Goal: Task Accomplishment & Management: Use online tool/utility

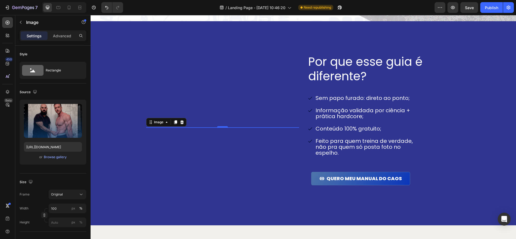
scroll to position [587, 0]
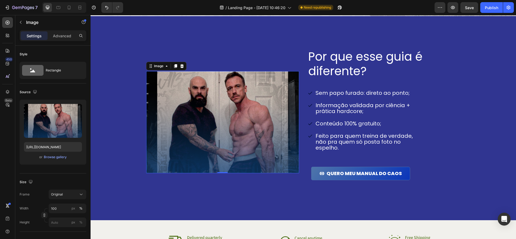
click at [202, 122] on img at bounding box center [222, 122] width 153 height 102
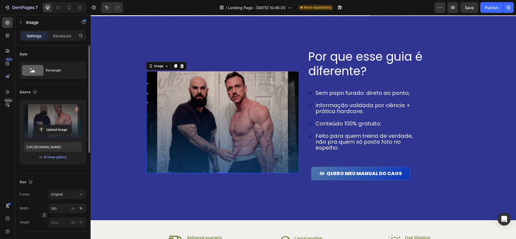
click at [63, 114] on label at bounding box center [53, 121] width 58 height 34
click at [63, 125] on input "file" at bounding box center [52, 129] width 37 height 9
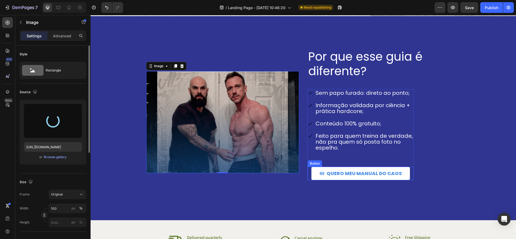
type input "https://cdn.shopify.com/s/files/1/0670/7612/9013/files/gempages_508864242380702…"
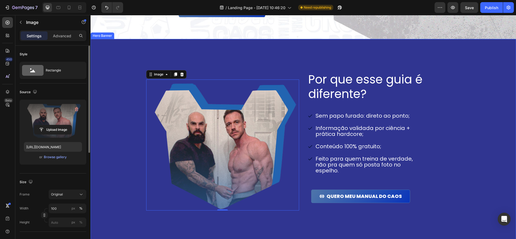
click at [432, 186] on div "Por que esse guia é diferente? Heading Sem papo furado: direto ao ponto; Inform…" at bounding box center [383, 145] width 153 height 147
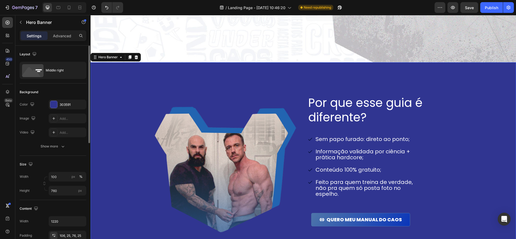
scroll to position [604, 0]
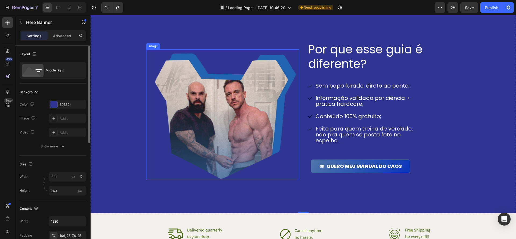
click at [228, 108] on img at bounding box center [222, 114] width 153 height 131
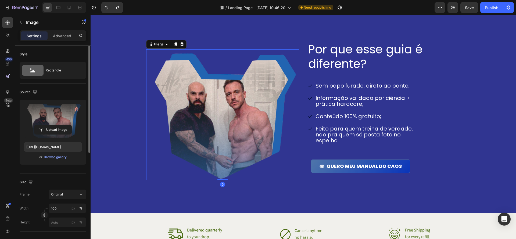
click at [52, 111] on label at bounding box center [53, 121] width 58 height 34
click at [52, 125] on input "file" at bounding box center [52, 129] width 37 height 9
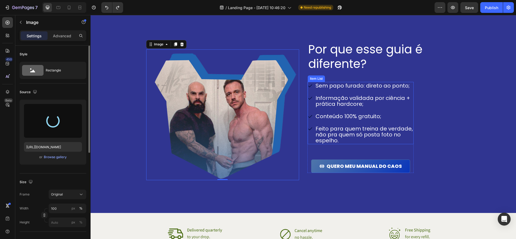
type input "https://cdn.shopify.com/s/files/1/0670/7612/9013/files/gempages_508864242380702…"
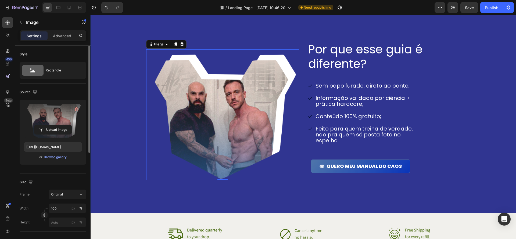
click at [476, 133] on div "Background Image" at bounding box center [302, 111] width 425 height 204
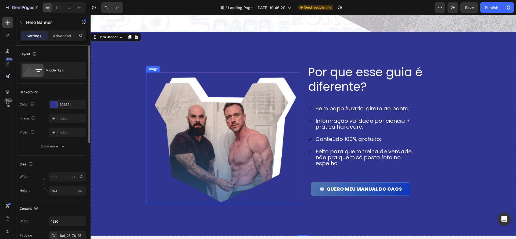
scroll to position [606, 0]
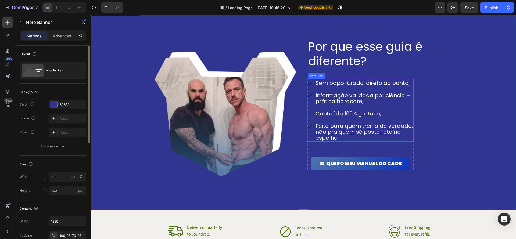
click at [361, 98] on p "Informação validada por ciência + prática hardcore;" at bounding box center [363, 98] width 97 height 12
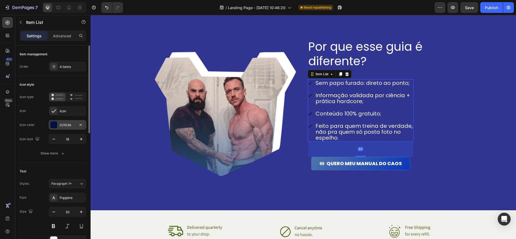
click at [53, 122] on div at bounding box center [53, 124] width 7 height 7
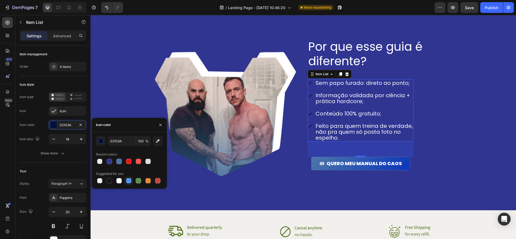
click at [131, 182] on div at bounding box center [128, 180] width 5 height 5
type input "5594E7"
click at [73, 125] on div "5594E7" at bounding box center [68, 125] width 16 height 5
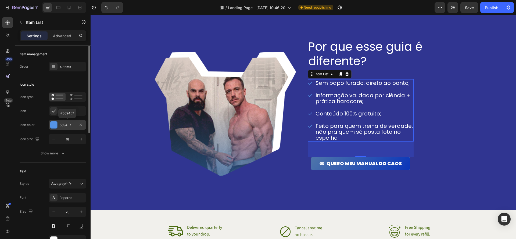
click at [73, 125] on div "5594E7" at bounding box center [68, 125] width 16 height 5
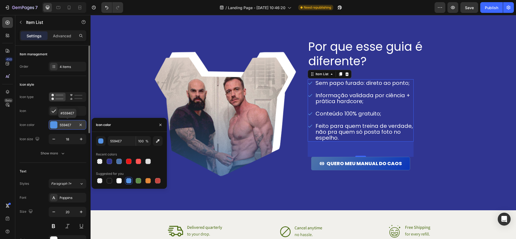
click at [73, 125] on div "5594E7" at bounding box center [68, 125] width 16 height 5
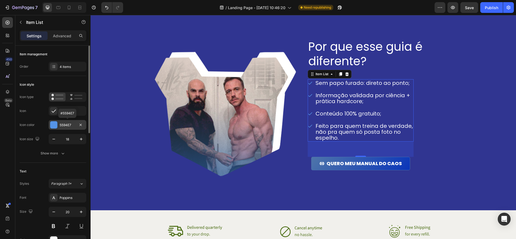
click at [61, 124] on div "5594E7" at bounding box center [68, 125] width 16 height 5
click at [401, 203] on div "Por que esse guia é diferente? Heading Sem papo furado: direto ao ponto; Inform…" at bounding box center [303, 107] width 328 height 195
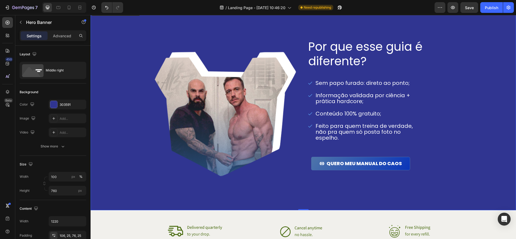
click at [360, 136] on p "Feito para quem treina de verdade, não pra quem só posta foto no espelho." at bounding box center [363, 132] width 97 height 18
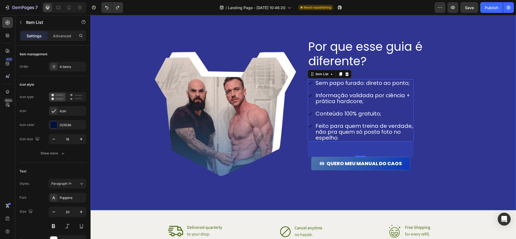
drag, startPoint x: 434, startPoint y: 156, endPoint x: 379, endPoint y: 133, distance: 58.9
click at [432, 155] on div "Por que esse guia é diferente? Heading Sem papo furado: direto ao ponto; Inform…" at bounding box center [383, 112] width 153 height 147
click at [379, 133] on p "Feito para quem treina de verdade, não pra quem só posta foto no espelho." at bounding box center [363, 132] width 97 height 18
click at [68, 126] on div "02103A" at bounding box center [68, 125] width 16 height 5
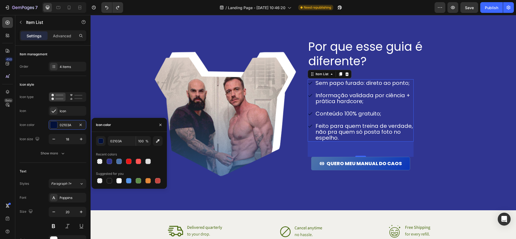
click at [133, 178] on div at bounding box center [129, 181] width 67 height 8
click at [131, 179] on div at bounding box center [128, 180] width 5 height 5
click at [125, 142] on input "5594E7" at bounding box center [122, 141] width 28 height 10
click at [107, 164] on div at bounding box center [109, 161] width 6 height 6
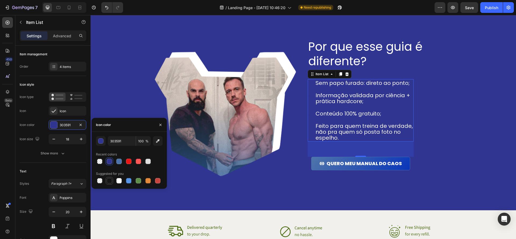
click at [108, 181] on div at bounding box center [109, 180] width 5 height 5
click at [129, 181] on div at bounding box center [128, 180] width 5 height 5
type input "5594E7"
click at [342, 186] on div "Por que esse guia é diferente? Heading Sem papo furado: direto ao ponto; Inform…" at bounding box center [303, 107] width 328 height 195
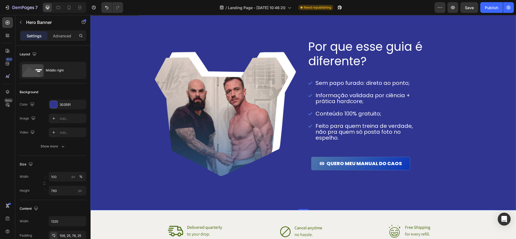
click at [497, 179] on div "Background Image" at bounding box center [302, 108] width 425 height 204
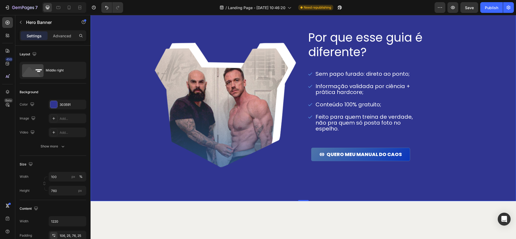
scroll to position [564, 0]
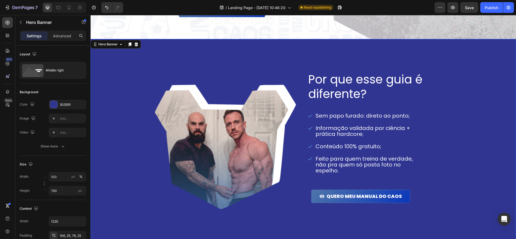
click at [329, 77] on div "Por que esse guia é diferente? Heading Sem papo furado: direto ao ponto; Inform…" at bounding box center [303, 140] width 328 height 195
click at [363, 94] on h2 "Por que esse guia é diferente?" at bounding box center [375, 87] width 137 height 30
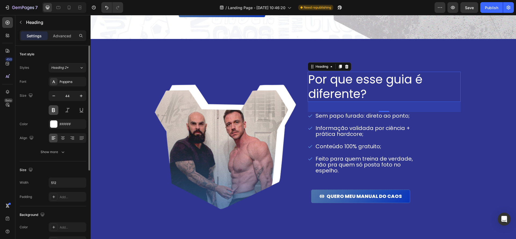
click at [54, 111] on button at bounding box center [54, 110] width 10 height 10
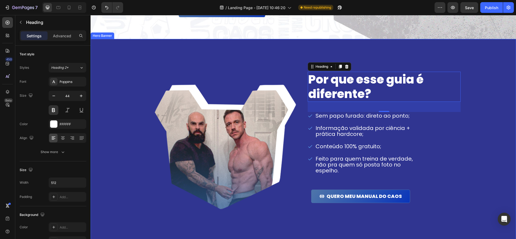
click at [502, 120] on div "Background Image" at bounding box center [302, 141] width 425 height 204
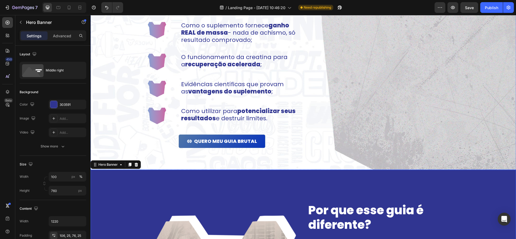
scroll to position [443, 0]
click at [75, 105] on div "303591" at bounding box center [68, 105] width 38 height 10
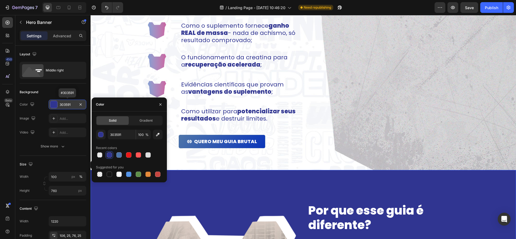
click at [72, 105] on div "303591" at bounding box center [68, 104] width 16 height 5
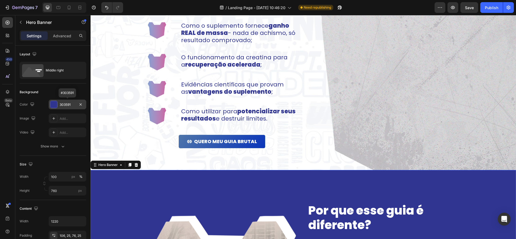
click at [69, 103] on div "303591" at bounding box center [68, 104] width 16 height 5
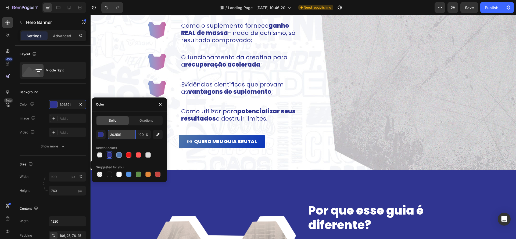
click at [122, 137] on input "303591" at bounding box center [122, 135] width 28 height 10
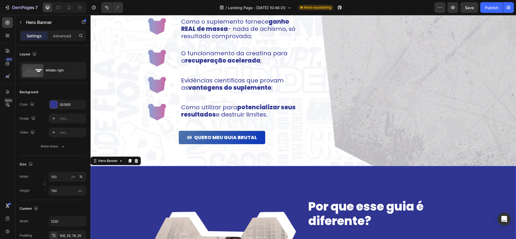
scroll to position [447, 0]
click at [19, 22] on icon "button" at bounding box center [21, 22] width 4 height 4
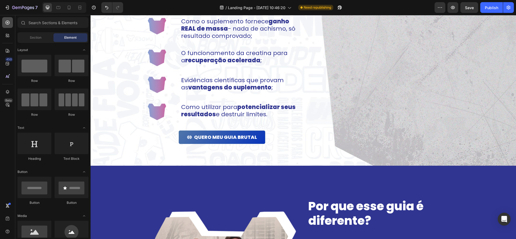
click at [6, 24] on icon at bounding box center [7, 22] width 5 height 5
click at [38, 41] on div "Section" at bounding box center [36, 37] width 34 height 9
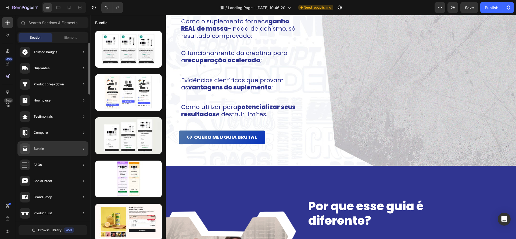
scroll to position [0, 0]
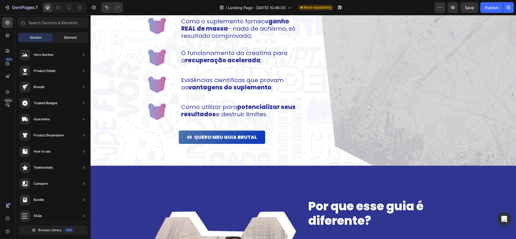
click at [72, 41] on div "Element" at bounding box center [70, 37] width 34 height 9
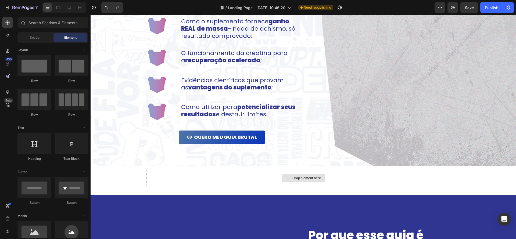
click at [293, 180] on div "Drop element here" at bounding box center [306, 178] width 28 height 4
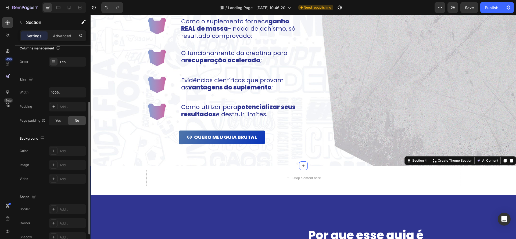
scroll to position [89, 0]
click at [54, 166] on icon at bounding box center [54, 166] width 4 height 4
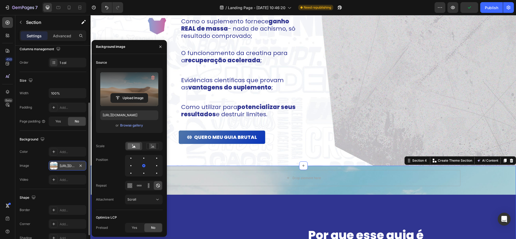
click at [129, 91] on label at bounding box center [129, 89] width 58 height 34
click at [129, 93] on input "file" at bounding box center [129, 97] width 37 height 9
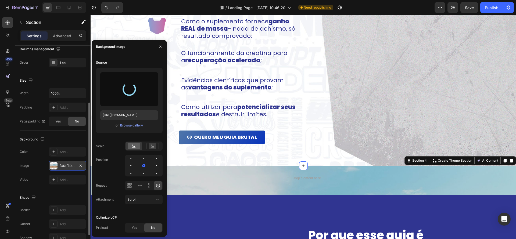
type input "https://cdn.shopify.com/s/files/1/0670/7612/9013/files/gempages_508864242380702…"
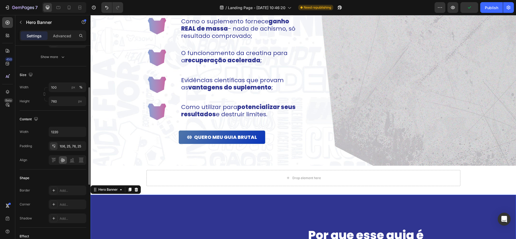
scroll to position [0, 0]
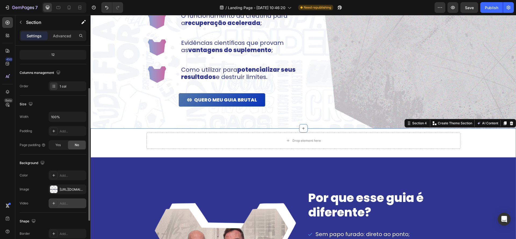
scroll to position [119, 0]
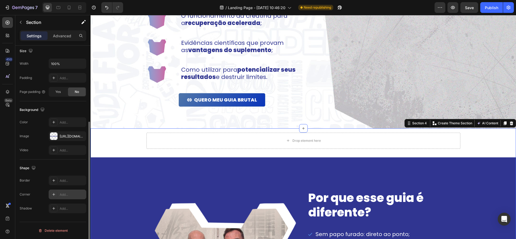
click at [71, 196] on div "Add..." at bounding box center [72, 194] width 25 height 5
drag, startPoint x: 64, startPoint y: 186, endPoint x: 66, endPoint y: 184, distance: 3.1
click at [64, 186] on div "Border Add... Corner Round Shadow Add..." at bounding box center [53, 195] width 67 height 38
click at [70, 183] on div "Add..." at bounding box center [68, 181] width 38 height 10
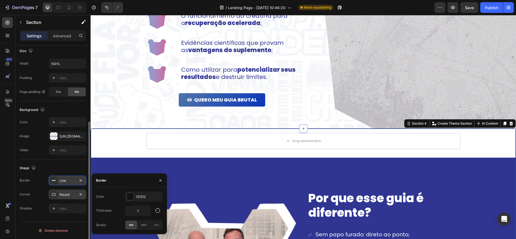
click at [54, 182] on icon at bounding box center [54, 180] width 4 height 4
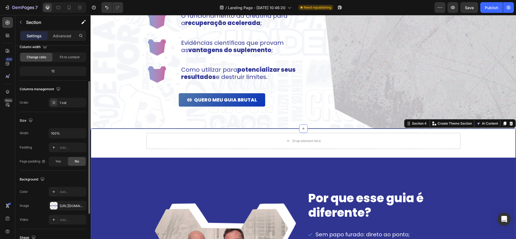
scroll to position [49, 0]
click at [68, 135] on input "100%" at bounding box center [67, 134] width 37 height 10
click at [70, 144] on div "Add..." at bounding box center [68, 148] width 38 height 10
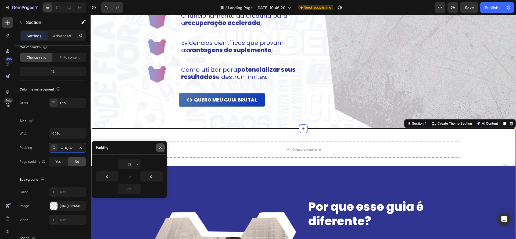
click at [160, 148] on icon "button" at bounding box center [160, 148] width 4 height 4
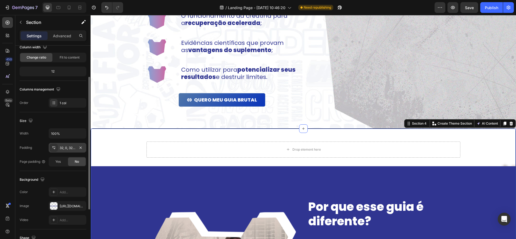
click at [65, 146] on div "32, 0, 32, 0" at bounding box center [68, 148] width 16 height 5
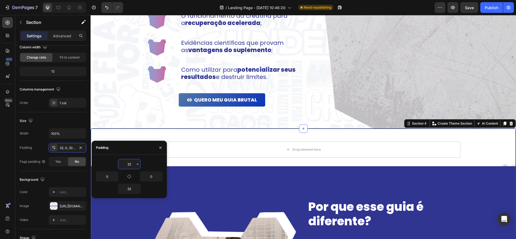
type input "0"
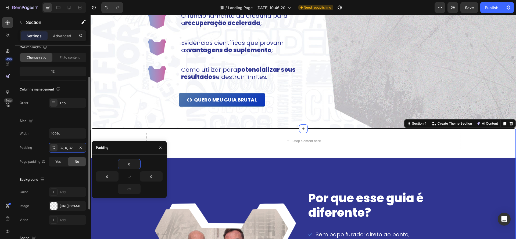
click at [81, 164] on div "No" at bounding box center [77, 161] width 18 height 9
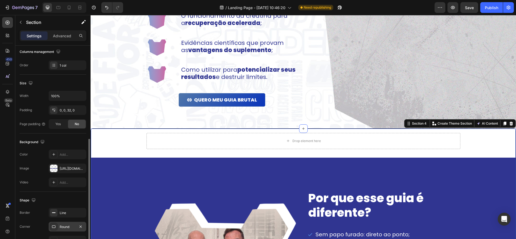
scroll to position [119, 0]
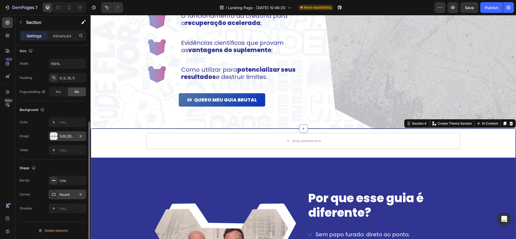
click at [71, 139] on div "https://cdn.shopify.com/s/files/1/0670/7612/9013/files/gempages_508864242380702…" at bounding box center [68, 136] width 38 height 10
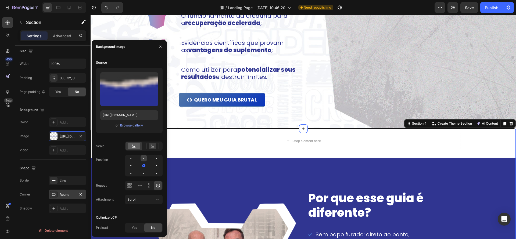
click at [153, 160] on div at bounding box center [156, 158] width 6 height 6
click at [157, 188] on icon at bounding box center [157, 185] width 5 height 5
click at [152, 146] on icon at bounding box center [152, 147] width 3 height 2
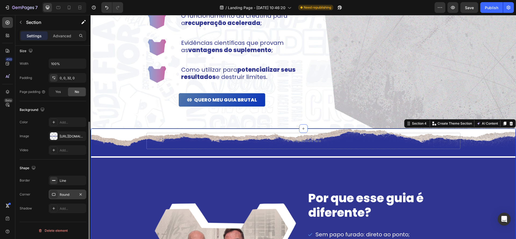
click at [74, 162] on div "Shape Border Line Corner Round Shadow Add..." at bounding box center [53, 189] width 67 height 58
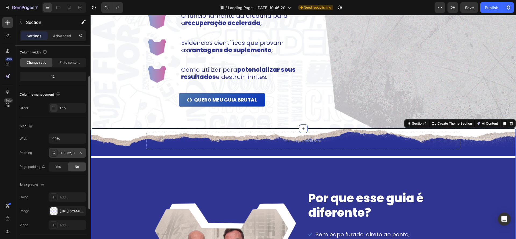
scroll to position [44, 0]
click at [69, 154] on div "0, 0, 32, 0" at bounding box center [68, 153] width 16 height 5
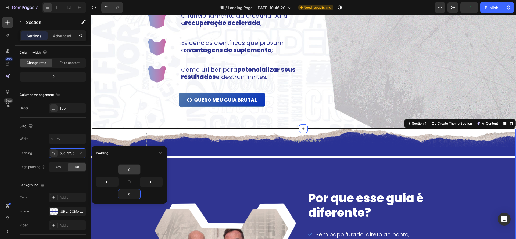
type input "0"
drag, startPoint x: 133, startPoint y: 194, endPoint x: 136, endPoint y: 174, distance: 20.4
click at [135, 171] on button "button" at bounding box center [137, 170] width 5 height 10
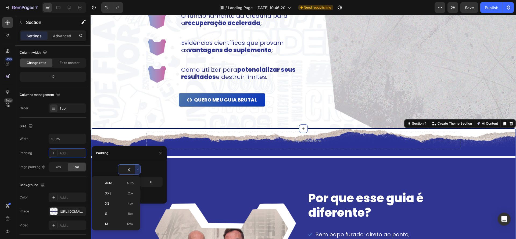
click at [132, 171] on input "0" at bounding box center [129, 170] width 22 height 10
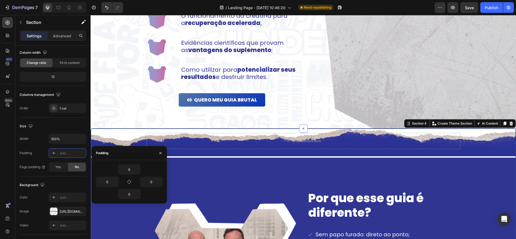
click at [150, 170] on div "0" at bounding box center [129, 169] width 67 height 10
click at [37, 138] on div "Width 100%" at bounding box center [53, 139] width 67 height 10
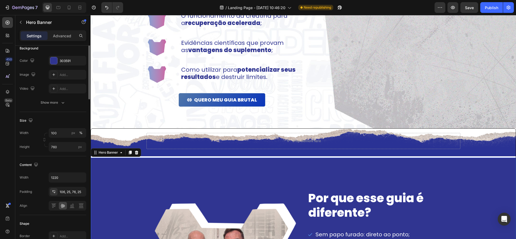
scroll to position [0, 0]
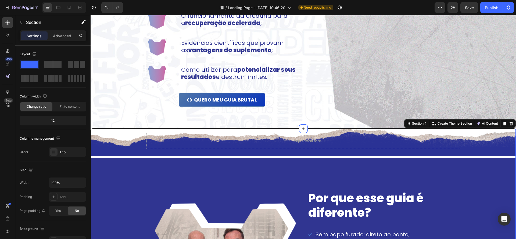
click at [311, 148] on div "Drop element here" at bounding box center [303, 141] width 314 height 16
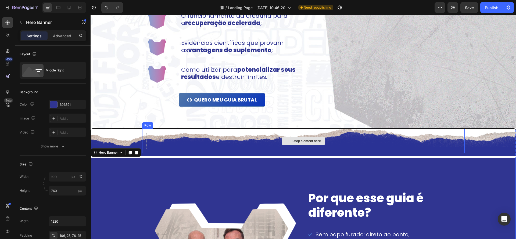
drag, startPoint x: 303, startPoint y: 158, endPoint x: 182, endPoint y: 146, distance: 121.6
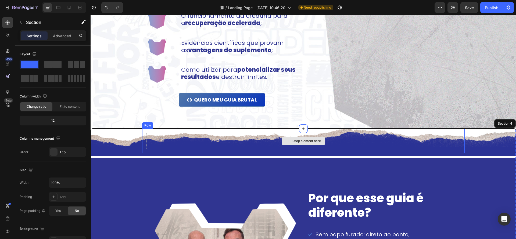
click at [182, 146] on div "Drop element here" at bounding box center [303, 141] width 314 height 16
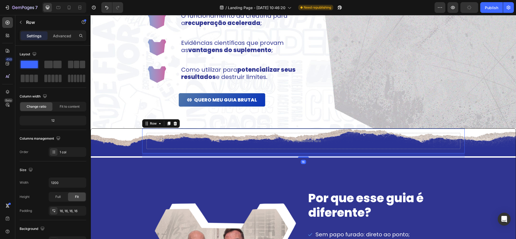
click at [199, 153] on div "16" at bounding box center [303, 155] width 322 height 4
click at [282, 155] on div "16" at bounding box center [303, 155] width 322 height 4
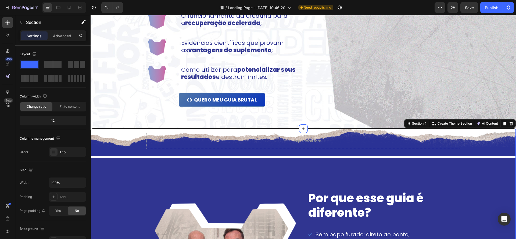
click at [305, 151] on div "Drop element here Row" at bounding box center [303, 141] width 322 height 25
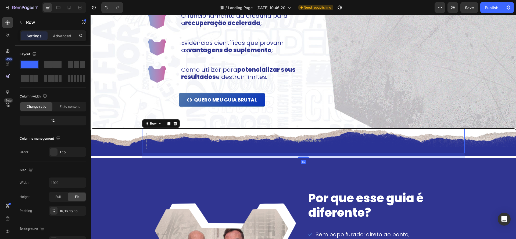
click at [303, 163] on div "16" at bounding box center [302, 162] width 5 height 4
drag, startPoint x: 303, startPoint y: 163, endPoint x: 304, endPoint y: 154, distance: 8.9
click at [304, 154] on div "16" at bounding box center [303, 155] width 322 height 4
click at [301, 150] on div "Drop element here Row 16" at bounding box center [303, 141] width 322 height 25
click at [293, 151] on div "Drop element here Row 16" at bounding box center [303, 141] width 322 height 25
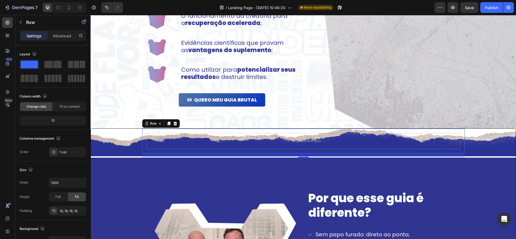
click at [227, 156] on div "16" at bounding box center [303, 155] width 322 height 4
click at [240, 147] on div "Drop element here" at bounding box center [303, 141] width 314 height 16
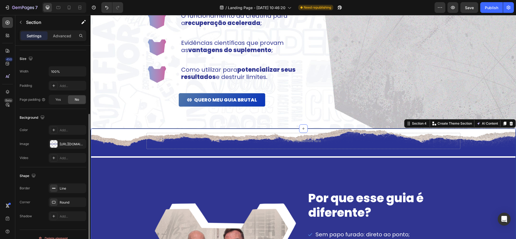
scroll to position [98, 0]
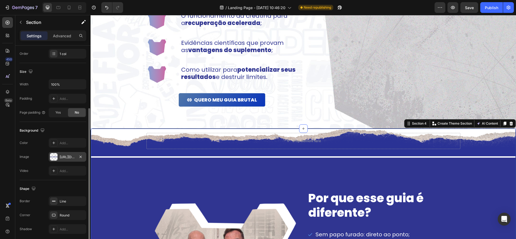
click at [72, 154] on div "https://cdn.shopify.com/s/files/1/0670/7612/9013/files/gempages_508864242380702…" at bounding box center [68, 157] width 38 height 10
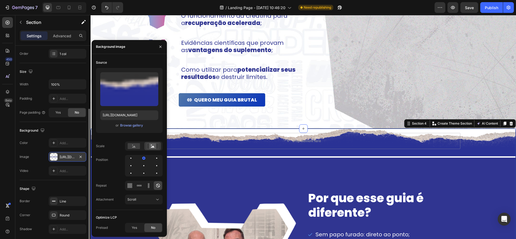
scroll to position [99, 0]
click at [59, 129] on div "Background" at bounding box center [53, 130] width 67 height 9
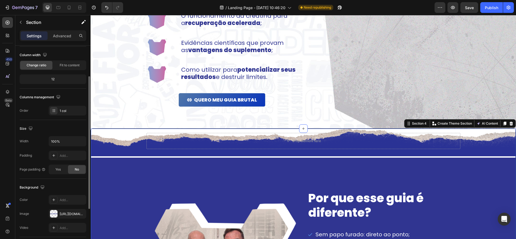
scroll to position [44, 0]
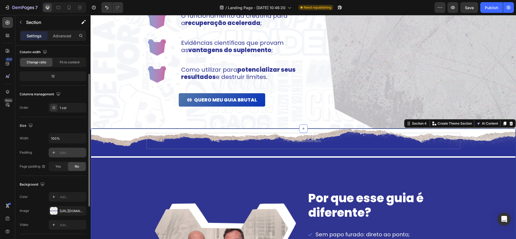
click at [70, 153] on div "Add..." at bounding box center [72, 152] width 25 height 5
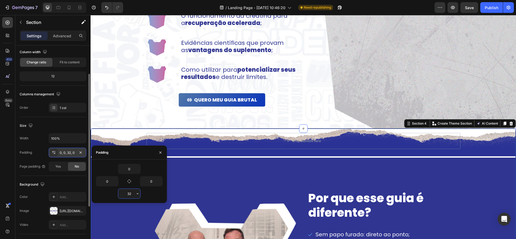
click at [121, 194] on input "32" at bounding box center [129, 194] width 22 height 10
click at [128, 193] on input "32" at bounding box center [129, 194] width 22 height 10
click at [129, 170] on input "0" at bounding box center [129, 169] width 22 height 10
type input "0"
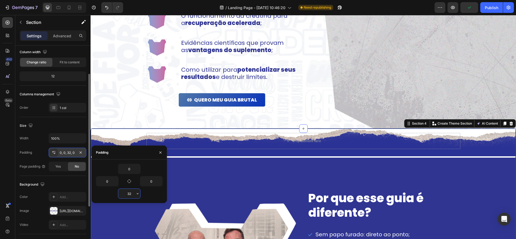
drag, startPoint x: 132, startPoint y: 193, endPoint x: 117, endPoint y: 191, distance: 15.5
click at [117, 191] on div "32" at bounding box center [129, 194] width 67 height 10
type input "3"
type input "0"
click at [146, 183] on input "0" at bounding box center [151, 181] width 22 height 10
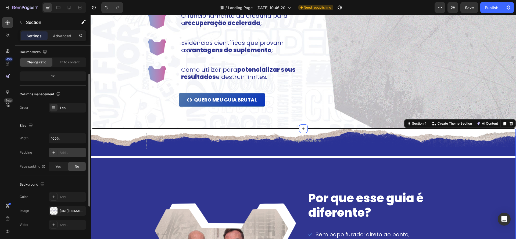
click at [77, 168] on span "No" at bounding box center [77, 166] width 4 height 5
click at [78, 168] on span "No" at bounding box center [77, 166] width 4 height 5
click at [62, 168] on div "Yes" at bounding box center [58, 166] width 18 height 9
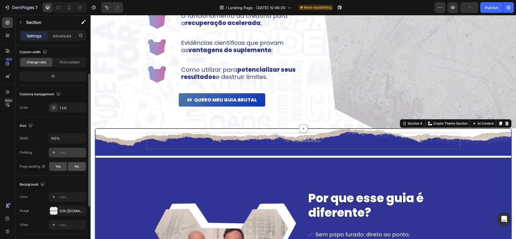
click at [75, 168] on span "No" at bounding box center [77, 166] width 4 height 5
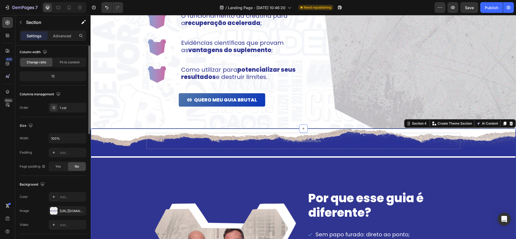
scroll to position [0, 0]
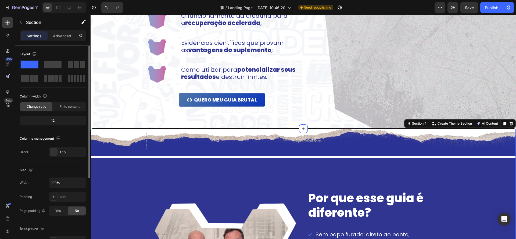
click at [310, 150] on div "Drop element here Row" at bounding box center [303, 141] width 322 height 25
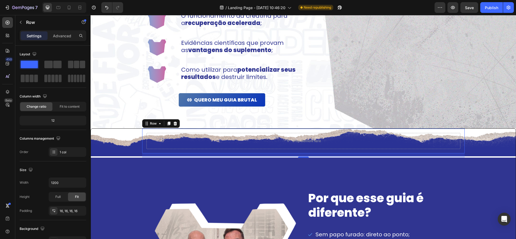
click at [304, 164] on div "16" at bounding box center [302, 162] width 5 height 4
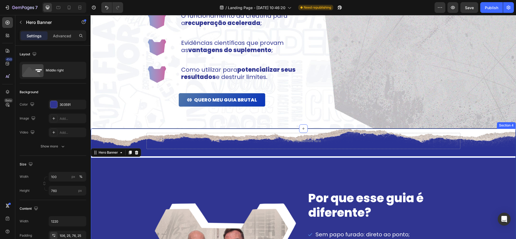
drag, startPoint x: 305, startPoint y: 158, endPoint x: 385, endPoint y: 148, distance: 80.0
click at [508, 125] on div "Section 4" at bounding box center [506, 125] width 19 height 6
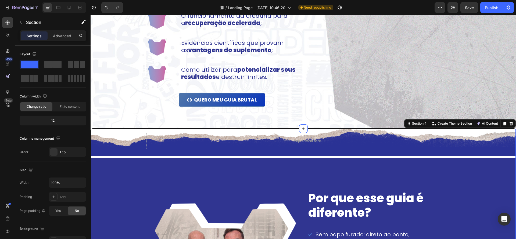
click at [351, 153] on div "Drop element here Row" at bounding box center [303, 141] width 322 height 25
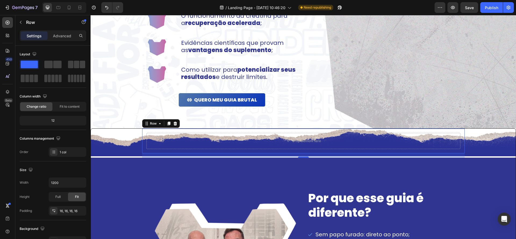
click at [356, 156] on div "16" at bounding box center [303, 155] width 322 height 4
drag, startPoint x: 85, startPoint y: 131, endPoint x: 44, endPoint y: 119, distance: 42.2
click at [44, 119] on div "12" at bounding box center [53, 121] width 64 height 8
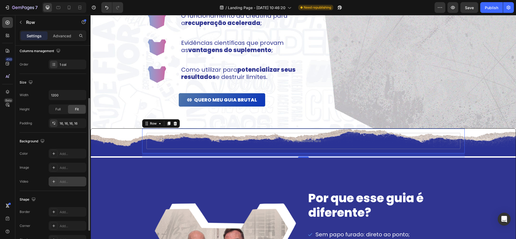
scroll to position [89, 0]
click at [75, 123] on div "16, 16, 16, 16" at bounding box center [68, 122] width 16 height 5
click at [80, 122] on icon "button" at bounding box center [80, 122] width 2 height 2
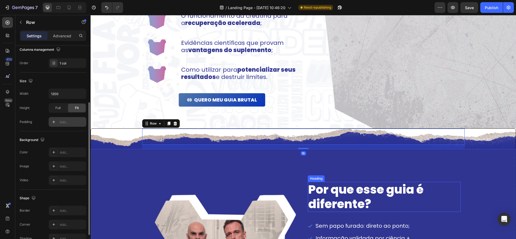
click at [398, 188] on h2 "Por que esse guia é diferente?" at bounding box center [375, 197] width 137 height 30
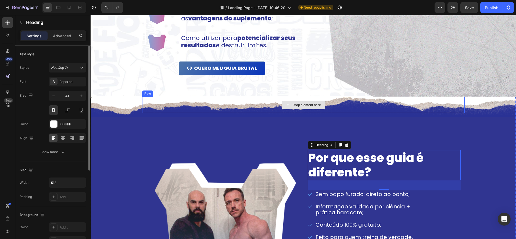
scroll to position [517, 0]
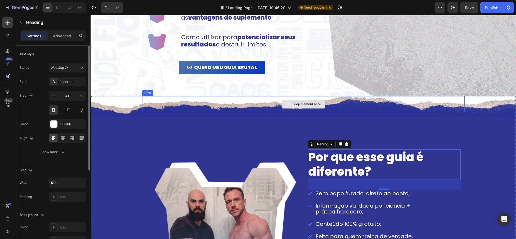
click at [337, 107] on div "Drop element here" at bounding box center [303, 104] width 322 height 16
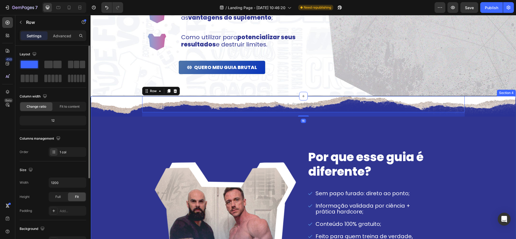
click at [488, 112] on div "Drop element here Row 16 Por que esse guia é diferente? Heading Sem papo furado…" at bounding box center [303, 208] width 425 height 224
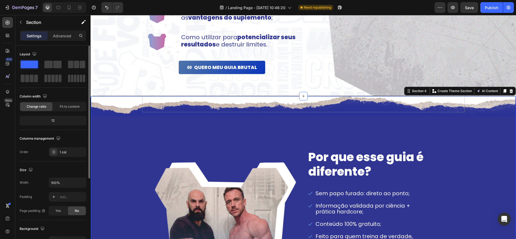
click at [488, 114] on div "Drop element here Row Por que esse guia é diferente? Heading Sem papo furado: d…" at bounding box center [303, 208] width 425 height 224
click at [489, 115] on div "Drop element here Row Por que esse guia é diferente? Heading Sem papo furado: d…" at bounding box center [303, 208] width 425 height 224
click at [493, 134] on div "Background Image" at bounding box center [303, 219] width 425 height 204
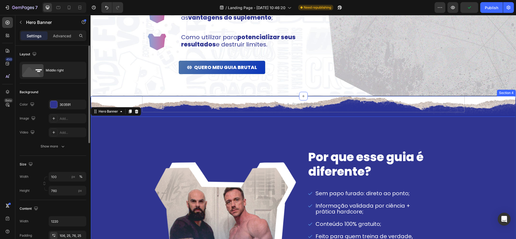
click at [491, 115] on div "Drop element here Row Por que esse guia é diferente? Heading Sem papo furado: d…" at bounding box center [303, 208] width 425 height 224
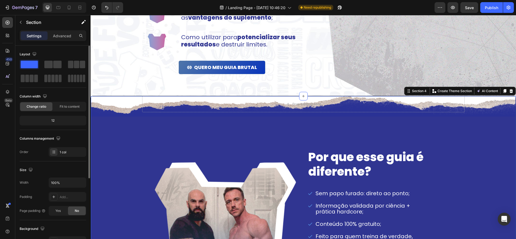
click at [490, 116] on div "Drop element here Row Por que esse guia é diferente? Heading Sem papo furado: d…" at bounding box center [303, 208] width 425 height 224
click at [490, 117] on div "Background Image" at bounding box center [303, 219] width 425 height 204
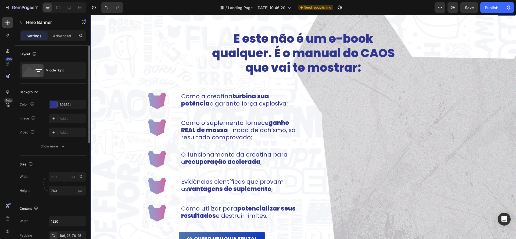
scroll to position [176, 0]
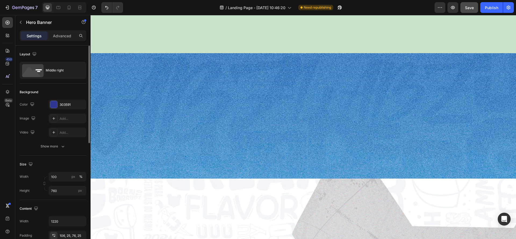
click at [472, 9] on span "Save" at bounding box center [469, 7] width 9 height 5
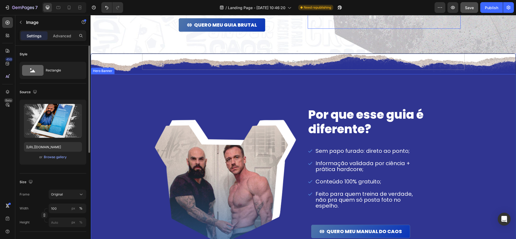
scroll to position [584, 0]
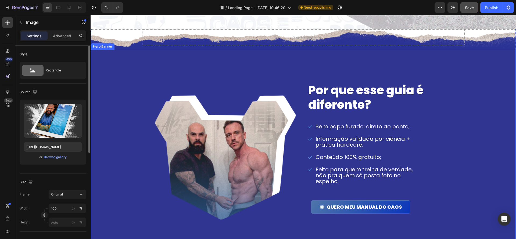
click at [462, 115] on div "Por que esse guia é diferente? Heading Sem papo furado: direto ao ponto; Inform…" at bounding box center [303, 151] width 328 height 195
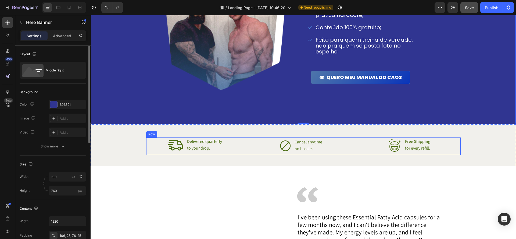
click at [353, 148] on div "Icon Delivered quarterly Text Block to your drop. Text Block Advanced List Icon…" at bounding box center [303, 145] width 314 height 17
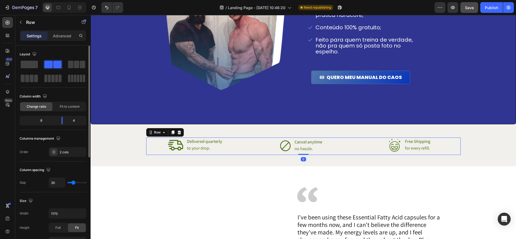
scroll to position [714, 0]
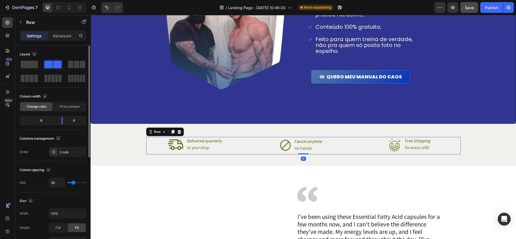
click at [359, 135] on div "Icon Delivered quarterly Text Block to your drop. Text Block Advanced List Icon…" at bounding box center [302, 145] width 425 height 42
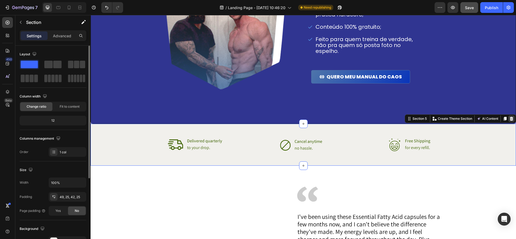
click at [512, 119] on icon at bounding box center [510, 119] width 3 height 4
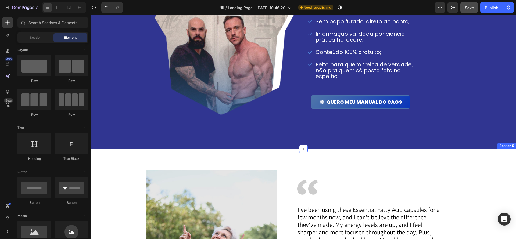
scroll to position [688, 0]
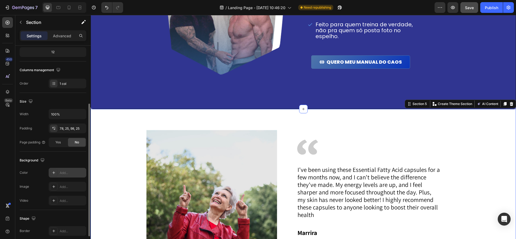
scroll to position [72, 0]
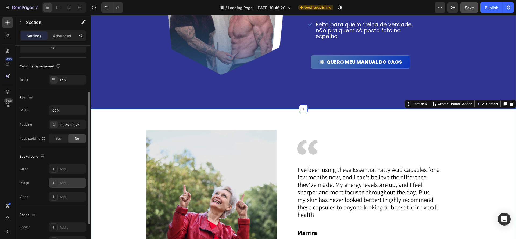
click at [60, 186] on div "Add..." at bounding box center [68, 183] width 38 height 10
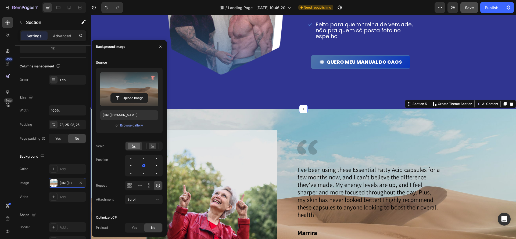
click at [129, 92] on label at bounding box center [129, 89] width 58 height 34
click at [129, 93] on input "file" at bounding box center [129, 97] width 37 height 9
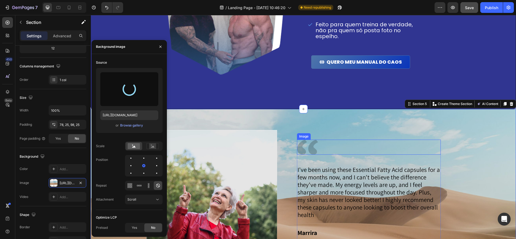
scroll to position [730, 0]
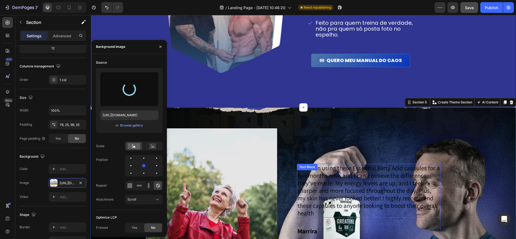
type input "[URL][DOMAIN_NAME]"
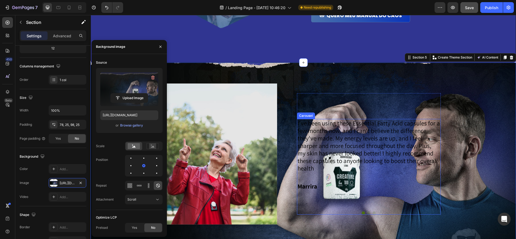
scroll to position [808, 0]
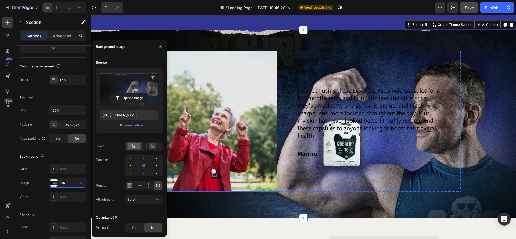
click at [233, 115] on img at bounding box center [211, 121] width 131 height 141
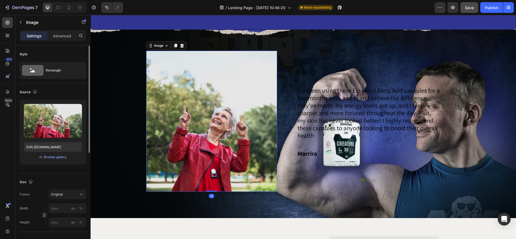
scroll to position [795, 0]
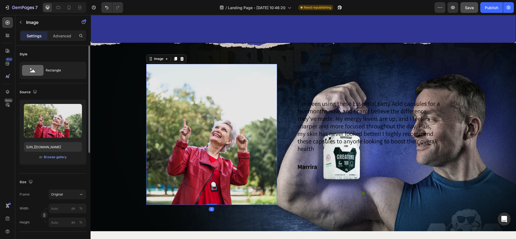
click at [224, 133] on img at bounding box center [211, 134] width 131 height 141
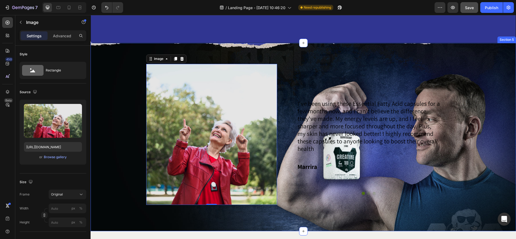
scroll to position [792, 0]
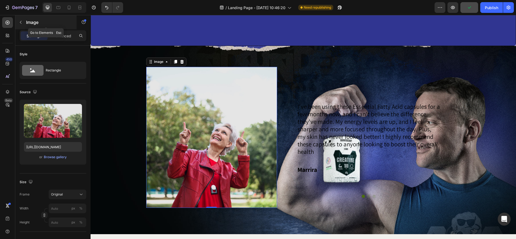
click at [28, 26] on div "Image" at bounding box center [45, 22] width 61 height 14
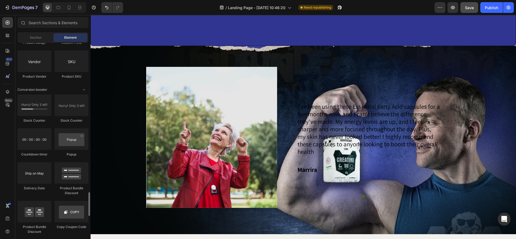
scroll to position [1059, 0]
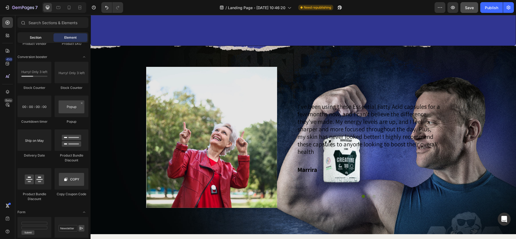
click at [26, 38] on div "Section" at bounding box center [36, 37] width 34 height 9
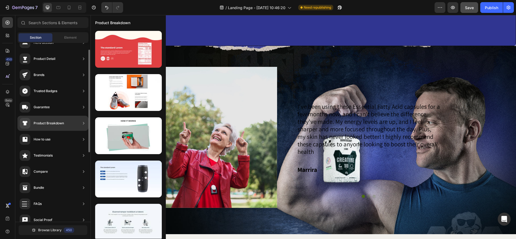
scroll to position [0, 0]
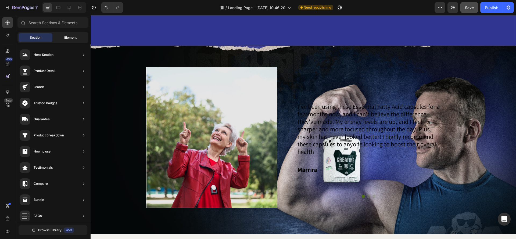
click at [72, 37] on span "Element" at bounding box center [70, 37] width 12 height 5
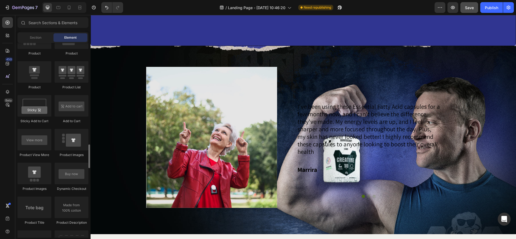
scroll to position [709, 0]
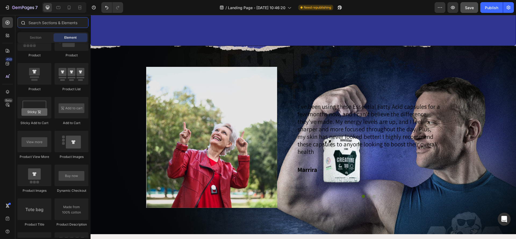
click at [52, 21] on input "text" at bounding box center [52, 22] width 71 height 11
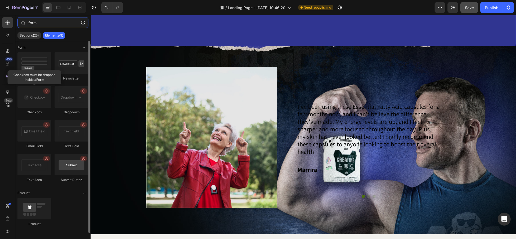
scroll to position [0, 0]
type input "form"
click at [43, 62] on div at bounding box center [34, 63] width 34 height 21
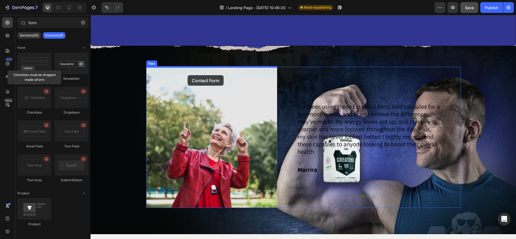
drag, startPoint x: 141, startPoint y: 78, endPoint x: 187, endPoint y: 75, distance: 46.6
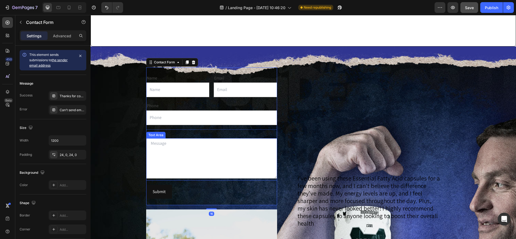
scroll to position [896, 0]
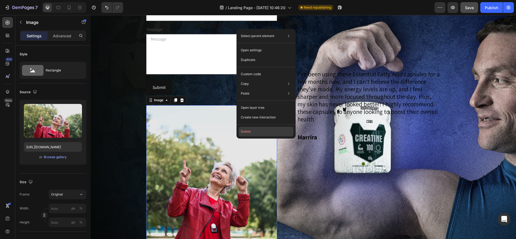
click at [251, 133] on button "Delete" at bounding box center [265, 132] width 55 height 10
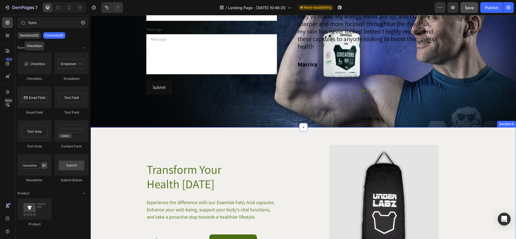
click at [364, 50] on p "I've been using these Essential Fatty Acid capsules for a few months now, and I…" at bounding box center [368, 24] width 143 height 53
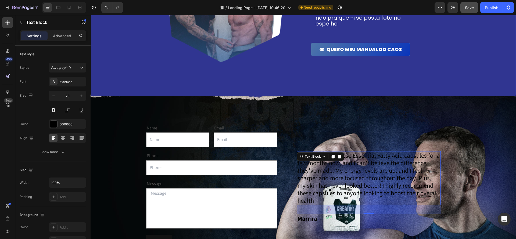
scroll to position [730, 0]
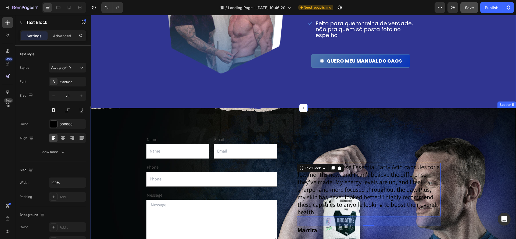
click at [296, 113] on div "Name Text Block Text Field Email Text Block Email Field Row Phone Text Block Te…" at bounding box center [302, 200] width 425 height 185
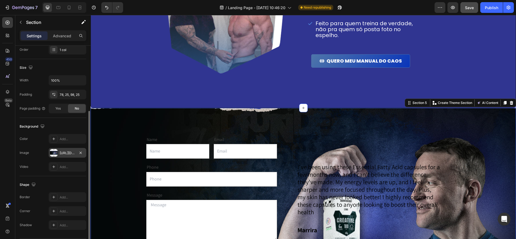
click at [71, 155] on div "[URL][DOMAIN_NAME]" at bounding box center [68, 153] width 16 height 5
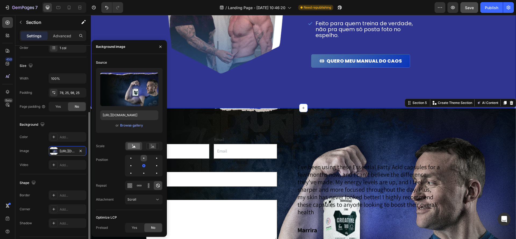
click at [153, 158] on div at bounding box center [156, 158] width 6 height 6
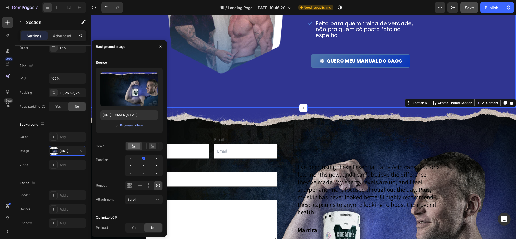
click at [298, 77] on div "Image" at bounding box center [222, 9] width 153 height 147
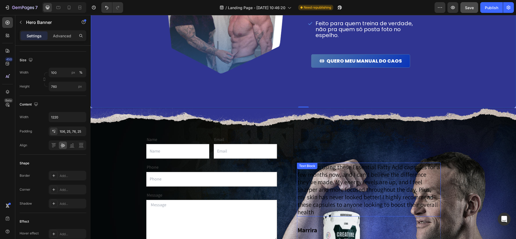
scroll to position [0, 0]
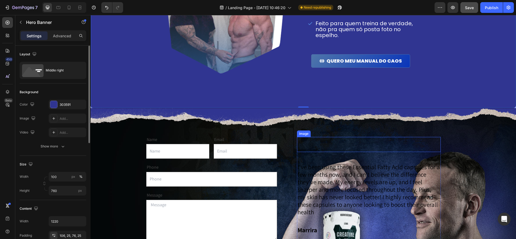
click at [349, 144] on div at bounding box center [369, 144] width 144 height 15
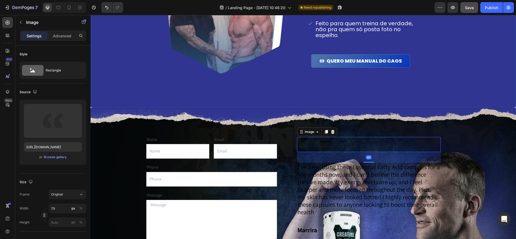
click at [232, 98] on div "Por que esse guia é diferente? Heading Sem papo furado: direto ao ponto; Inform…" at bounding box center [303, 5] width 328 height 195
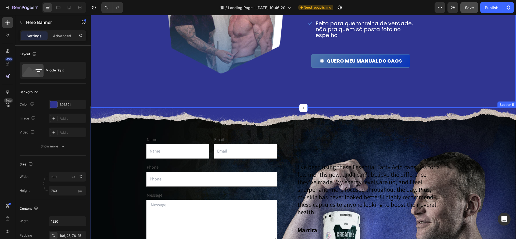
click at [116, 142] on div "Name Text Block Text Field Email Text Block Email Field Row Phone Text Block Te…" at bounding box center [303, 198] width 412 height 138
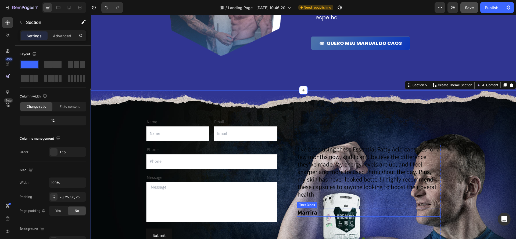
scroll to position [766, 0]
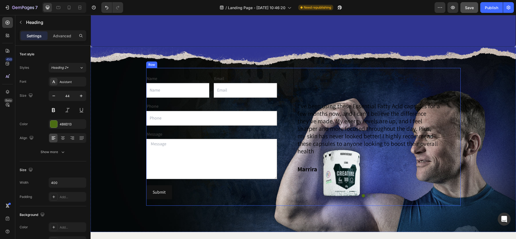
scroll to position [679, 0]
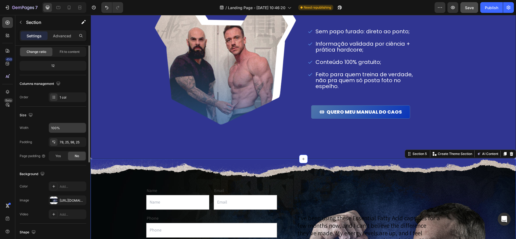
scroll to position [71, 0]
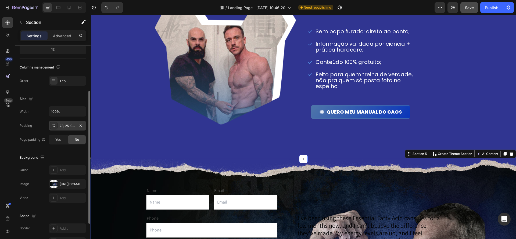
click at [59, 128] on div "78, 25, 98, 25" at bounding box center [68, 126] width 38 height 10
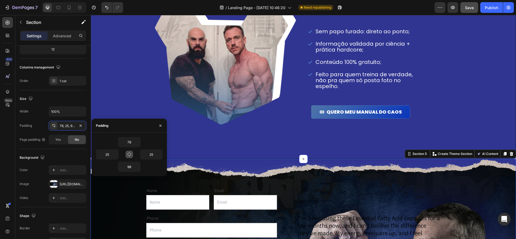
click at [131, 154] on icon "button" at bounding box center [129, 154] width 3 height 3
type input "78"
click at [129, 154] on icon "button" at bounding box center [129, 154] width 4 height 4
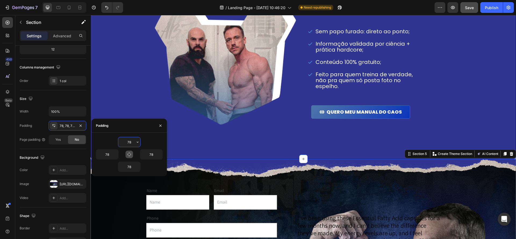
drag, startPoint x: 133, startPoint y: 142, endPoint x: 118, endPoint y: 141, distance: 15.3
click at [118, 141] on div "78" at bounding box center [129, 142] width 23 height 10
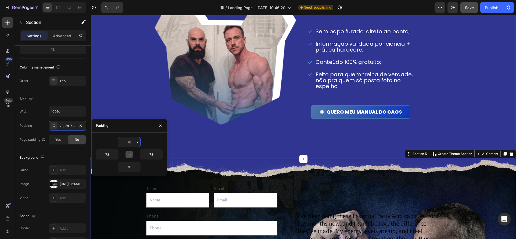
type input "70"
drag, startPoint x: 124, startPoint y: 141, endPoint x: 117, endPoint y: 142, distance: 6.8
click at [114, 140] on div "70" at bounding box center [129, 142] width 67 height 10
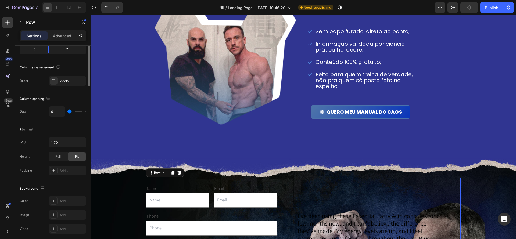
scroll to position [0, 0]
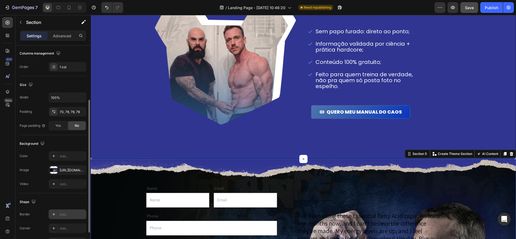
scroll to position [86, 0]
click at [61, 171] on div "[URL][DOMAIN_NAME]" at bounding box center [68, 169] width 16 height 5
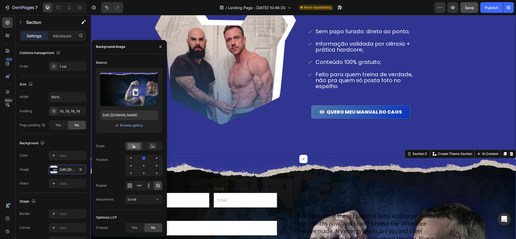
click at [155, 185] on icon at bounding box center [157, 185] width 5 height 5
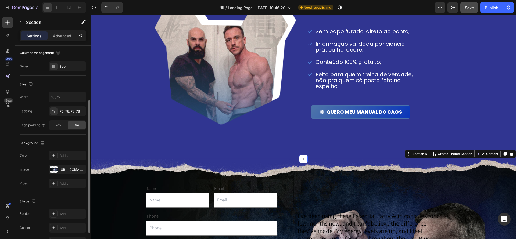
click at [75, 197] on div "Shape" at bounding box center [53, 201] width 67 height 9
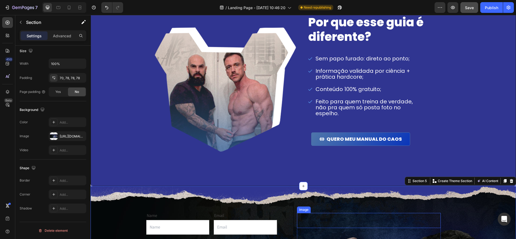
scroll to position [650, 0]
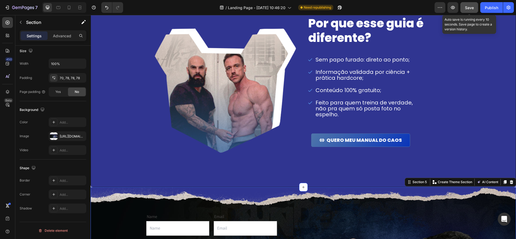
click at [463, 4] on button "Save" at bounding box center [469, 7] width 18 height 11
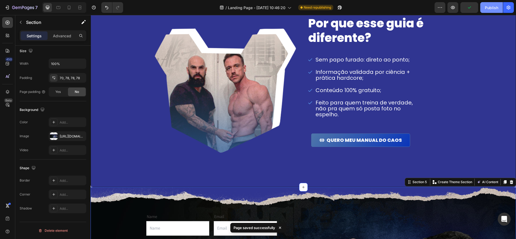
click at [494, 9] on div "Publish" at bounding box center [490, 8] width 13 height 6
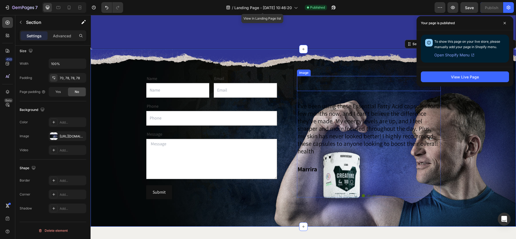
scroll to position [640, 0]
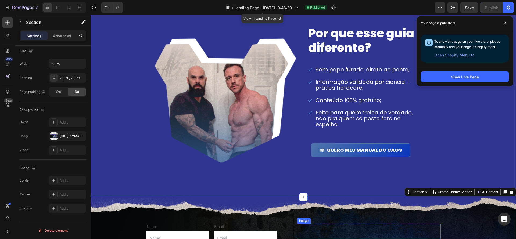
click at [324, 56] on h2 "Por que esse guia é diferente?" at bounding box center [375, 41] width 137 height 30
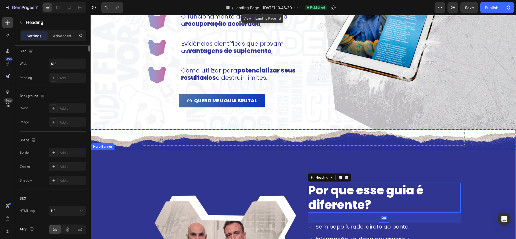
scroll to position [0, 0]
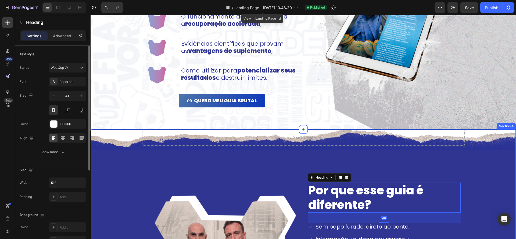
click at [483, 143] on div "Drop element here Row Por que esse guia é diferente? Heading 38 Sem papo furado…" at bounding box center [303, 241] width 425 height 224
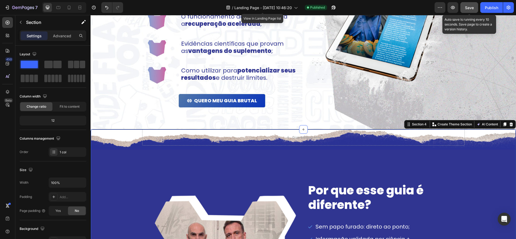
click at [472, 11] on button "Save" at bounding box center [469, 7] width 18 height 11
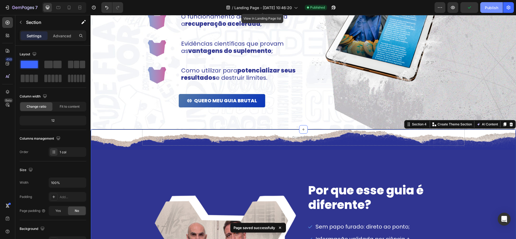
click at [489, 9] on div "Publish" at bounding box center [490, 8] width 13 height 6
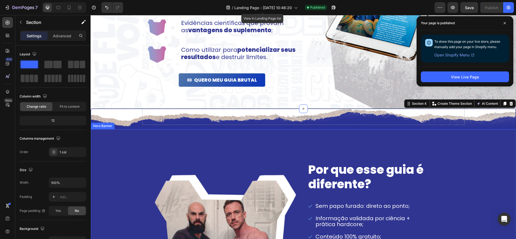
click at [114, 137] on div "Background Image" at bounding box center [303, 231] width 425 height 204
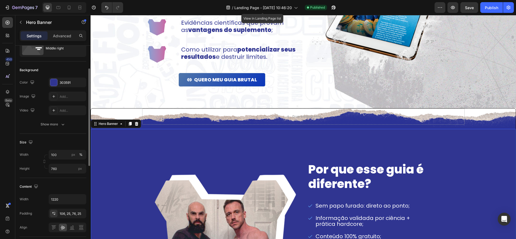
scroll to position [35, 0]
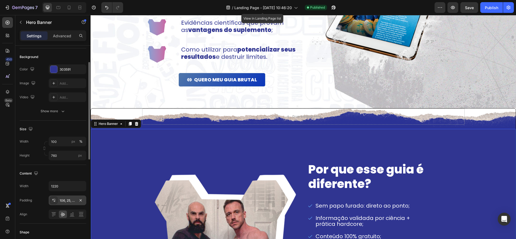
click at [73, 198] on div "106, 25, 76, 25" at bounding box center [68, 200] width 16 height 5
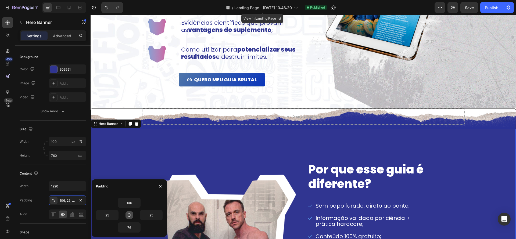
click at [131, 217] on icon "button" at bounding box center [129, 215] width 4 height 4
type input "106"
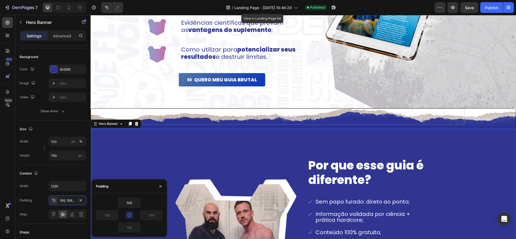
scroll to position [517, 0]
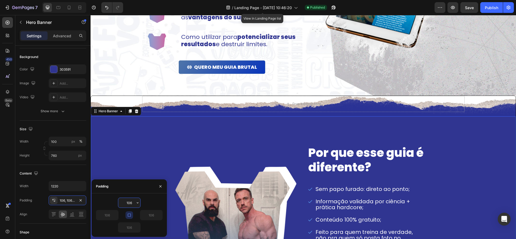
drag, startPoint x: 133, startPoint y: 201, endPoint x: 115, endPoint y: 198, distance: 18.5
click at [115, 198] on div "106" at bounding box center [129, 203] width 67 height 10
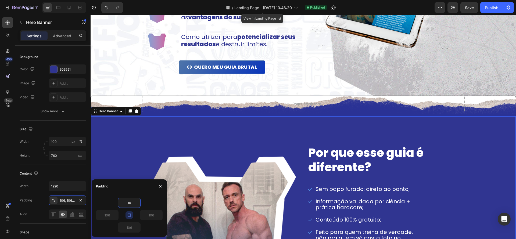
type input "1"
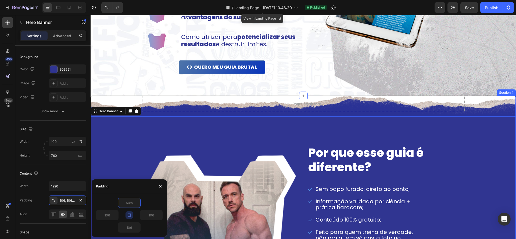
click at [116, 100] on div "Drop element here Row Por que esse guia é diferente? Heading Sem papo furado: d…" at bounding box center [303, 208] width 425 height 224
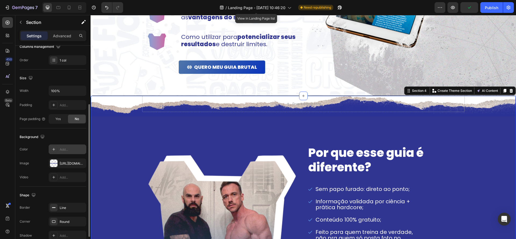
scroll to position [119, 0]
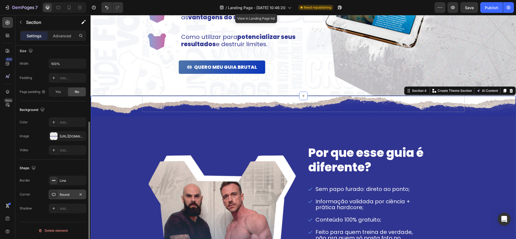
click at [67, 196] on div "Round" at bounding box center [68, 194] width 16 height 5
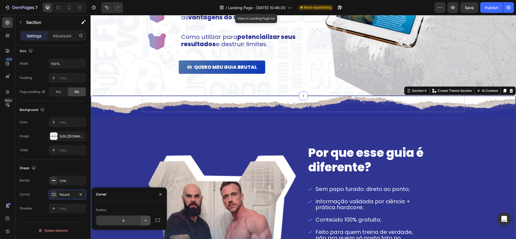
click at [145, 220] on icon "button" at bounding box center [145, 220] width 2 height 1
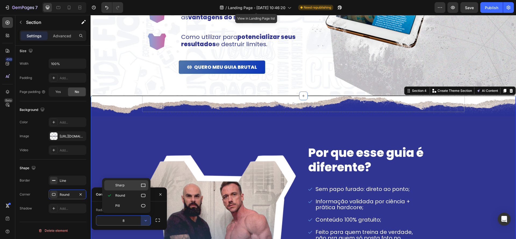
click at [129, 186] on p "Sharp" at bounding box center [130, 185] width 31 height 5
type input "0"
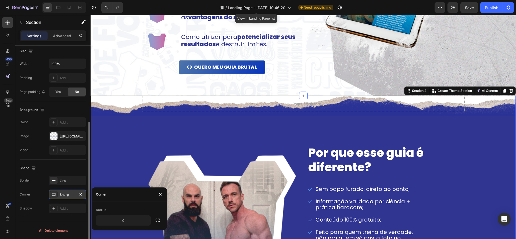
click at [84, 196] on div "Sharp" at bounding box center [68, 195] width 38 height 10
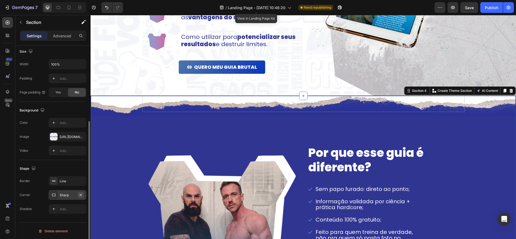
click at [82, 196] on icon "button" at bounding box center [80, 195] width 4 height 4
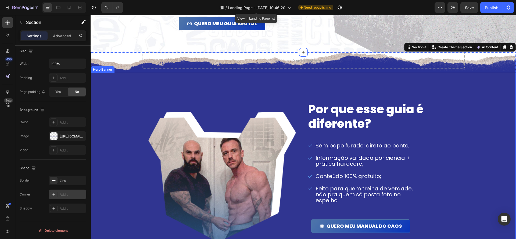
scroll to position [599, 0]
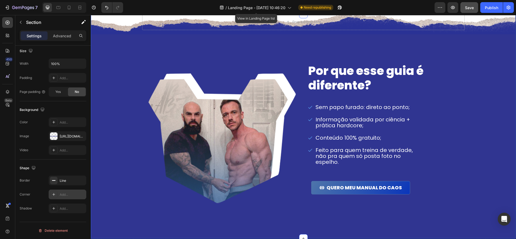
click at [463, 10] on button "Save" at bounding box center [469, 7] width 18 height 11
click at [466, 10] on button "Save" at bounding box center [469, 7] width 18 height 11
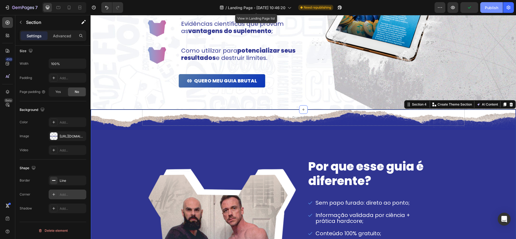
click at [487, 10] on button "Publish" at bounding box center [491, 7] width 23 height 11
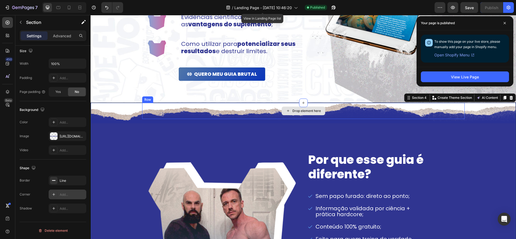
scroll to position [511, 0]
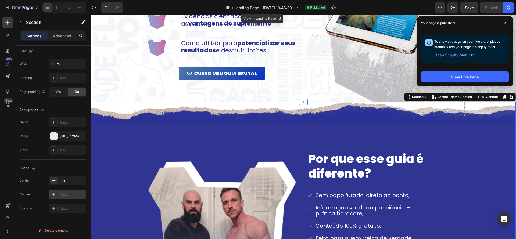
click at [127, 110] on div "Drop element here Row Por que esse guia é diferente? Heading Sem papo furado: d…" at bounding box center [303, 214] width 425 height 224
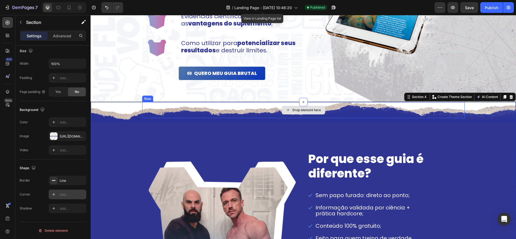
click at [202, 113] on div "Drop element here" at bounding box center [303, 110] width 322 height 16
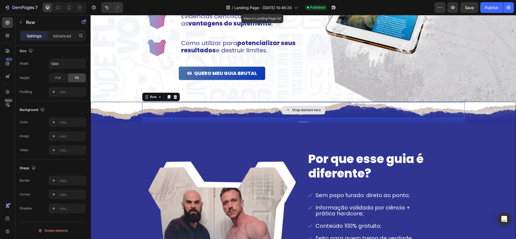
scroll to position [0, 0]
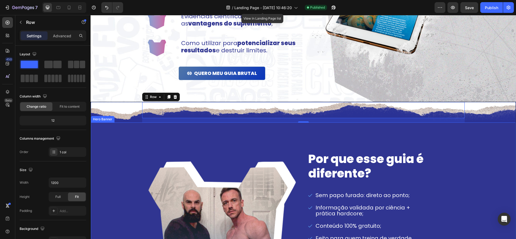
click at [306, 122] on div "Background Image" at bounding box center [303, 224] width 425 height 204
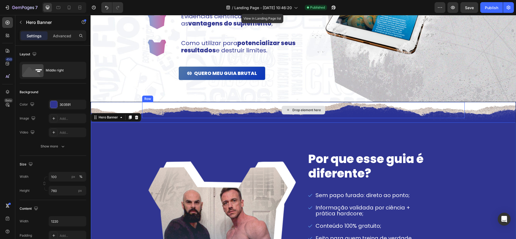
click at [306, 116] on div "Drop element here" at bounding box center [303, 110] width 322 height 16
click at [304, 121] on div "Drop element here Row Por que esse guia é diferente? Heading Sem papo furado: d…" at bounding box center [303, 214] width 425 height 224
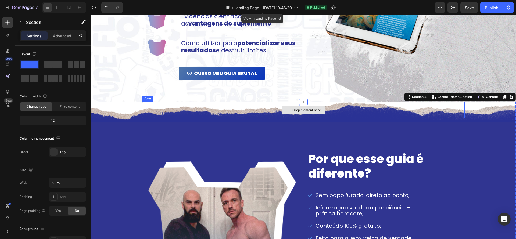
click at [308, 115] on div "Drop element here" at bounding box center [303, 110] width 322 height 16
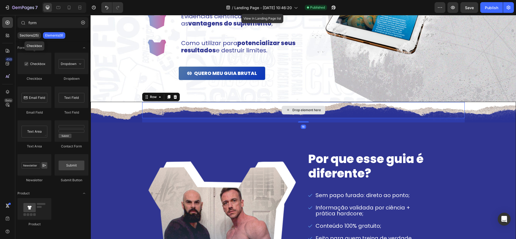
click at [309, 111] on div "Drop element here" at bounding box center [306, 110] width 28 height 4
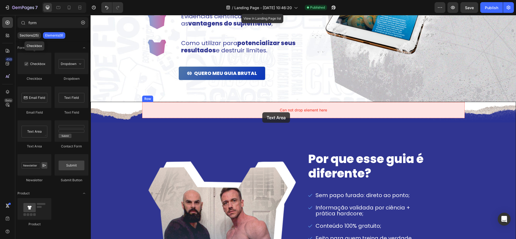
drag, startPoint x: 126, startPoint y: 146, endPoint x: 262, endPoint y: 112, distance: 140.2
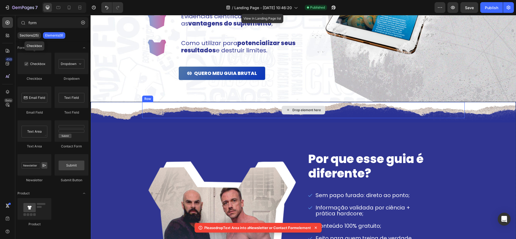
click at [298, 109] on div "Drop element here" at bounding box center [306, 110] width 28 height 4
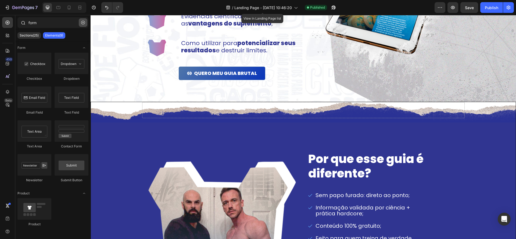
click at [82, 23] on icon "button" at bounding box center [83, 23] width 4 height 4
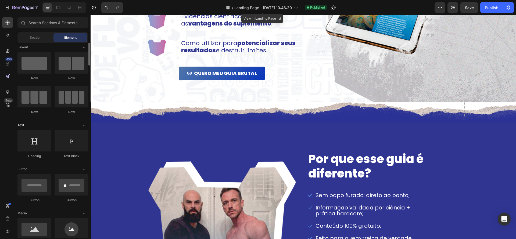
scroll to position [2, 0]
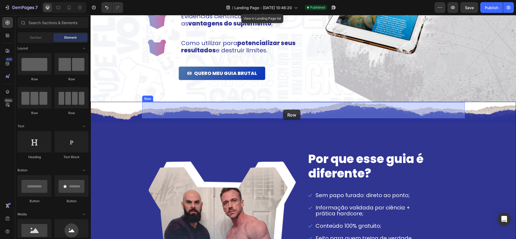
drag, startPoint x: 129, startPoint y: 93, endPoint x: 283, endPoint y: 110, distance: 154.8
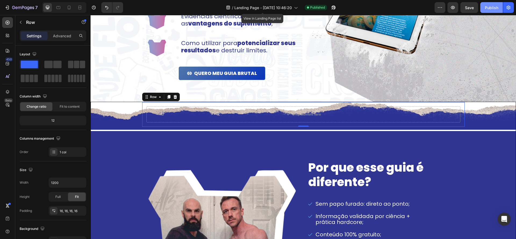
click at [486, 11] on button "Publish" at bounding box center [491, 7] width 23 height 11
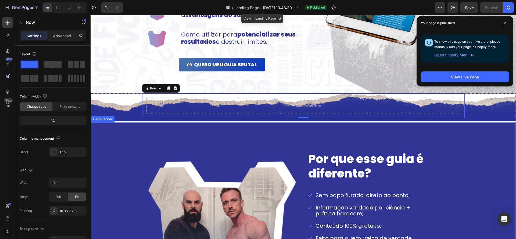
click at [119, 133] on div "Background Image" at bounding box center [303, 224] width 425 height 204
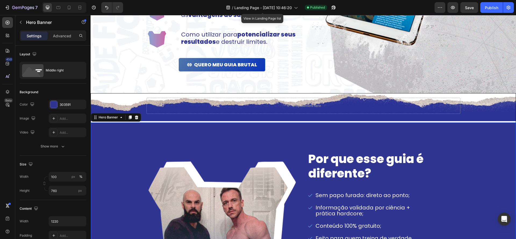
scroll to position [520, 0]
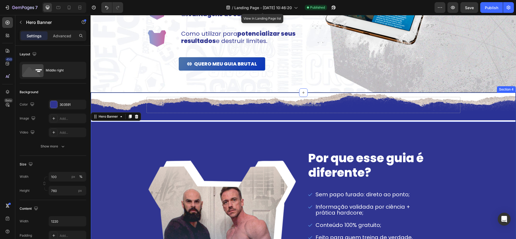
click at [105, 101] on div "Drop element here Row Row Por que esse guia é diferente? Heading Sem papo furad…" at bounding box center [303, 209] width 425 height 233
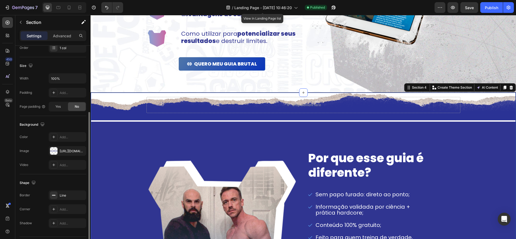
scroll to position [119, 0]
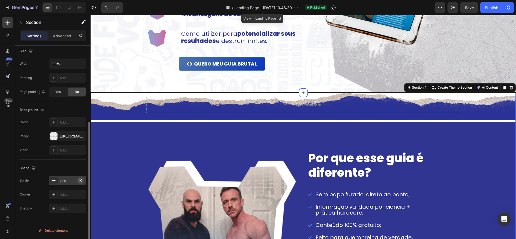
click at [80, 180] on icon "button" at bounding box center [80, 180] width 4 height 4
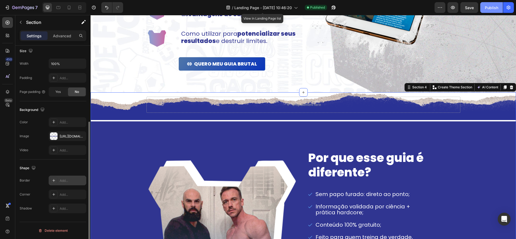
click at [494, 10] on button "Publish" at bounding box center [491, 7] width 23 height 11
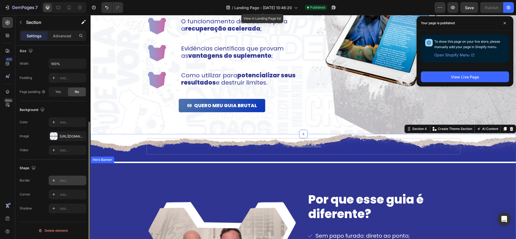
scroll to position [478, 0]
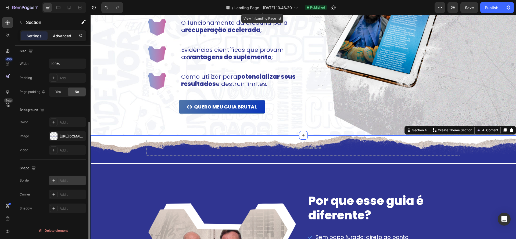
click at [55, 38] on p "Advanced" at bounding box center [62, 36] width 18 height 6
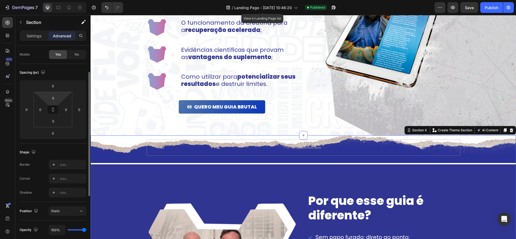
scroll to position [42, 0]
click at [55, 85] on input "0" at bounding box center [53, 84] width 11 height 8
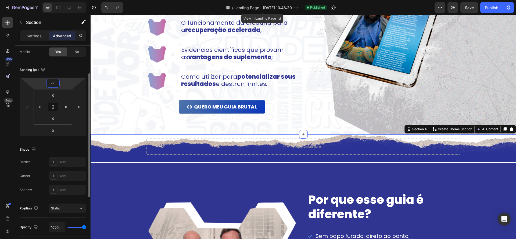
scroll to position [44, 0]
click at [58, 86] on div "-4" at bounding box center [52, 82] width 13 height 9
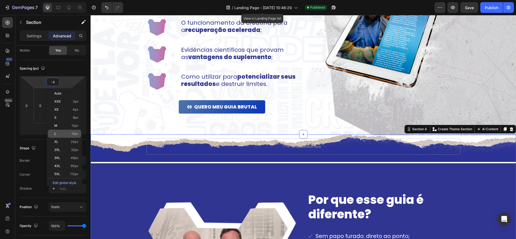
click at [71, 131] on div "L 16px" at bounding box center [64, 134] width 33 height 8
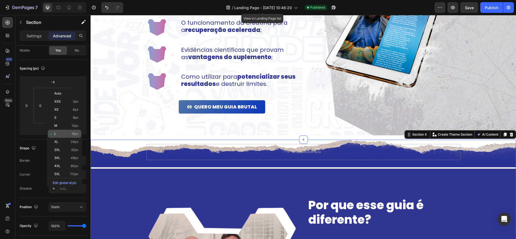
type input "16"
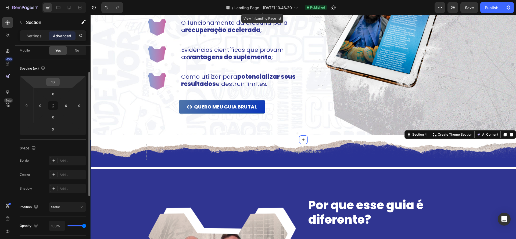
click at [55, 83] on input "16" at bounding box center [53, 82] width 11 height 8
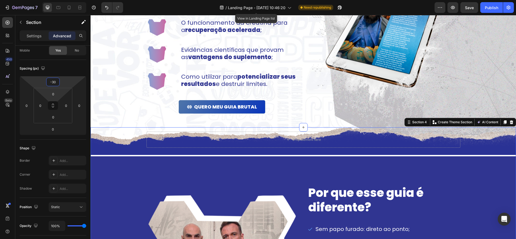
type input "-3"
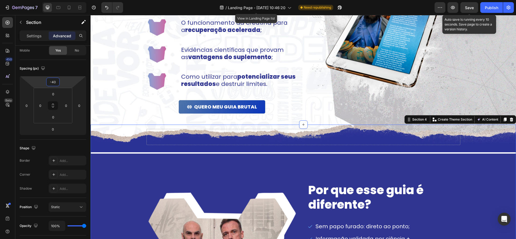
type input "-40"
click at [465, 7] on span "Save" at bounding box center [469, 7] width 9 height 5
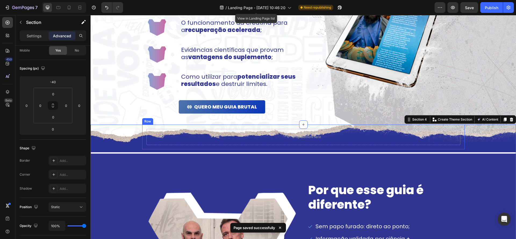
click at [313, 148] on div "Drop element here Row" at bounding box center [303, 137] width 322 height 25
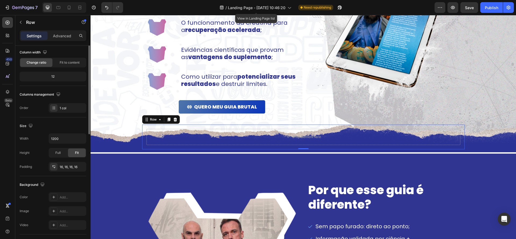
scroll to position [0, 0]
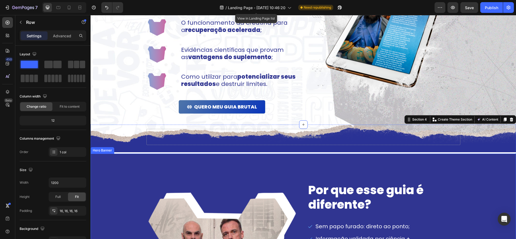
drag, startPoint x: 304, startPoint y: 150, endPoint x: 305, endPoint y: 142, distance: 7.9
click at [303, 154] on div "Drop element here Row Row Por que esse guia é diferente? Heading Sem papo furad…" at bounding box center [302, 241] width 425 height 233
click at [305, 142] on div "Drop element here" at bounding box center [303, 137] width 314 height 16
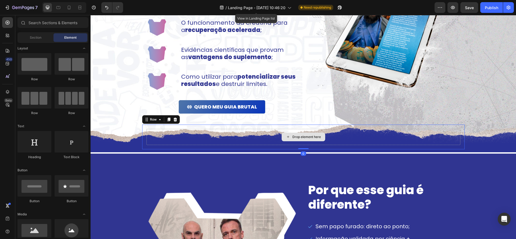
click at [310, 138] on div "Drop element here" at bounding box center [306, 137] width 28 height 4
click at [336, 144] on div "Drop element here" at bounding box center [303, 137] width 314 height 16
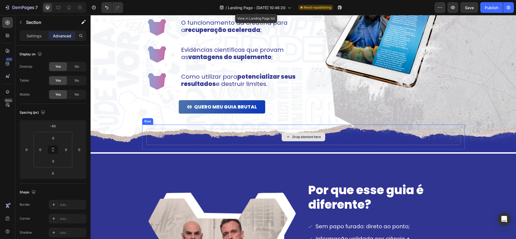
click at [310, 150] on div "Drop element here Row Row Por que esse guia é diferente? Heading Sem papo furad…" at bounding box center [302, 241] width 425 height 233
click at [304, 152] on div "Drop element here Row 0 Row Por que esse guia é diferente? Heading Sem papo fur…" at bounding box center [302, 241] width 425 height 233
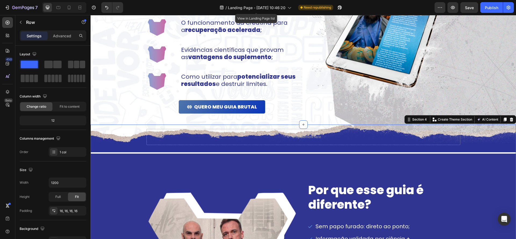
click at [306, 148] on div "Drop element here Row" at bounding box center [303, 137] width 322 height 25
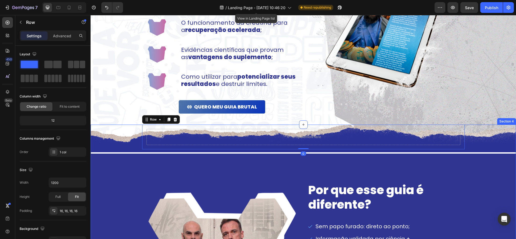
click at [306, 151] on div "Drop element here Row 0 Row Por que esse guia é diferente? Heading Sem papo fur…" at bounding box center [302, 241] width 425 height 233
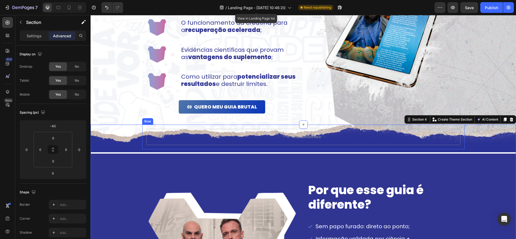
click at [306, 149] on div "Drop element here Row" at bounding box center [303, 137] width 322 height 25
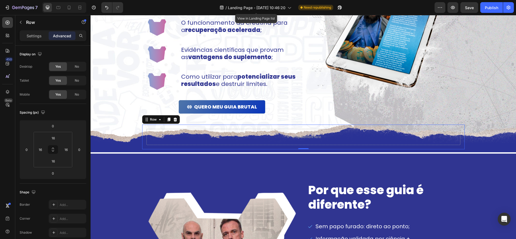
click at [307, 148] on div "Drop element here Row 0" at bounding box center [303, 137] width 322 height 25
click at [55, 163] on input "16" at bounding box center [53, 161] width 11 height 8
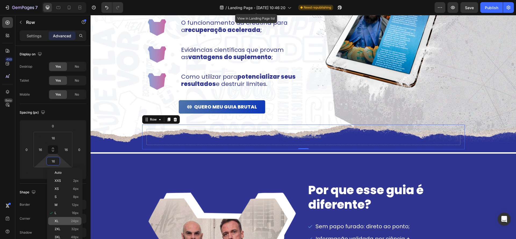
click at [61, 221] on p "XL 24px" at bounding box center [67, 221] width 24 height 4
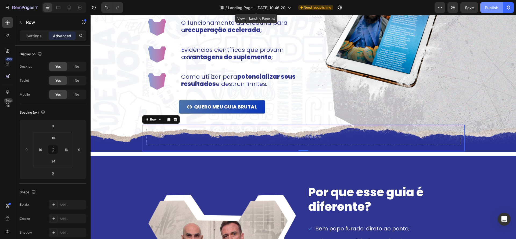
click at [481, 9] on button "Publish" at bounding box center [491, 7] width 23 height 11
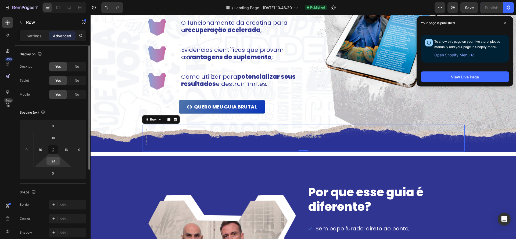
click at [54, 162] on input "24" at bounding box center [53, 161] width 11 height 8
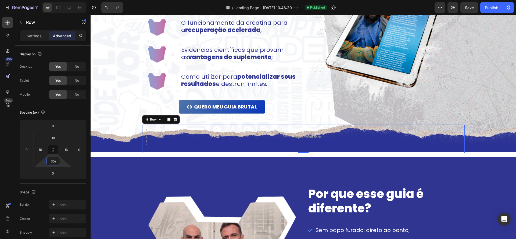
click at [204, 146] on div "Drop element here Row 0" at bounding box center [303, 139] width 322 height 28
type input "30"
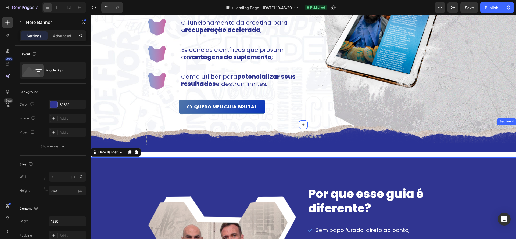
click at [286, 155] on div "Drop element here Row Row Por que esse guia é diferente? Heading Sem papo furad…" at bounding box center [302, 243] width 425 height 237
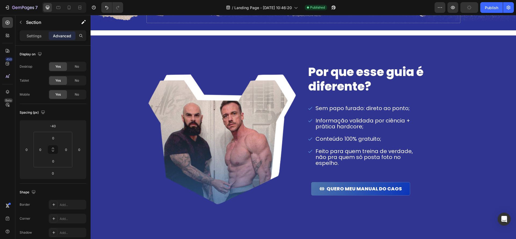
scroll to position [549, 0]
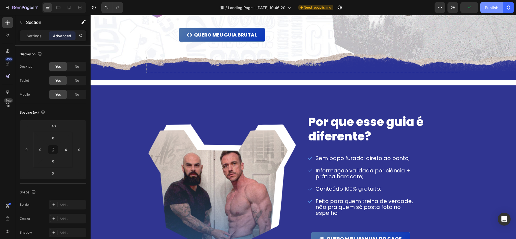
click at [489, 9] on div "Publish" at bounding box center [490, 8] width 13 height 6
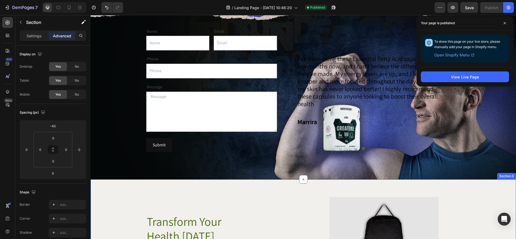
scroll to position [831, 0]
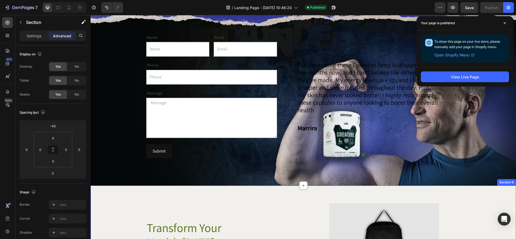
click at [205, 98] on div "Message" at bounding box center [211, 93] width 131 height 9
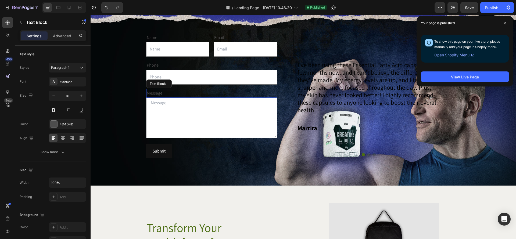
click at [193, 70] on div "Phone" at bounding box center [211, 65] width 131 height 9
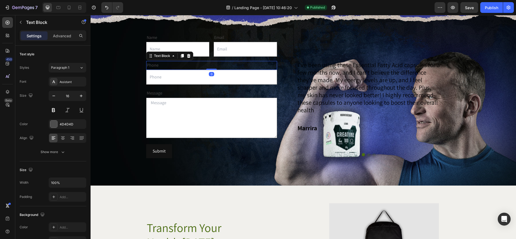
scroll to position [798, 0]
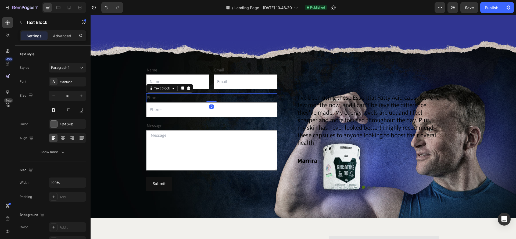
click at [192, 90] on div "Text Block" at bounding box center [169, 88] width 47 height 9
click at [190, 89] on icon at bounding box center [188, 88] width 4 height 4
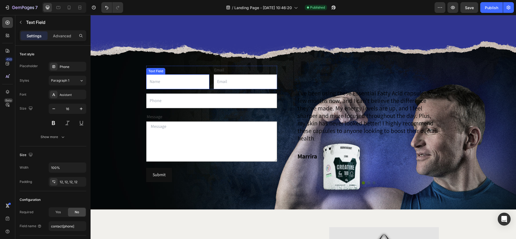
click at [185, 96] on input "text" at bounding box center [211, 100] width 131 height 15
click at [186, 89] on icon at bounding box center [186, 88] width 3 height 4
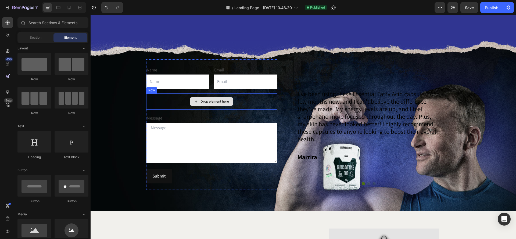
click at [190, 101] on div "Drop element here" at bounding box center [212, 101] width 44 height 9
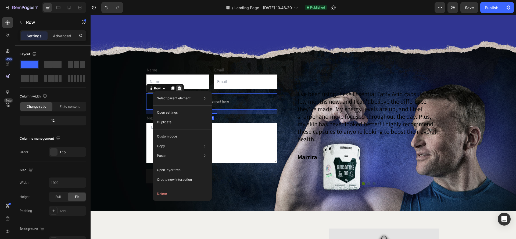
click at [179, 89] on icon at bounding box center [178, 88] width 3 height 4
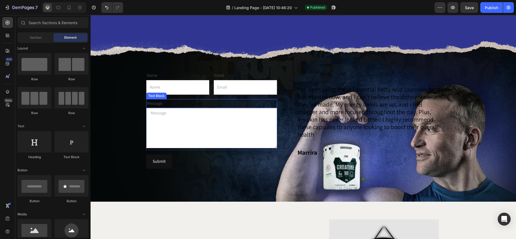
click at [169, 100] on div "Message" at bounding box center [211, 103] width 131 height 9
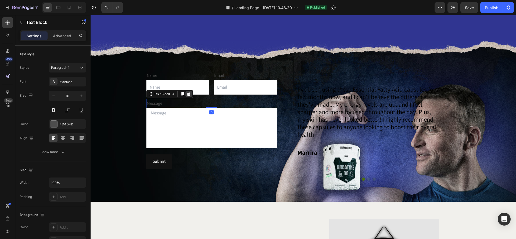
click at [187, 93] on div at bounding box center [188, 94] width 6 height 6
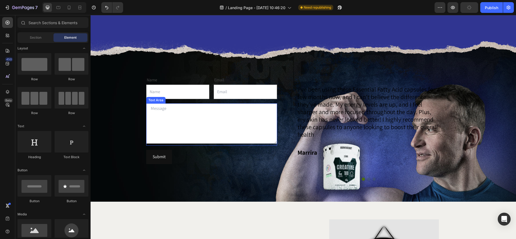
click at [189, 103] on textarea at bounding box center [211, 123] width 131 height 40
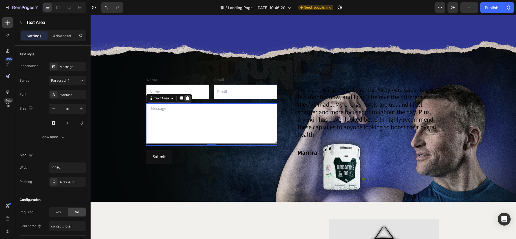
click at [187, 96] on icon at bounding box center [187, 98] width 3 height 4
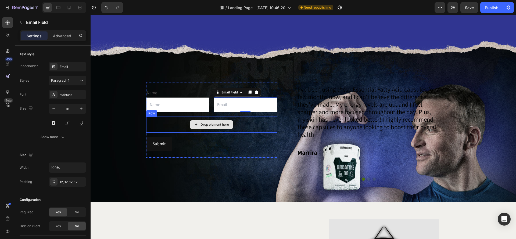
drag, startPoint x: 243, startPoint y: 106, endPoint x: 220, endPoint y: 122, distance: 28.2
click at [220, 122] on div "Name Text Block Text Field Email Text Block Email Field 0 Row Drop element here…" at bounding box center [211, 119] width 131 height 75
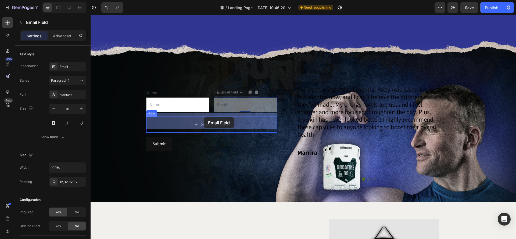
drag, startPoint x: 242, startPoint y: 101, endPoint x: 204, endPoint y: 118, distance: 41.7
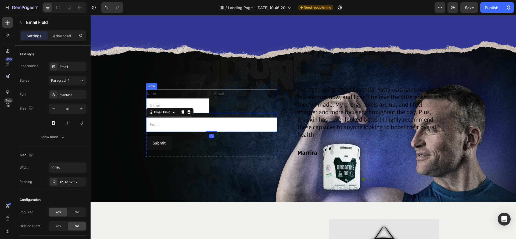
click at [209, 100] on div "Name Text Block Text Field Email Text Block Row" at bounding box center [211, 101] width 131 height 24
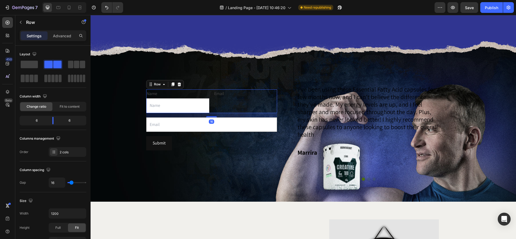
click at [222, 91] on div "Email" at bounding box center [244, 93] width 63 height 9
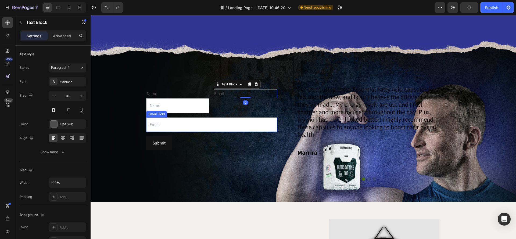
drag, startPoint x: 222, startPoint y: 90, endPoint x: 229, endPoint y: 92, distance: 6.9
click at [192, 118] on div "Name Text Block Text Field Email Text Block 0 Row Email Field Row Submit Submit…" at bounding box center [211, 120] width 131 height 74
click at [238, 103] on div "Email Text Block 0" at bounding box center [244, 101] width 63 height 24
click at [235, 115] on div "Name Text Block Text Field Email Text Block 0 Email Text Block 0 Row Email Fiel…" at bounding box center [211, 120] width 131 height 74
drag, startPoint x: 258, startPoint y: 103, endPoint x: 247, endPoint y: 101, distance: 10.4
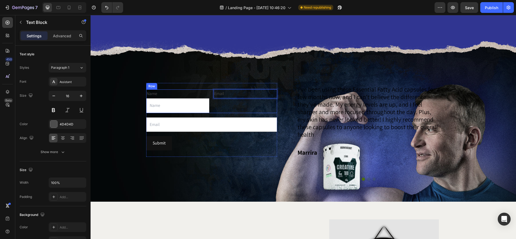
click at [235, 98] on div "Email Text Block 0" at bounding box center [244, 101] width 63 height 24
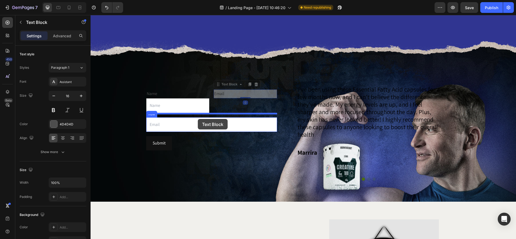
drag, startPoint x: 224, startPoint y: 91, endPoint x: 205, endPoint y: 117, distance: 32.7
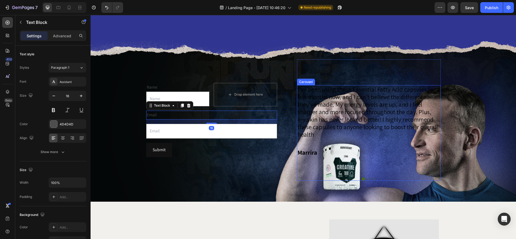
click at [286, 120] on div "Image I've been using these Essential Fatty Acid capsules for a few months now,…" at bounding box center [368, 119] width 183 height 121
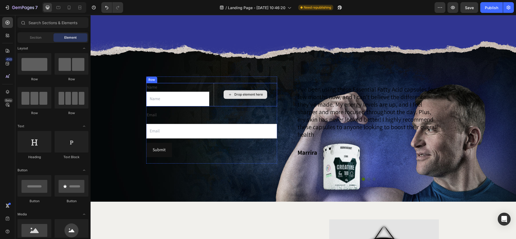
click at [251, 93] on div "Drop element here" at bounding box center [248, 94] width 28 height 4
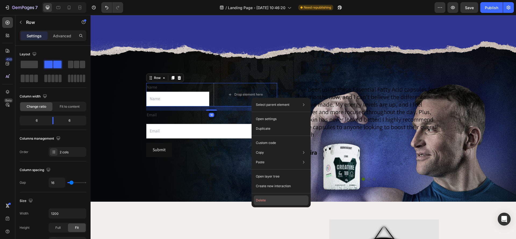
click at [285, 198] on button "Delete" at bounding box center [280, 200] width 55 height 10
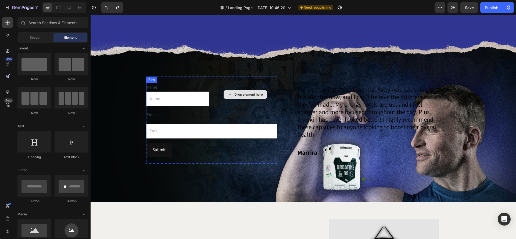
click at [216, 83] on div "Drop element here" at bounding box center [244, 95] width 63 height 24
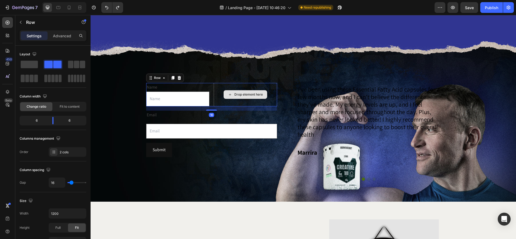
click at [219, 84] on div "Drop element here" at bounding box center [244, 95] width 63 height 24
drag, startPoint x: 224, startPoint y: 85, endPoint x: 220, endPoint y: 85, distance: 4.0
click at [224, 85] on div "Drop element here" at bounding box center [244, 95] width 63 height 24
click at [27, 64] on span at bounding box center [29, 65] width 17 height 8
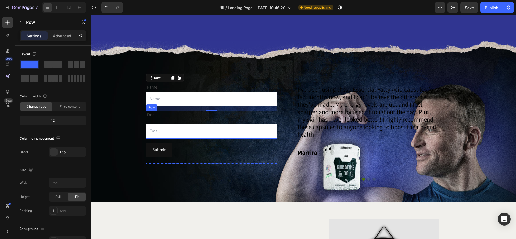
click at [247, 156] on div "Name Text Block Text Field Row 16 Email Text Block Email Field Row Submit Submi…" at bounding box center [211, 120] width 131 height 87
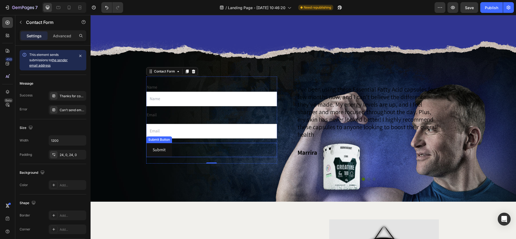
click at [203, 145] on div "Submit Submit Button" at bounding box center [211, 150] width 131 height 14
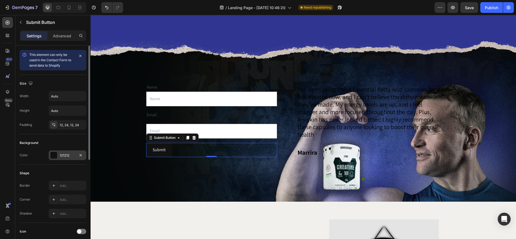
click at [52, 158] on div at bounding box center [53, 155] width 7 height 7
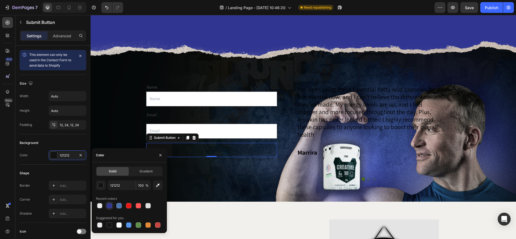
click at [109, 206] on div at bounding box center [109, 205] width 5 height 5
click at [129, 224] on div at bounding box center [128, 224] width 5 height 5
type input "5594E7"
click at [240, 164] on div "Name Text Block Text Field Row Email Text Block Email Field Row Submit Submit B…" at bounding box center [211, 119] width 131 height 121
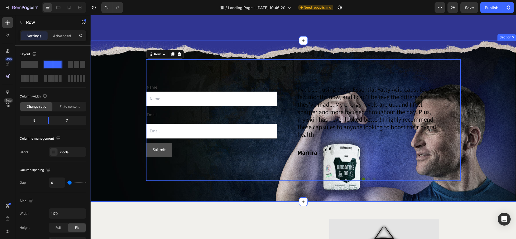
click at [133, 148] on div "Name Text Block Text Field Row Email Text Block Email Field Row Submit Submit B…" at bounding box center [302, 119] width 383 height 121
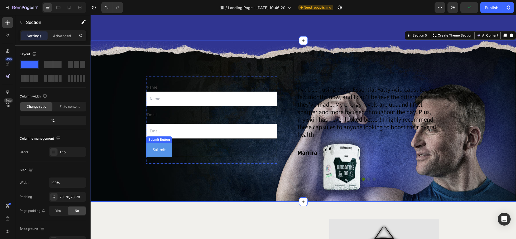
click at [181, 150] on div "Submit Submit Button" at bounding box center [211, 150] width 131 height 14
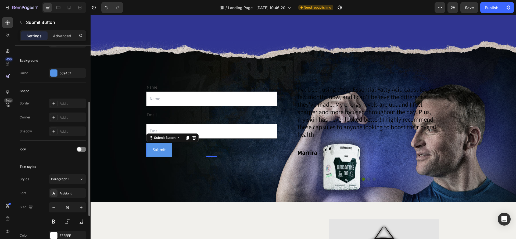
scroll to position [94, 0]
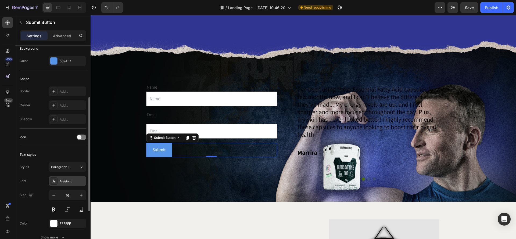
click at [74, 181] on div "Assistant" at bounding box center [72, 181] width 25 height 5
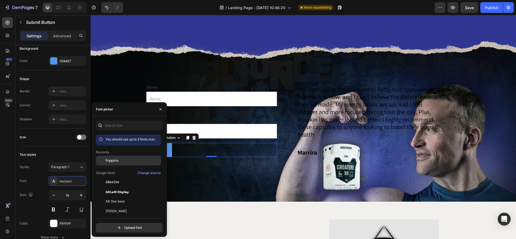
click at [122, 162] on div "Poppins" at bounding box center [133, 160] width 54 height 5
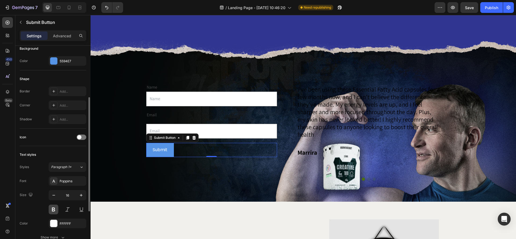
click at [55, 209] on button at bounding box center [54, 210] width 10 height 10
click at [162, 147] on div "Submit" at bounding box center [161, 150] width 17 height 8
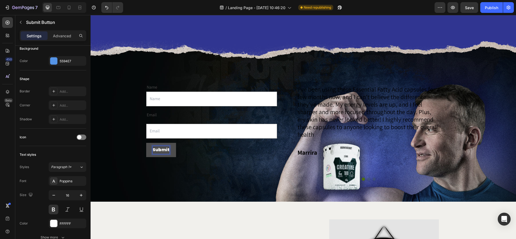
click at [161, 147] on p "Submit" at bounding box center [161, 150] width 17 height 8
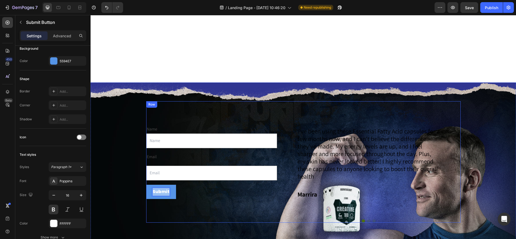
scroll to position [860, 0]
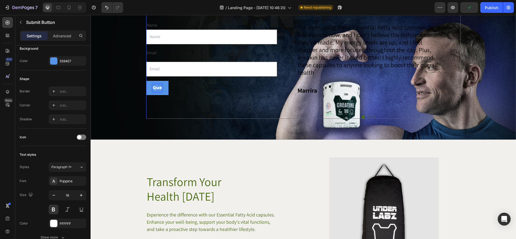
click at [146, 81] on button "Que" at bounding box center [157, 88] width 22 height 14
click at [146, 81] on button "Quero" at bounding box center [159, 88] width 27 height 14
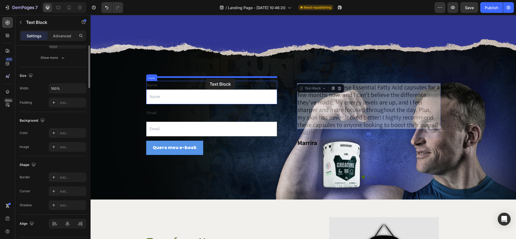
scroll to position [0, 0]
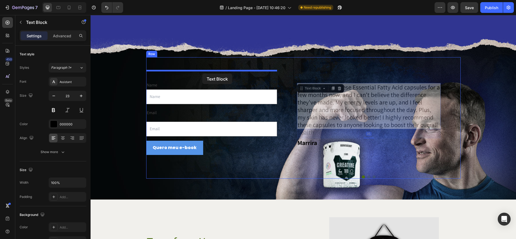
drag, startPoint x: 209, startPoint y: 72, endPoint x: 390, endPoint y: 130, distance: 190.3
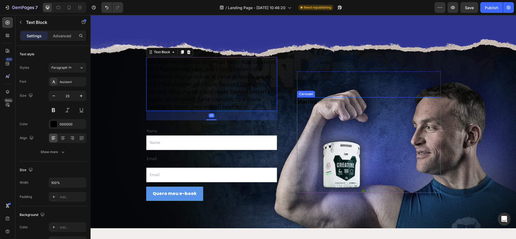
click at [370, 120] on div "Marrira Text Block" at bounding box center [369, 133] width 144 height 72
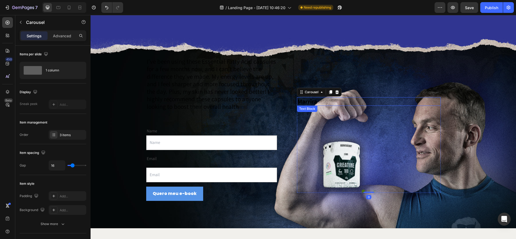
click at [325, 105] on p "Marrira" at bounding box center [368, 102] width 143 height 8
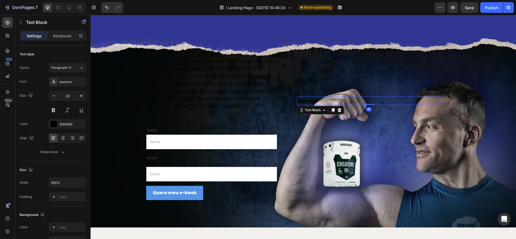
scroll to position [800, 0]
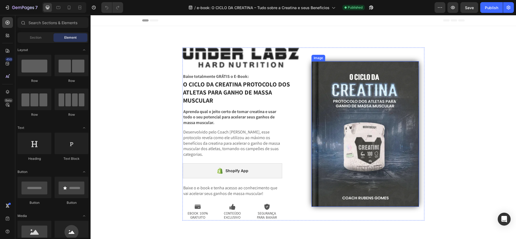
click at [367, 130] on img at bounding box center [364, 133] width 107 height 145
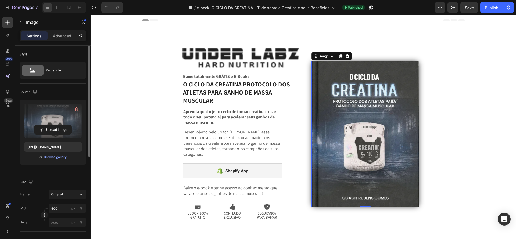
click at [68, 107] on label at bounding box center [53, 121] width 58 height 34
click at [68, 125] on input "file" at bounding box center [52, 129] width 37 height 9
click at [59, 117] on label at bounding box center [53, 120] width 58 height 34
click at [59, 124] on input "file" at bounding box center [52, 128] width 37 height 9
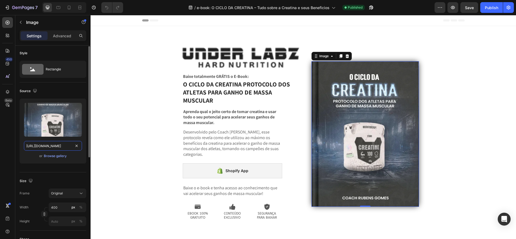
click at [65, 147] on input "https://cdn.shopify.com/s/files/1/0670/7612/9013/files/gempages_508864242380702…" at bounding box center [53, 146] width 58 height 10
click at [57, 155] on div "Browse gallery" at bounding box center [55, 156] width 23 height 5
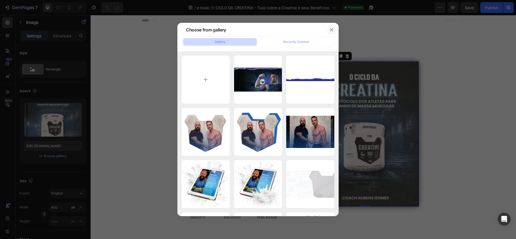
click at [327, 29] on button "button" at bounding box center [331, 30] width 9 height 9
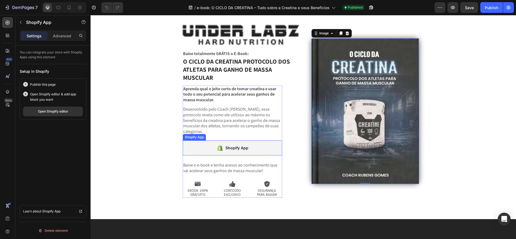
scroll to position [0, 0]
click at [257, 144] on div "Shopify App" at bounding box center [232, 147] width 99 height 15
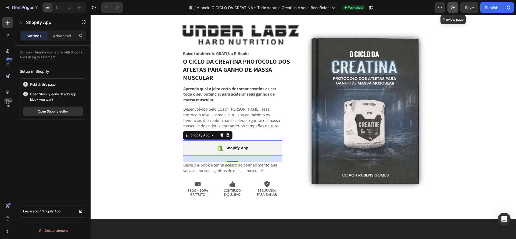
click at [454, 10] on button "button" at bounding box center [452, 7] width 11 height 11
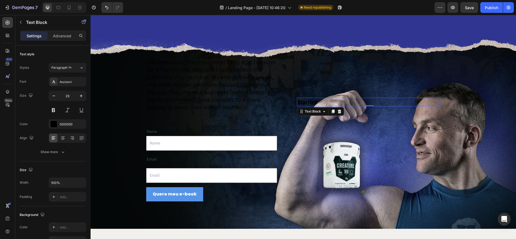
click at [339, 113] on icon at bounding box center [338, 112] width 3 height 4
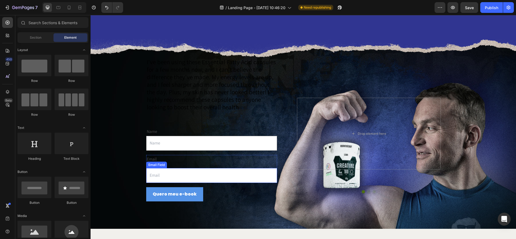
click at [208, 104] on p "I've been using these Essential Fatty Acid capsules for a few months now, and I…" at bounding box center [212, 84] width 130 height 53
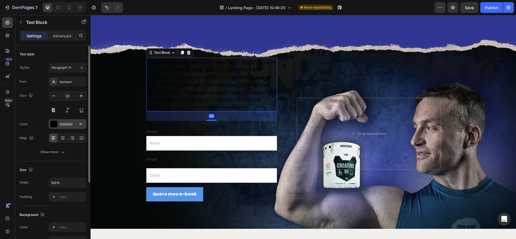
click at [53, 124] on div at bounding box center [53, 124] width 7 height 7
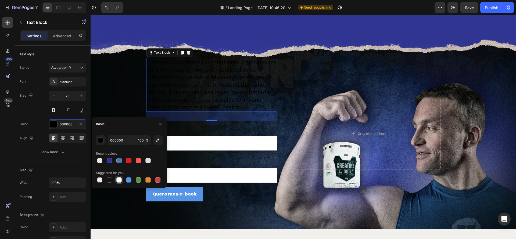
click at [118, 182] on div at bounding box center [118, 179] width 5 height 5
type input "FFFFFF"
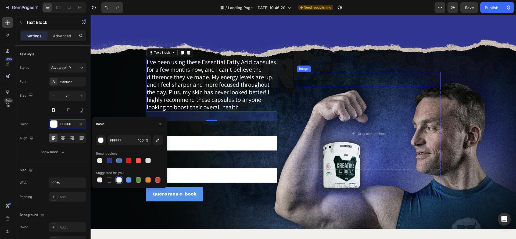
click at [316, 87] on img at bounding box center [307, 79] width 21 height 15
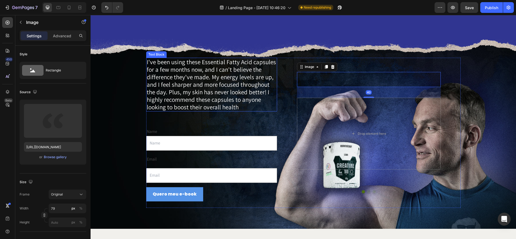
click at [232, 95] on p "I've been using these Essential Fatty Acid capsules for a few months now, and I…" at bounding box center [212, 84] width 130 height 53
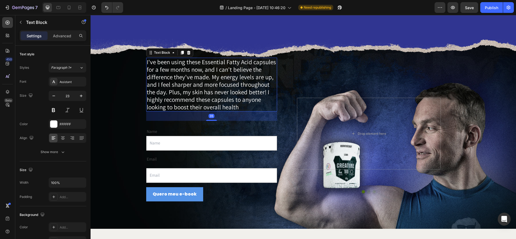
click at [216, 118] on div "35" at bounding box center [211, 115] width 131 height 9
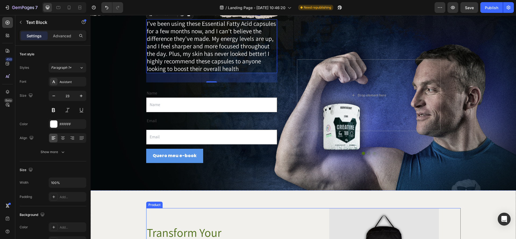
scroll to position [837, 0]
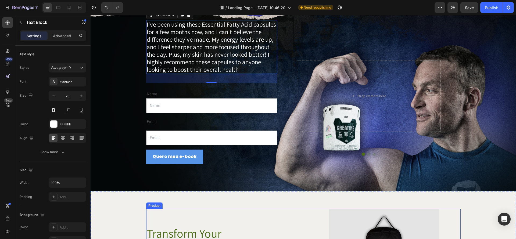
click at [215, 73] on p "I've been using these Essential Fatty Acid capsules for a few months now, and I…" at bounding box center [212, 47] width 130 height 53
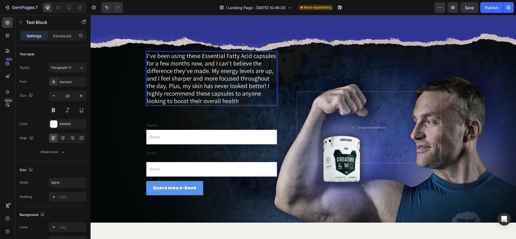
click at [191, 79] on p "I've been using these Essential Fatty Acid capsules for a few months now, and I…" at bounding box center [212, 78] width 130 height 53
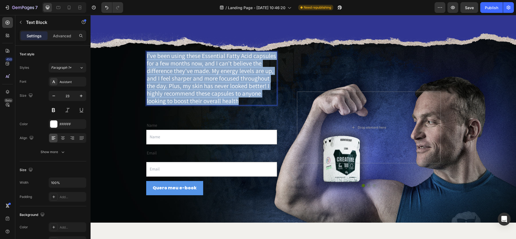
click at [191, 79] on p "I've been using these Essential Fatty Acid capsules for a few months now, and I…" at bounding box center [212, 78] width 130 height 53
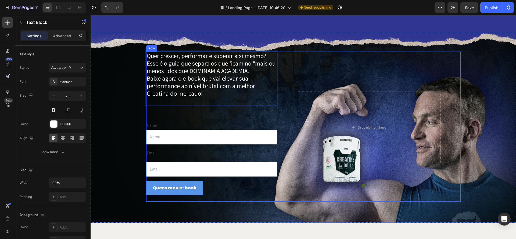
click at [260, 113] on div "Quer crescer, performar e superar a si mesmo? Esse é o guia que separa os que f…" at bounding box center [211, 127] width 131 height 150
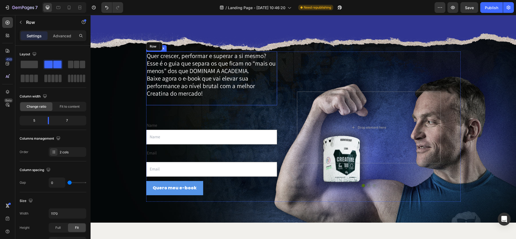
click at [258, 74] on p "Quer crescer, performar e superar a si mesmo? Esse é o guia que separa os que f…" at bounding box center [212, 63] width 130 height 23
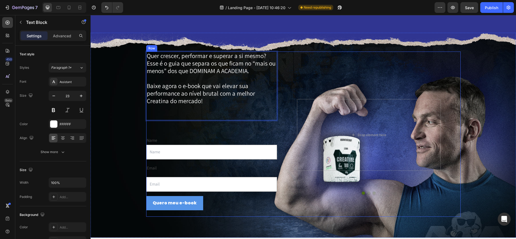
click at [215, 126] on div "Quer crescer, performar e superar a si mesmo? Esse é o guia que separa os que f…" at bounding box center [211, 134] width 131 height 165
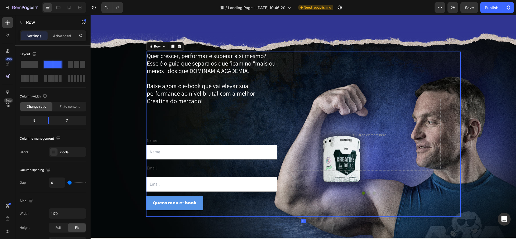
click at [221, 123] on div "Quer crescer, performar e superar a si mesmo? Esse é o guia que separa os que f…" at bounding box center [211, 134] width 131 height 165
click at [173, 136] on div "Name" at bounding box center [211, 140] width 131 height 9
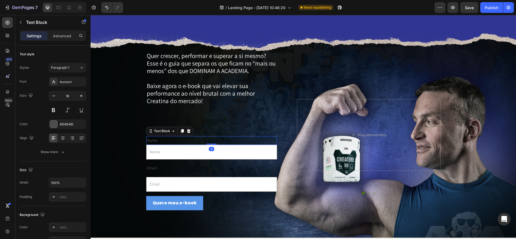
click at [186, 129] on icon at bounding box center [188, 131] width 4 height 4
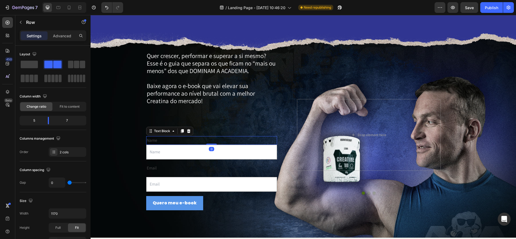
click at [209, 125] on div "Quer crescer, performar e superar a si mesmo? Esse é o guia que separa os que f…" at bounding box center [211, 134] width 131 height 165
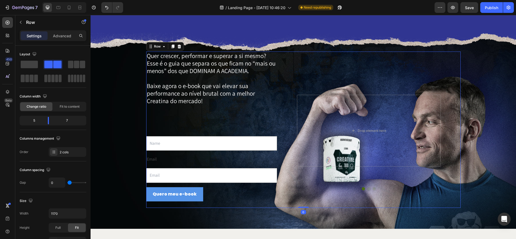
click at [208, 125] on div "Quer crescer, performar e superar a si mesmo? Esse é o guia que separa os que f…" at bounding box center [211, 130] width 131 height 156
click at [180, 124] on div "Quer crescer, performar e superar a si mesmo? Esse é o guia que separa os que f…" at bounding box center [211, 130] width 131 height 156
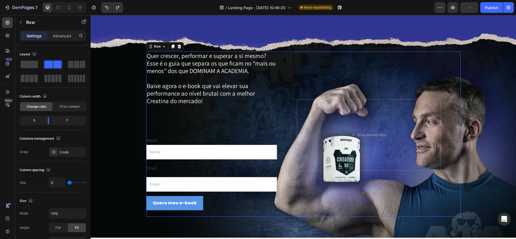
click at [201, 123] on div "Quer crescer, performar e superar a si mesmo? Esse é o guia que separa os que f…" at bounding box center [211, 134] width 131 height 165
click at [206, 131] on div "Name Text Block Text Field Row Email Text Block Email Field Row Quero meu e-boo…" at bounding box center [211, 173] width 131 height 87
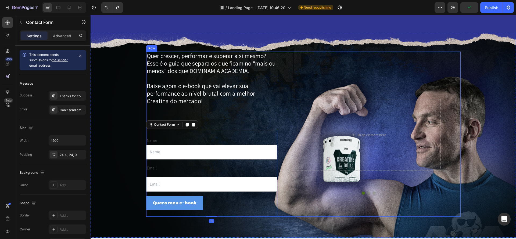
click at [216, 126] on div "Quer crescer, performar e superar a si mesmo? Esse é o guia que separa os que f…" at bounding box center [211, 134] width 131 height 165
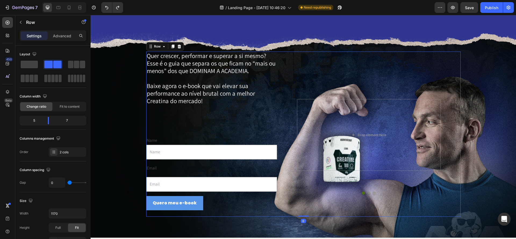
click at [215, 122] on div "Quer crescer, performar e superar a si mesmo? Esse é o guia que separa os que f…" at bounding box center [211, 134] width 131 height 165
click at [215, 115] on p "Baixe agora o e-book que vai elevar sua performance ao nível brutal com a melho…" at bounding box center [212, 101] width 130 height 38
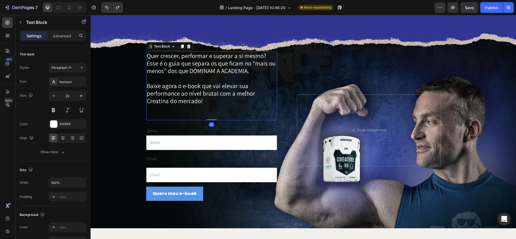
drag, startPoint x: 212, startPoint y: 129, endPoint x: 213, endPoint y: 95, distance: 33.6
click at [215, 113] on div "Quer crescer, performar e superar a si mesmo? Esse é o guia que separa os que f…" at bounding box center [211, 86] width 131 height 69
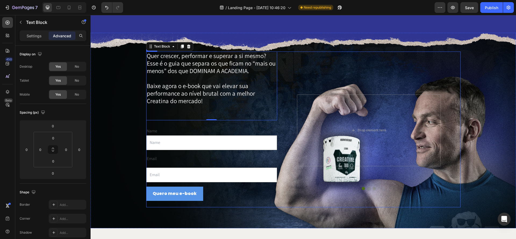
click at [316, 66] on div "Image Drop element here I've been using these Essential Fatty Acid capsules for…" at bounding box center [368, 130] width 183 height 156
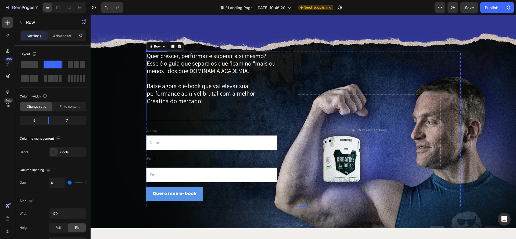
click at [222, 70] on p "Quer crescer, performar e superar a si mesmo? Esse é o guia que separa os que f…" at bounding box center [212, 63] width 130 height 23
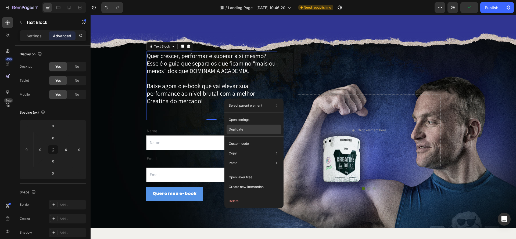
click at [257, 139] on div "Duplicate" at bounding box center [253, 144] width 55 height 10
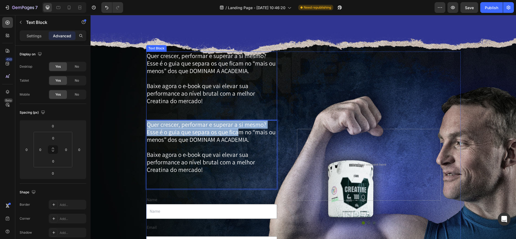
drag, startPoint x: 237, startPoint y: 94, endPoint x: 226, endPoint y: 79, distance: 18.3
click at [236, 70] on div "Quer crescer, performar e superar a si mesmo? Esse é o guia que separa os que f…" at bounding box center [211, 164] width 131 height 224
click at [226, 79] on p "Rich Text Editor. Editing area: main" at bounding box center [212, 79] width 130 height 8
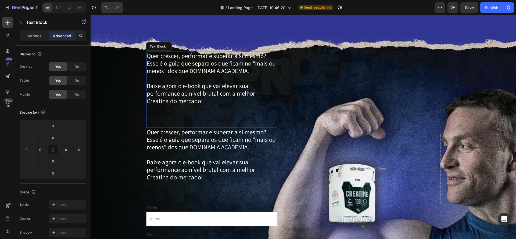
click at [207, 101] on p "Baixe agora o e-book que vai elevar sua performance ao nível brutal com a melho…" at bounding box center [212, 104] width 130 height 45
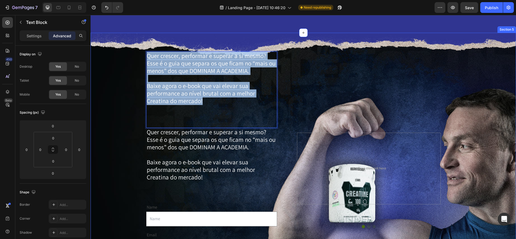
click at [142, 54] on div "Quer crescer, performar e superar a si mesmo? Esse é o guia que separa os que f…" at bounding box center [302, 168] width 383 height 232
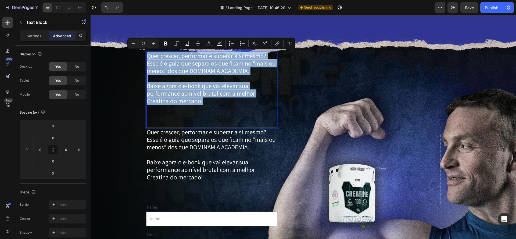
type input "11"
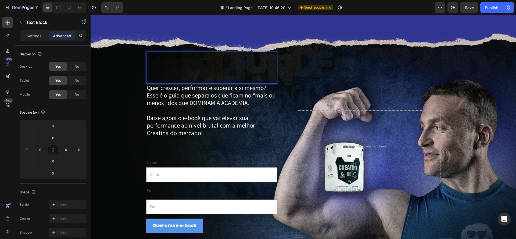
click at [226, 66] on p "A CREATINA É A BASE DA EVOLUÇÃO" at bounding box center [212, 67] width 130 height 31
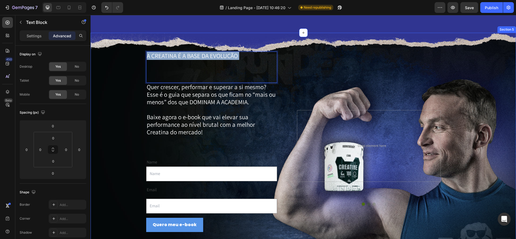
drag, startPoint x: 249, startPoint y: 60, endPoint x: 120, endPoint y: 56, distance: 129.8
click at [139, 49] on div "A CREATINA É A BASE DA EVOLUÇÃO Text Block 0 Quer crescer, performar e superar …" at bounding box center [302, 146] width 425 height 227
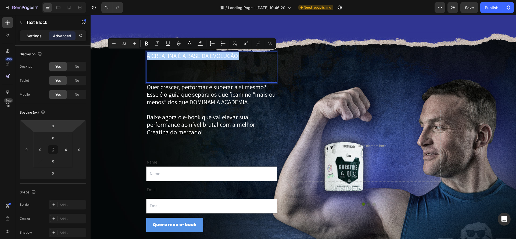
click at [32, 34] on p "Settings" at bounding box center [34, 36] width 15 height 6
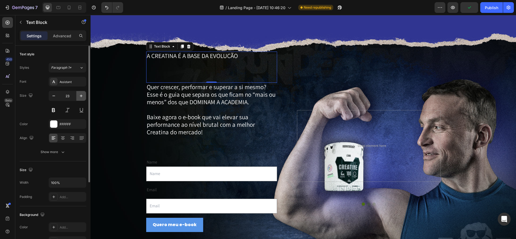
click at [80, 97] on icon "button" at bounding box center [80, 95] width 5 height 5
click at [81, 97] on icon "button" at bounding box center [80, 95] width 5 height 5
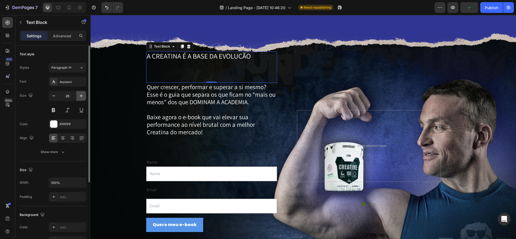
click at [81, 97] on icon "button" at bounding box center [80, 95] width 5 height 5
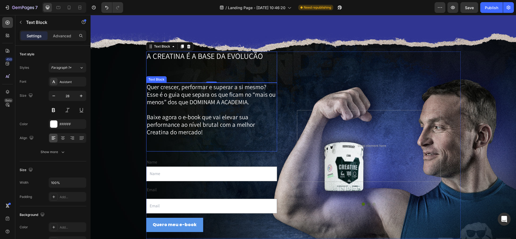
type input "29"
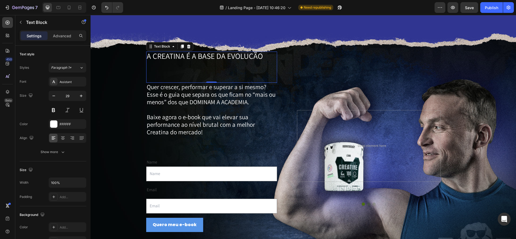
drag, startPoint x: 213, startPoint y: 81, endPoint x: 199, endPoint y: 73, distance: 16.8
click at [213, 64] on div "A CREATINA É A BASE DA EVOLUÇÃO Text Block 0" at bounding box center [211, 67] width 131 height 31
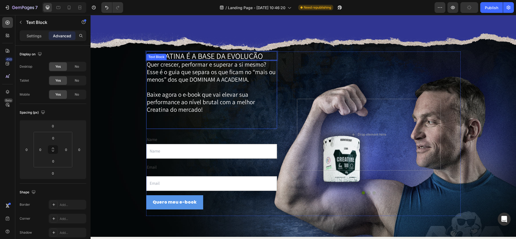
click at [218, 112] on p "Baixe agora o e-book que vai elevar sua performance ao nível brutal com a melho…" at bounding box center [212, 110] width 130 height 38
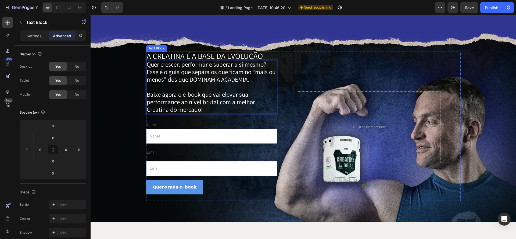
click at [223, 56] on p "A CREATINA É A BASE DA EVOLUÇÃO" at bounding box center [212, 56] width 130 height 8
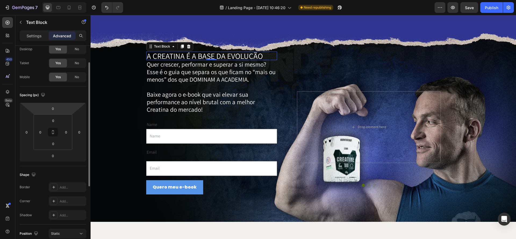
scroll to position [0, 0]
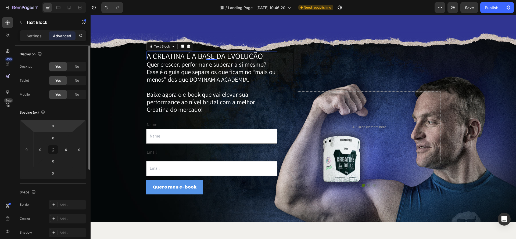
drag, startPoint x: 39, startPoint y: 39, endPoint x: 40, endPoint y: 42, distance: 3.1
click at [39, 39] on div "Settings" at bounding box center [34, 35] width 27 height 9
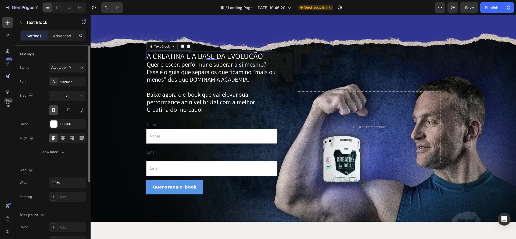
click at [56, 110] on button at bounding box center [54, 110] width 10 height 10
click at [82, 97] on icon "button" at bounding box center [80, 95] width 5 height 5
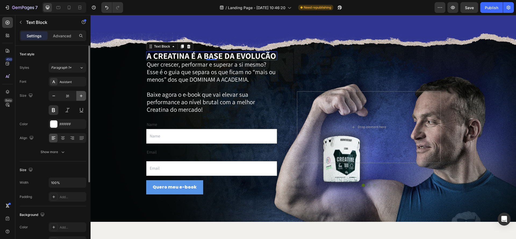
click at [82, 97] on icon "button" at bounding box center [80, 95] width 5 height 5
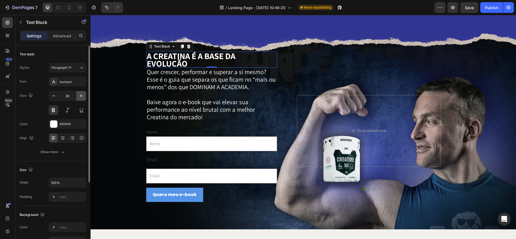
click at [82, 97] on icon "button" at bounding box center [80, 95] width 5 height 5
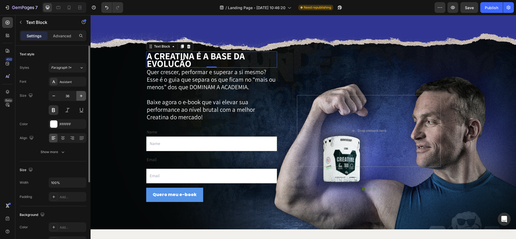
click at [82, 97] on icon "button" at bounding box center [80, 95] width 5 height 5
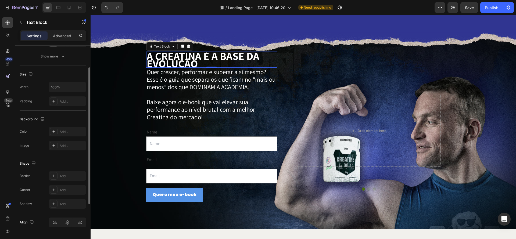
scroll to position [110, 0]
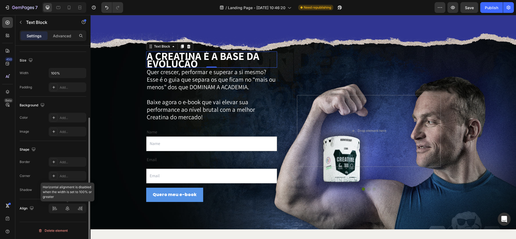
click at [68, 208] on div at bounding box center [68, 209] width 38 height 10
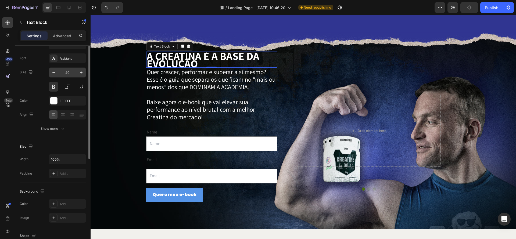
scroll to position [0, 0]
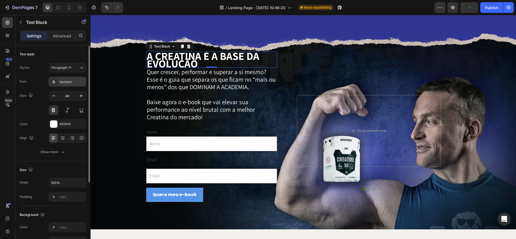
click at [69, 81] on div "Assistant" at bounding box center [72, 81] width 25 height 5
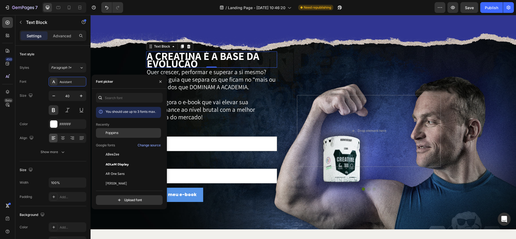
click at [120, 134] on div "Poppins" at bounding box center [133, 133] width 54 height 5
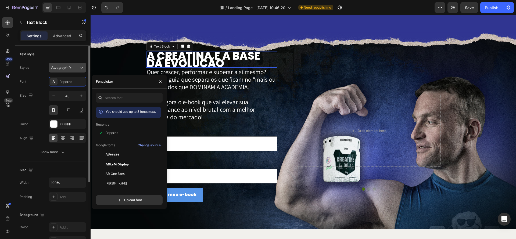
click at [69, 68] on span "Paragraph 1*" at bounding box center [61, 67] width 20 height 5
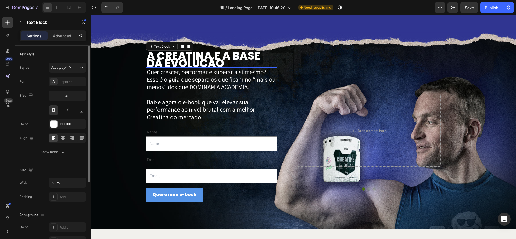
click at [70, 57] on div "Text style" at bounding box center [53, 54] width 67 height 9
click at [74, 70] on button "Paragraph 1*" at bounding box center [68, 68] width 38 height 10
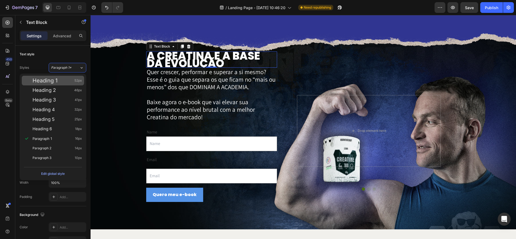
click at [66, 83] on div "Heading 1 52px" at bounding box center [56, 80] width 49 height 5
type input "52"
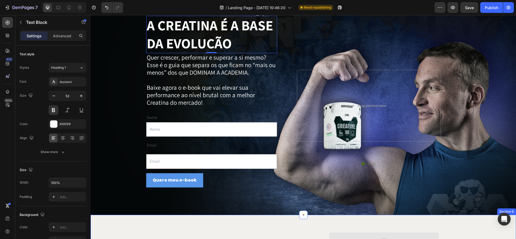
scroll to position [840, 0]
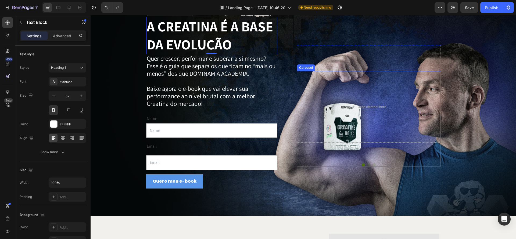
click at [371, 163] on div at bounding box center [369, 164] width 144 height 3
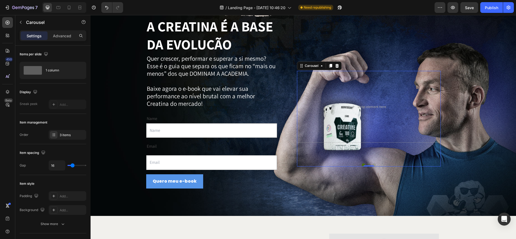
click at [374, 163] on button "Dot" at bounding box center [373, 164] width 3 height 3
click at [365, 163] on div at bounding box center [369, 164] width 144 height 3
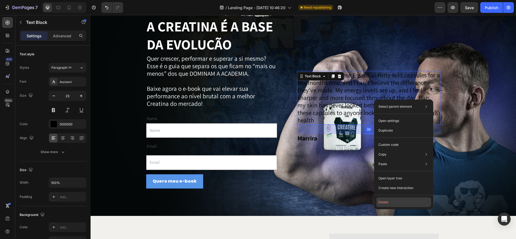
click at [401, 203] on button "Delete" at bounding box center [403, 202] width 55 height 10
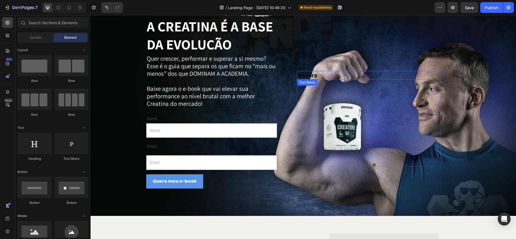
drag, startPoint x: 320, startPoint y: 81, endPoint x: 313, endPoint y: 80, distance: 7.3
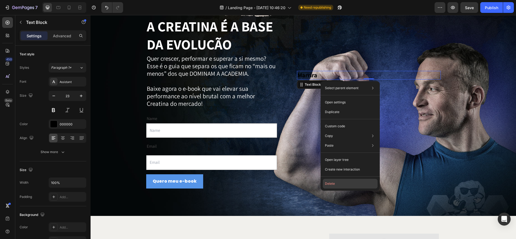
click at [346, 181] on button "Delete" at bounding box center [349, 184] width 55 height 10
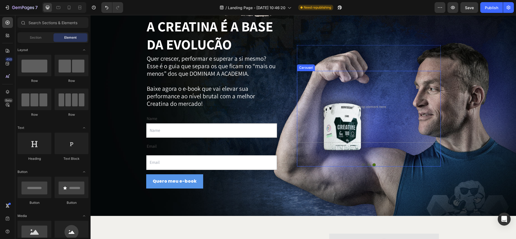
click at [371, 163] on div at bounding box center [369, 164] width 144 height 3
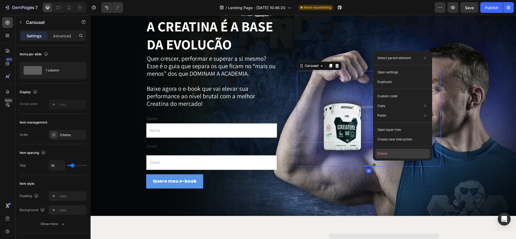
click at [388, 154] on button "Delete" at bounding box center [402, 154] width 55 height 10
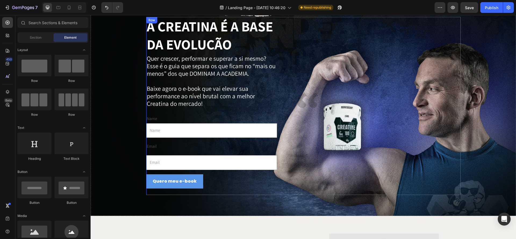
click at [340, 45] on div "Image Row" at bounding box center [368, 106] width 183 height 178
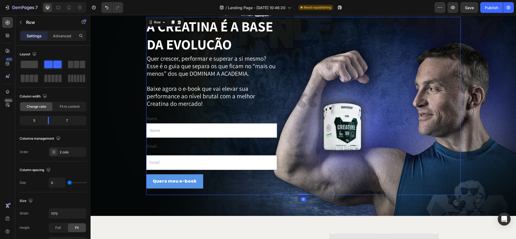
click at [402, 38] on div "Image Row" at bounding box center [368, 106] width 183 height 178
click at [356, 93] on div at bounding box center [369, 100] width 144 height 15
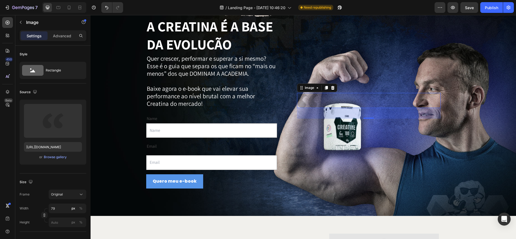
click at [314, 106] on img at bounding box center [307, 100] width 21 height 15
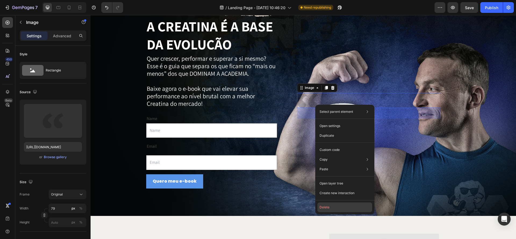
click at [342, 205] on button "Delete" at bounding box center [344, 207] width 55 height 10
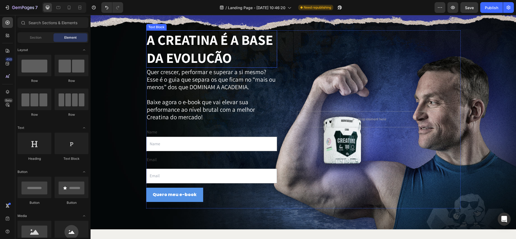
scroll to position [826, 0]
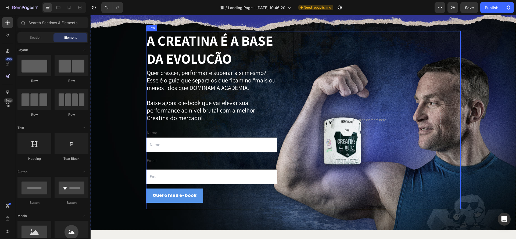
click at [309, 37] on div "Drop element here Row" at bounding box center [368, 120] width 183 height 178
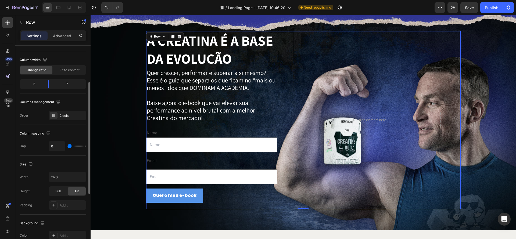
scroll to position [0, 0]
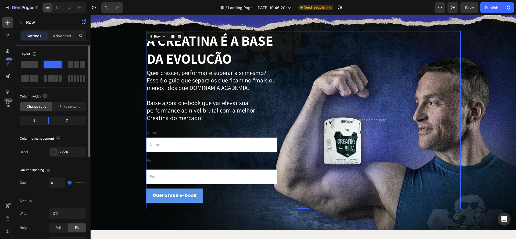
drag, startPoint x: 59, startPoint y: 34, endPoint x: 64, endPoint y: 46, distance: 13.3
click at [59, 34] on p "Advanced" at bounding box center [62, 36] width 18 height 6
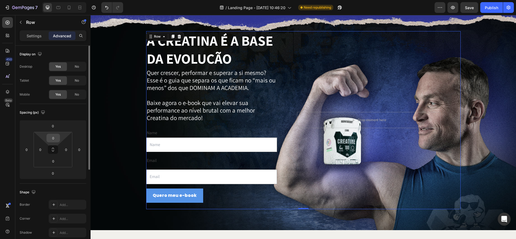
click at [53, 141] on input "0" at bounding box center [53, 138] width 11 height 8
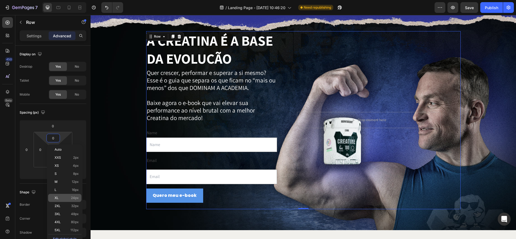
click at [63, 198] on p "XL 24px" at bounding box center [67, 198] width 24 height 4
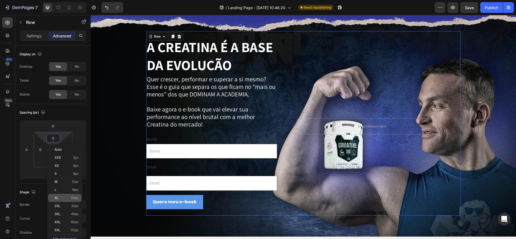
type input "24"
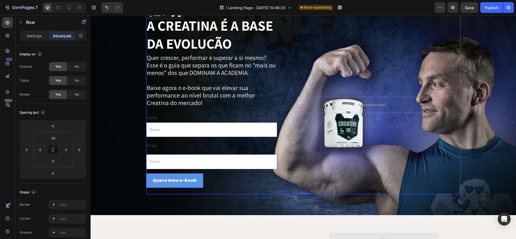
scroll to position [823, 0]
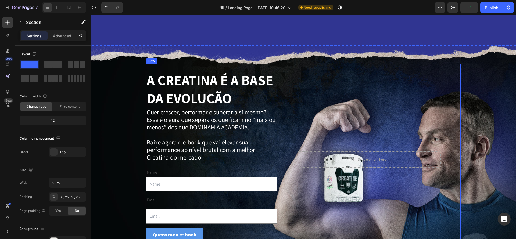
scroll to position [821, 0]
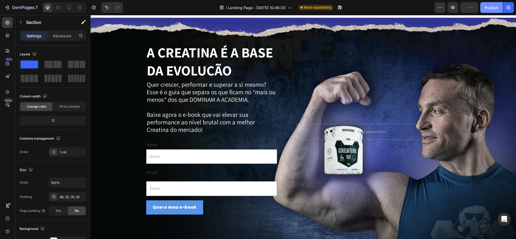
click at [484, 10] on button "Publish" at bounding box center [491, 7] width 23 height 11
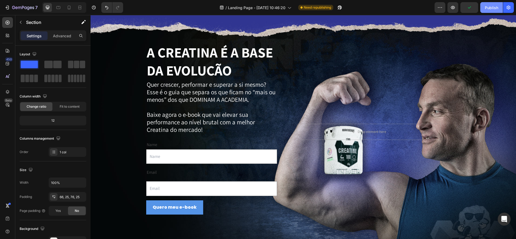
click at [486, 10] on button "Publish" at bounding box center [491, 7] width 23 height 11
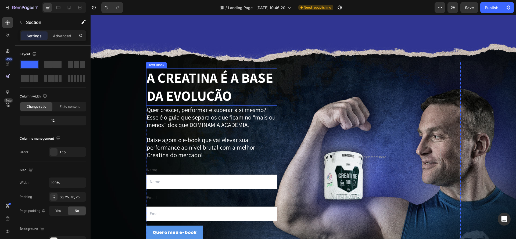
click at [213, 166] on div "Name" at bounding box center [211, 170] width 131 height 9
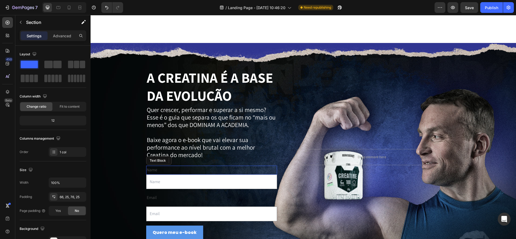
click at [154, 166] on div "Name" at bounding box center [211, 170] width 131 height 9
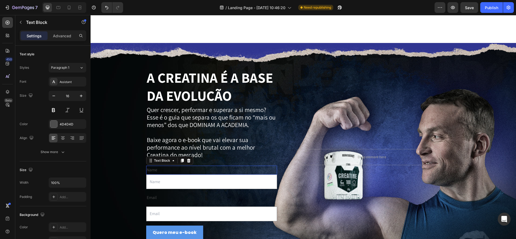
scroll to position [878, 0]
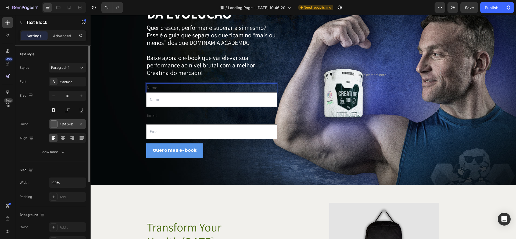
click at [58, 125] on div "4D4D4D" at bounding box center [68, 124] width 38 height 10
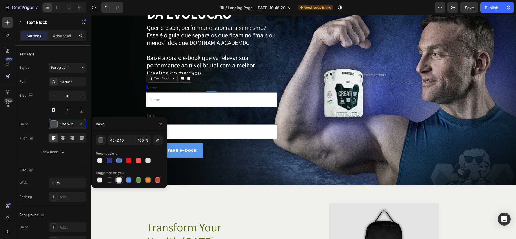
drag, startPoint x: 119, startPoint y: 179, endPoint x: 117, endPoint y: 177, distance: 3.1
click at [118, 179] on div at bounding box center [118, 179] width 5 height 5
type input "FFFFFF"
click at [53, 111] on button at bounding box center [54, 110] width 10 height 10
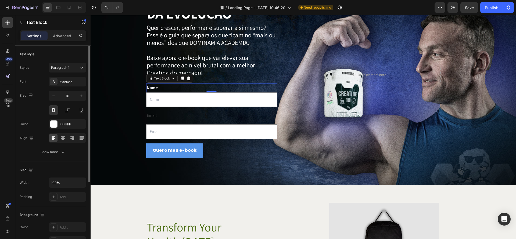
click at [66, 87] on div "Font Assistant Size 16 Color FFFFFF Align Show more" at bounding box center [53, 117] width 67 height 80
click at [68, 84] on div "Assistant" at bounding box center [72, 81] width 25 height 5
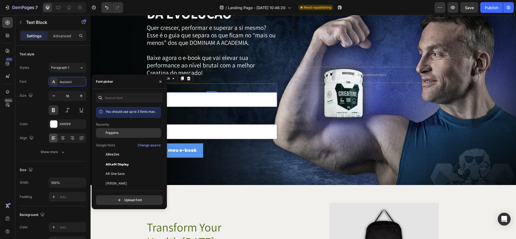
click at [117, 131] on span "Poppins" at bounding box center [112, 133] width 13 height 5
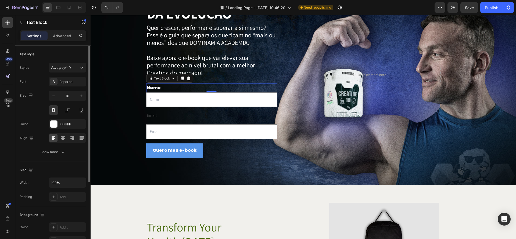
click at [34, 143] on div "Font Poppins Size 16 Color FFFFFF Align Show more" at bounding box center [53, 117] width 67 height 80
click at [156, 117] on div "Email" at bounding box center [211, 115] width 131 height 9
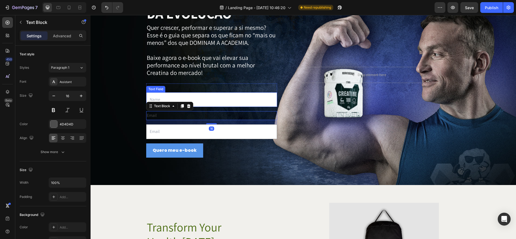
click at [158, 87] on div "Text Field" at bounding box center [155, 89] width 17 height 5
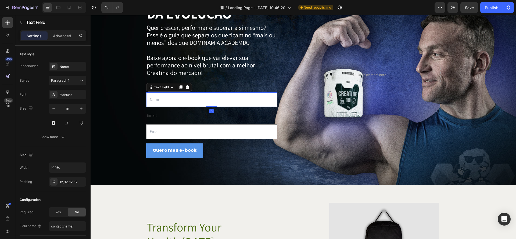
click at [217, 94] on input "text" at bounding box center [211, 99] width 131 height 15
click at [221, 87] on p "Name" at bounding box center [212, 88] width 130 height 8
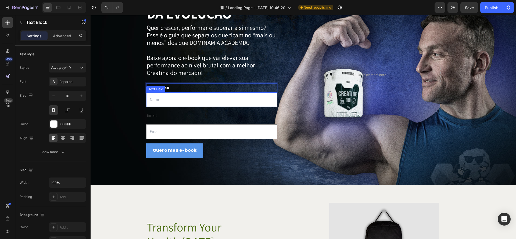
click at [157, 100] on input "text" at bounding box center [211, 99] width 131 height 15
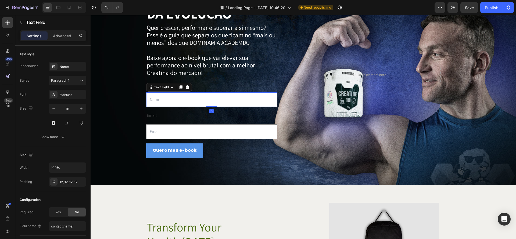
click at [158, 101] on input "text" at bounding box center [211, 99] width 131 height 15
type input "Nome"
click at [167, 133] on input "email" at bounding box center [211, 131] width 131 height 15
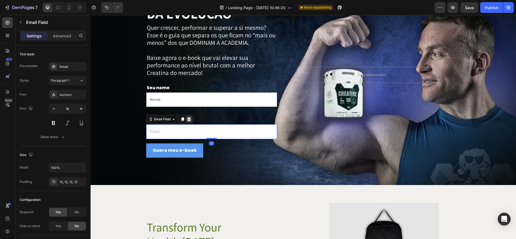
click at [187, 116] on div at bounding box center [189, 119] width 6 height 6
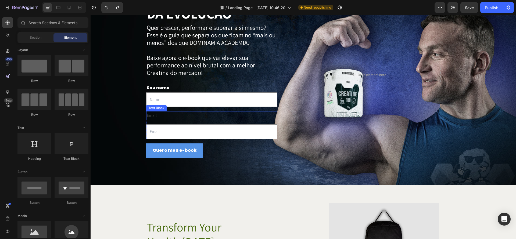
click at [179, 114] on div "Email" at bounding box center [211, 115] width 131 height 9
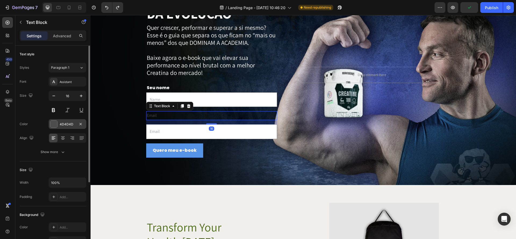
click at [54, 126] on div at bounding box center [53, 124] width 7 height 7
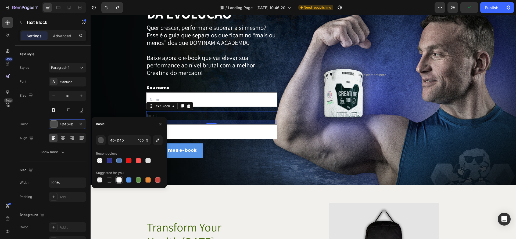
click at [122, 182] on div at bounding box center [119, 180] width 6 height 6
type input "FFFFFF"
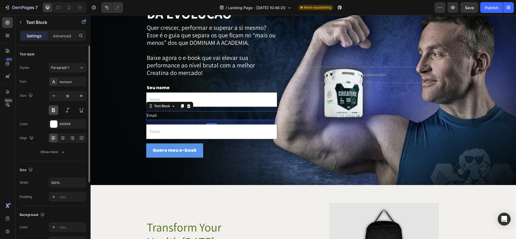
click at [56, 110] on button at bounding box center [54, 110] width 10 height 10
click at [73, 84] on div "Assistant" at bounding box center [72, 81] width 25 height 5
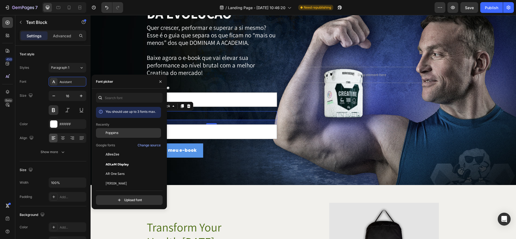
drag, startPoint x: 121, startPoint y: 132, endPoint x: 129, endPoint y: 93, distance: 40.1
click at [121, 132] on div "Poppins" at bounding box center [133, 133] width 54 height 5
click at [191, 117] on div "Email" at bounding box center [211, 115] width 131 height 9
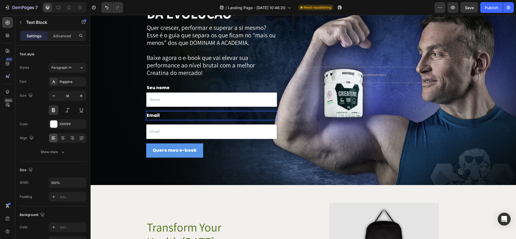
click at [152, 113] on p "Email" at bounding box center [212, 116] width 130 height 8
drag, startPoint x: 169, startPoint y: 117, endPoint x: 147, endPoint y: 116, distance: 21.2
click at [147, 116] on p "E-mail" at bounding box center [212, 116] width 130 height 8
click at [175, 135] on input "email" at bounding box center [211, 131] width 131 height 15
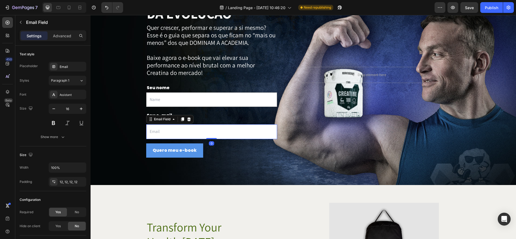
click at [162, 132] on input "email" at bounding box center [211, 131] width 131 height 15
type input "-"
type input "E-mail"
click at [223, 175] on div "A CREATINA É A BASE DA EVOLUÇÃO Text Block Quer crescer, performar e superar a …" at bounding box center [302, 73] width 425 height 224
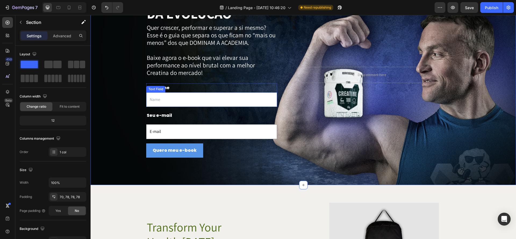
click at [224, 96] on input "text" at bounding box center [211, 99] width 131 height 15
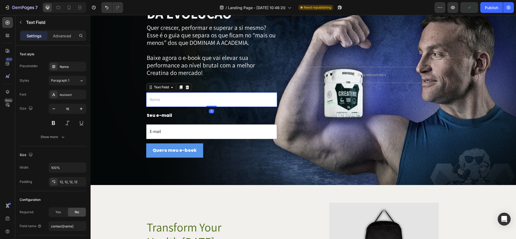
drag, startPoint x: 175, startPoint y: 99, endPoint x: 144, endPoint y: 98, distance: 31.7
click at [144, 98] on div "A CREATINA É A BASE DA EVOLUÇÃO Text Block Quer crescer, performar e superar a …" at bounding box center [302, 72] width 383 height 184
click at [174, 97] on input "text" at bounding box center [211, 99] width 131 height 15
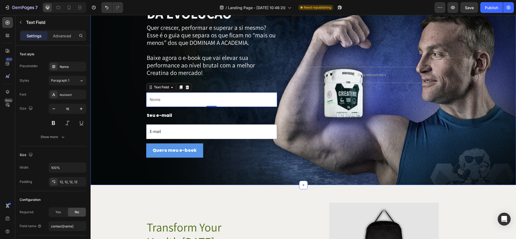
type input "Nome"
click at [242, 174] on div "A CREATINA É A BASE DA EVOLUÇÃO Text Block Quer crescer, performar e superar a …" at bounding box center [302, 73] width 425 height 224
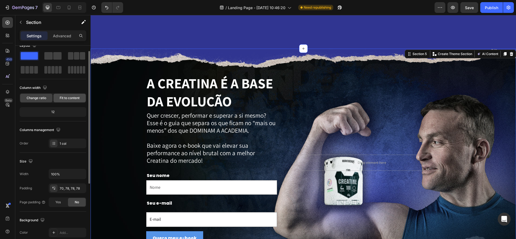
scroll to position [0, 0]
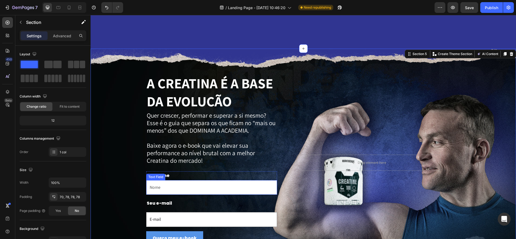
click at [218, 187] on input "Nome" at bounding box center [211, 187] width 131 height 15
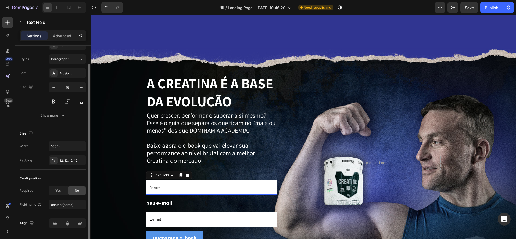
scroll to position [22, 0]
click at [59, 192] on span "Yes" at bounding box center [57, 190] width 5 height 5
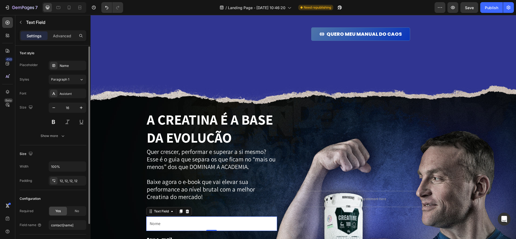
scroll to position [0, 0]
click at [62, 95] on div "Assistant" at bounding box center [72, 94] width 25 height 5
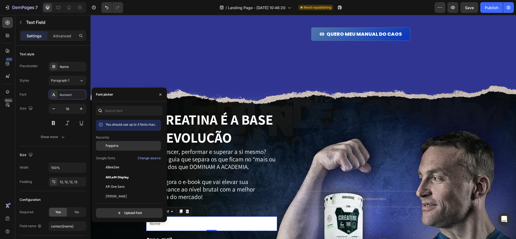
drag, startPoint x: 119, startPoint y: 149, endPoint x: 85, endPoint y: 156, distance: 34.7
click at [119, 182] on div "Poppins" at bounding box center [128, 187] width 65 height 10
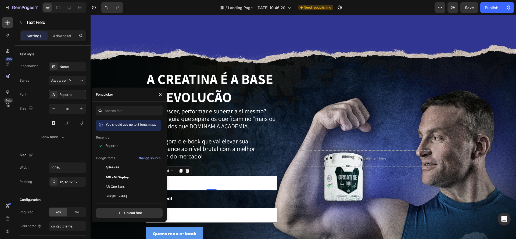
scroll to position [801, 0]
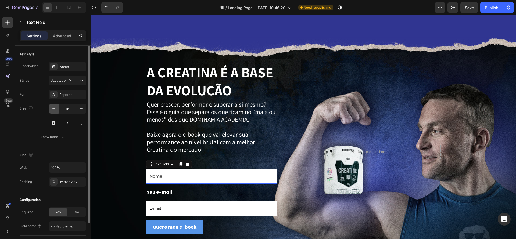
click at [54, 109] on icon "button" at bounding box center [53, 108] width 5 height 5
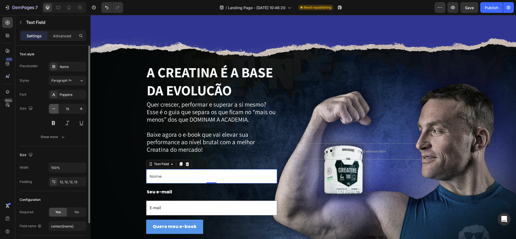
click at [54, 109] on icon "button" at bounding box center [53, 108] width 5 height 5
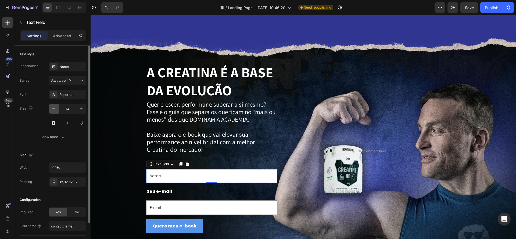
click at [54, 109] on icon "button" at bounding box center [53, 108] width 5 height 5
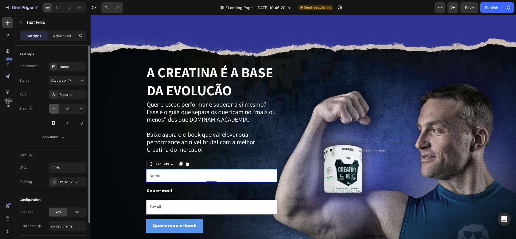
click at [54, 109] on icon "button" at bounding box center [53, 108] width 5 height 5
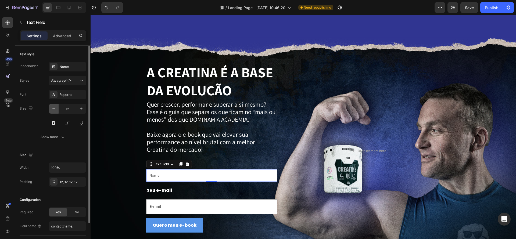
click at [54, 109] on icon "button" at bounding box center [53, 108] width 5 height 5
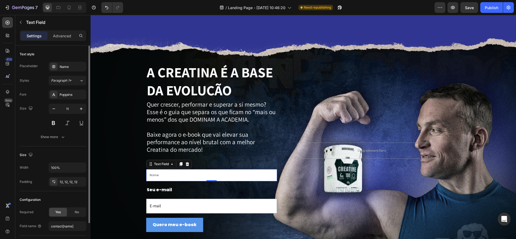
click at [59, 110] on input "11" at bounding box center [68, 109] width 18 height 10
click at [75, 111] on input "11" at bounding box center [68, 109] width 18 height 10
click at [79, 111] on icon "button" at bounding box center [80, 108] width 5 height 5
type input "12"
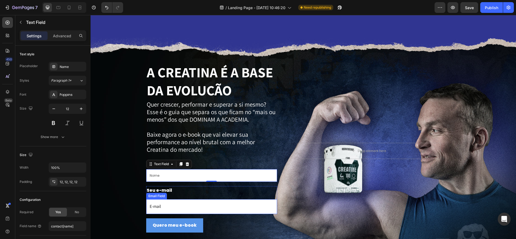
click at [158, 205] on input "E-mail" at bounding box center [211, 206] width 131 height 15
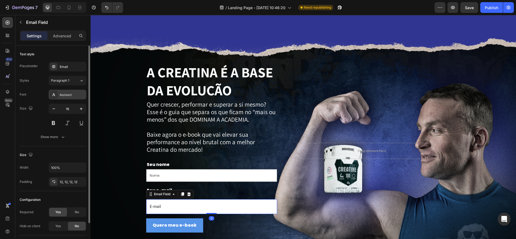
click at [69, 95] on div "Assistant" at bounding box center [72, 94] width 25 height 5
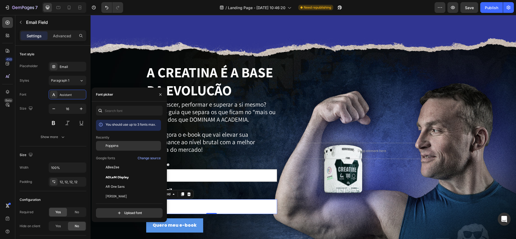
click at [122, 146] on div "Poppins" at bounding box center [133, 145] width 54 height 5
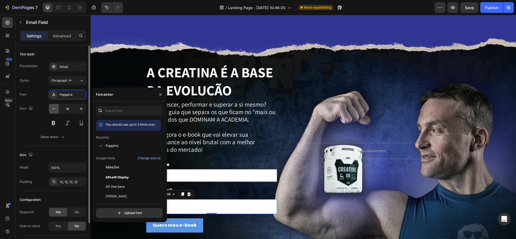
click at [55, 110] on icon "button" at bounding box center [53, 108] width 5 height 5
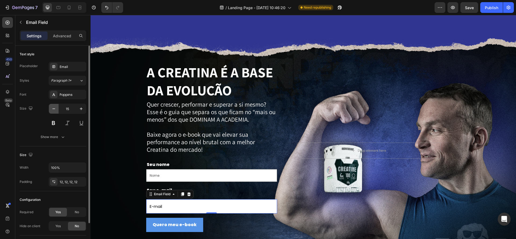
click at [55, 110] on icon "button" at bounding box center [53, 108] width 5 height 5
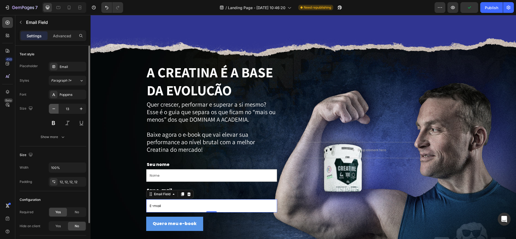
click at [55, 110] on icon "button" at bounding box center [53, 108] width 5 height 5
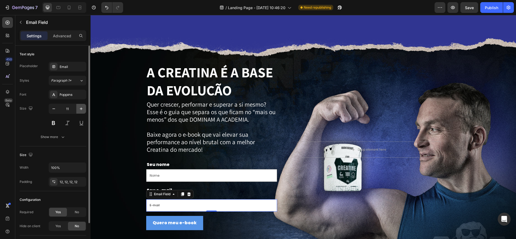
click at [78, 108] on button "button" at bounding box center [81, 109] width 10 height 10
type input "12"
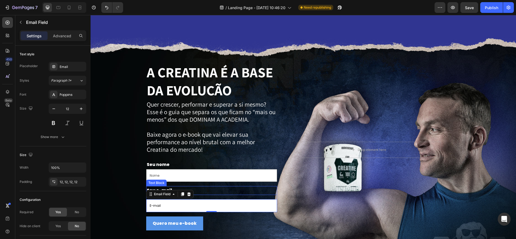
click at [194, 179] on input "Nome" at bounding box center [211, 175] width 131 height 13
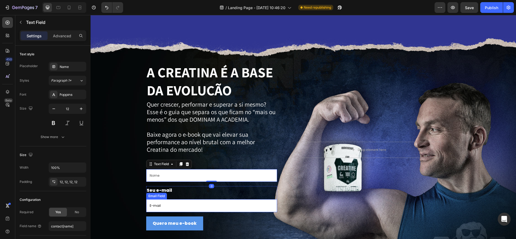
click at [188, 204] on input "E-mail" at bounding box center [211, 205] width 131 height 13
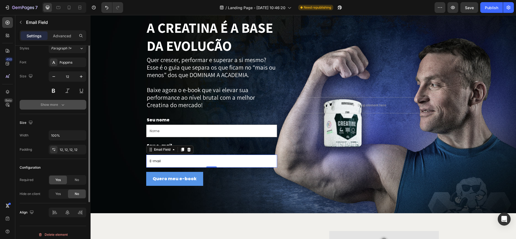
scroll to position [0, 0]
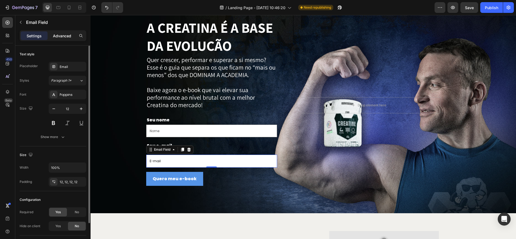
click at [61, 38] on p "Advanced" at bounding box center [62, 36] width 18 height 6
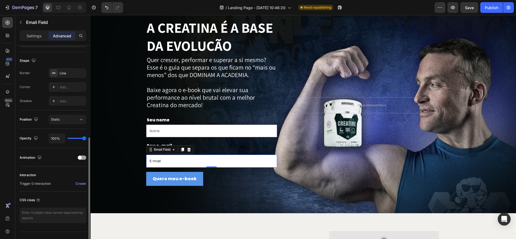
scroll to position [140, 0]
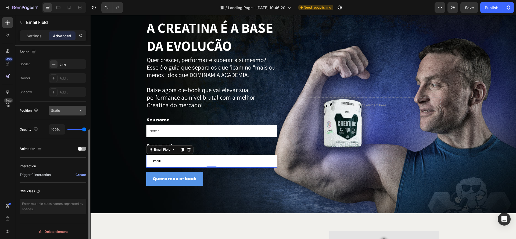
click at [71, 110] on div "Static" at bounding box center [64, 110] width 27 height 5
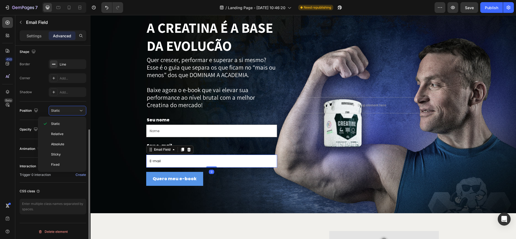
click at [37, 105] on div "Position Static" at bounding box center [53, 111] width 67 height 19
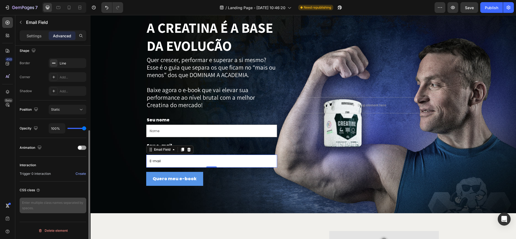
scroll to position [141, 0]
click at [82, 173] on div "Create" at bounding box center [80, 174] width 10 height 5
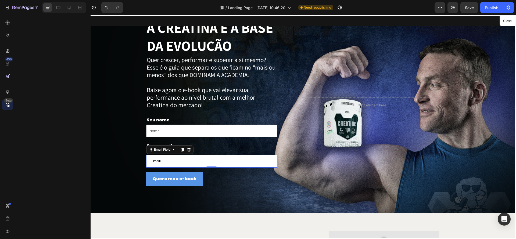
click at [81, 174] on div "450 Beta Hero Section" at bounding box center [45, 127] width 90 height 224
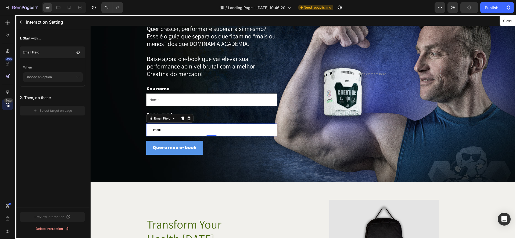
scroll to position [872, 0]
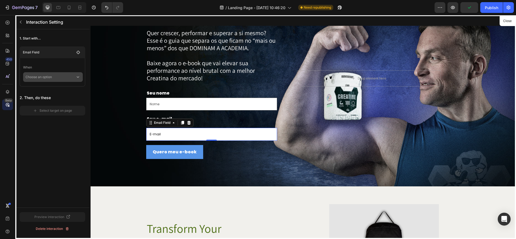
click at [77, 77] on icon at bounding box center [77, 76] width 5 height 5
click at [76, 69] on p "When" at bounding box center [53, 68] width 60 height 10
click at [69, 76] on p "Choose an option" at bounding box center [51, 77] width 50 height 10
click at [68, 97] on div "Click on element" at bounding box center [53, 102] width 55 height 10
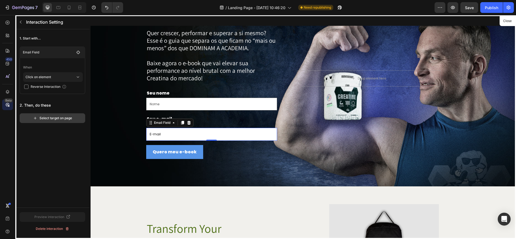
click at [35, 119] on icon "button" at bounding box center [35, 118] width 4 height 4
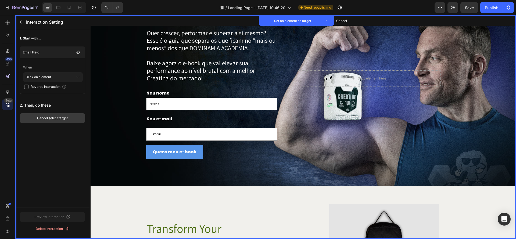
click at [62, 120] on div "Cancel select target" at bounding box center [52, 118] width 31 height 5
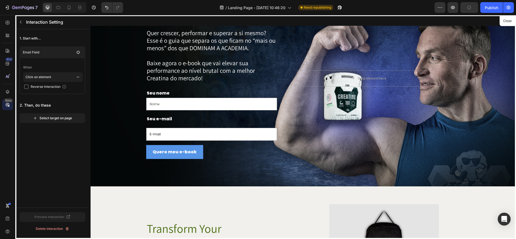
click at [183, 150] on div at bounding box center [302, 127] width 425 height 224
click at [25, 24] on div "Interaction Setting" at bounding box center [51, 22] width 73 height 14
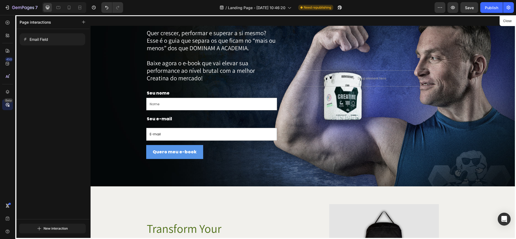
click at [21, 24] on p "Page interactions" at bounding box center [35, 22] width 31 height 6
click at [209, 129] on div at bounding box center [302, 127] width 425 height 224
click at [190, 101] on div at bounding box center [302, 127] width 425 height 224
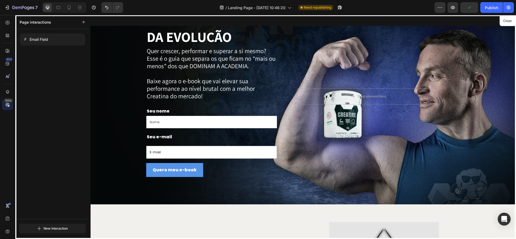
scroll to position [851, 0]
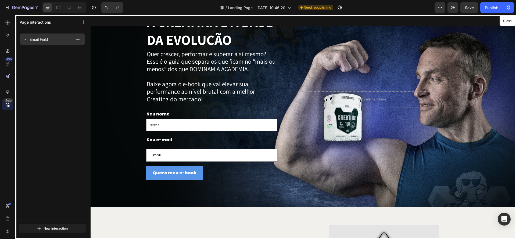
click at [63, 40] on div "Email Field" at bounding box center [47, 40] width 49 height 8
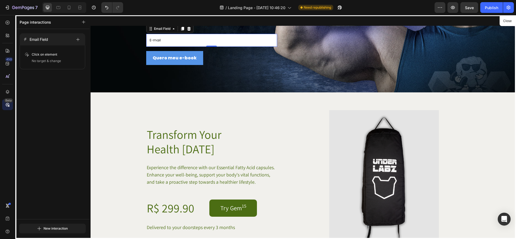
scroll to position [963, 0]
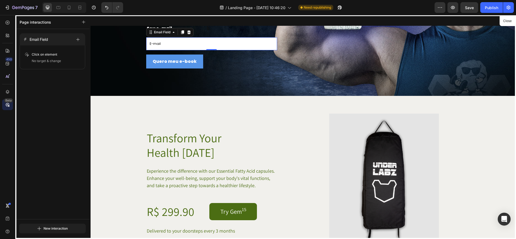
click at [192, 61] on div at bounding box center [302, 127] width 425 height 224
click at [508, 24] on button "Close" at bounding box center [506, 21] width 13 height 8
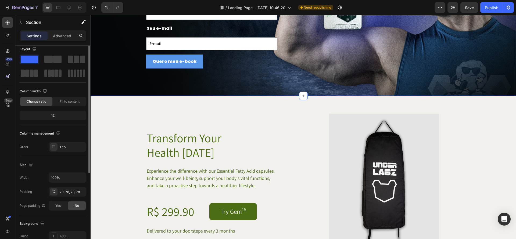
scroll to position [0, 0]
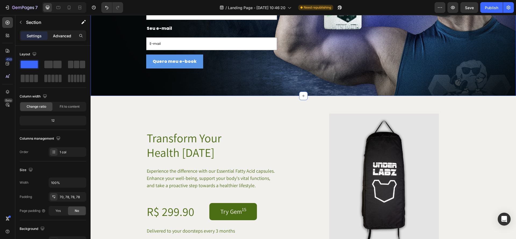
click at [61, 39] on div "Advanced" at bounding box center [62, 35] width 27 height 9
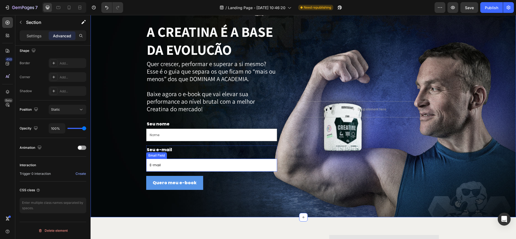
scroll to position [842, 0]
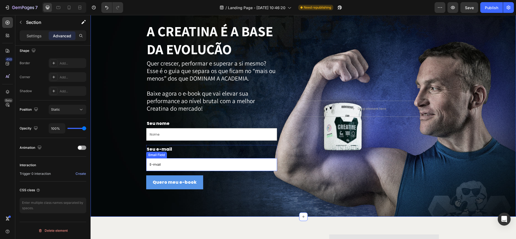
click at [214, 164] on input "E-mail" at bounding box center [211, 164] width 131 height 13
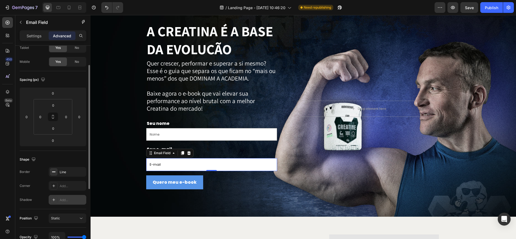
scroll to position [32, 0]
click at [66, 188] on div "Add..." at bounding box center [72, 186] width 25 height 5
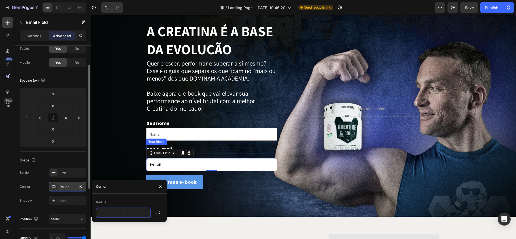
click at [165, 136] on input "Nome" at bounding box center [211, 134] width 131 height 13
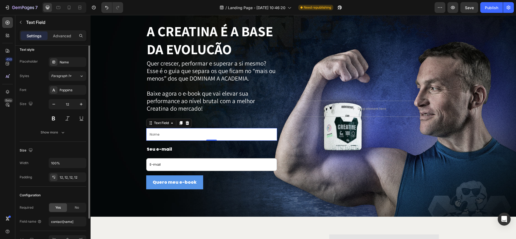
scroll to position [0, 0]
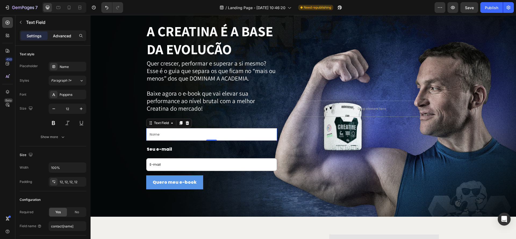
click at [58, 34] on p "Advanced" at bounding box center [62, 36] width 18 height 6
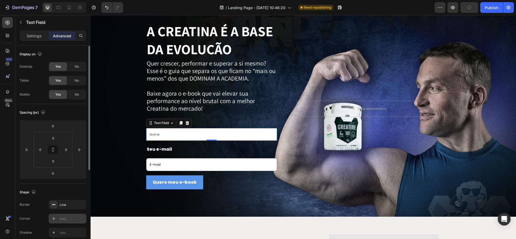
scroll to position [22, 0]
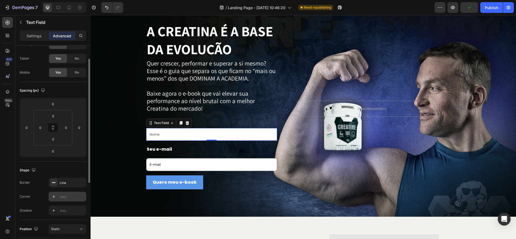
click at [54, 198] on icon at bounding box center [54, 196] width 4 height 4
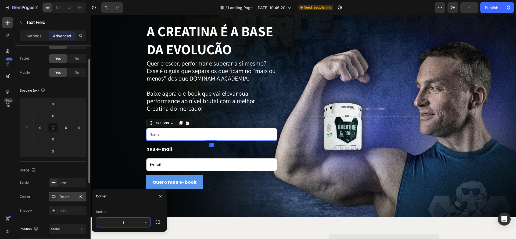
scroll to position [22, 0]
click at [69, 197] on div "Round" at bounding box center [68, 196] width 16 height 5
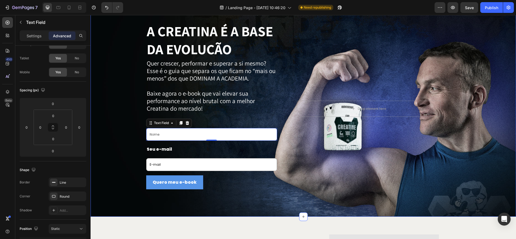
click at [247, 207] on div "A CREATINA É A BASE DA EVOLUÇÃO Text Block Quer crescer, performar e superar a …" at bounding box center [302, 107] width 425 height 220
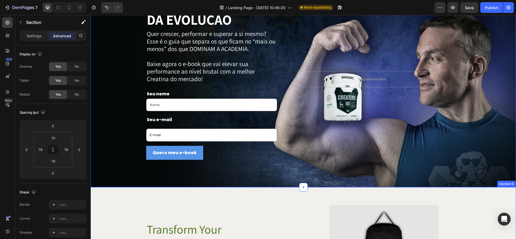
scroll to position [870, 0]
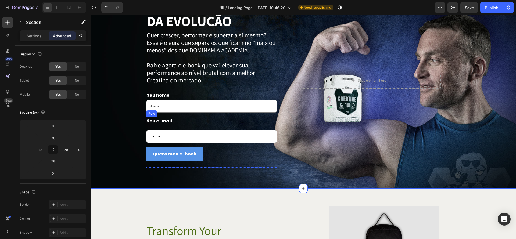
click at [204, 126] on div "Seu e-mail Text Block E-mail Email Field" at bounding box center [211, 130] width 131 height 26
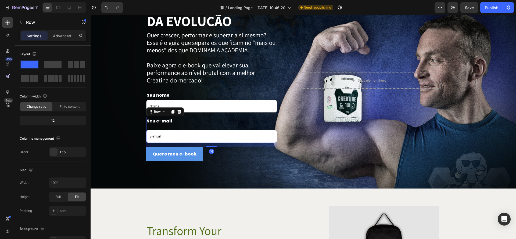
click at [205, 129] on div "Seu e-mail Text Block E-mail Email Field" at bounding box center [211, 130] width 131 height 26
click at [192, 121] on p "Seu e-mail" at bounding box center [212, 121] width 130 height 8
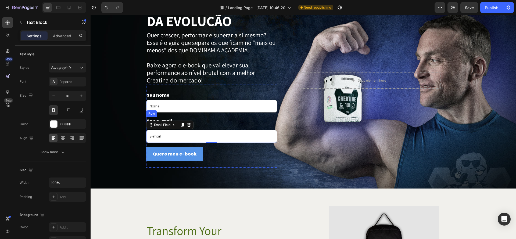
click at [213, 126] on div "Seu e-mail Text Block E-mail Email Field 0" at bounding box center [211, 130] width 131 height 26
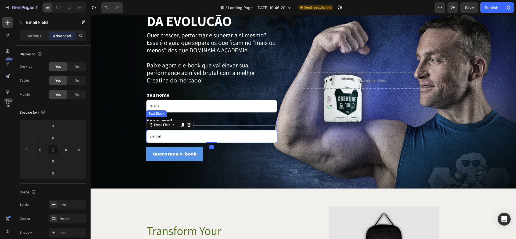
click at [214, 122] on p "Seu e-mail" at bounding box center [212, 121] width 130 height 8
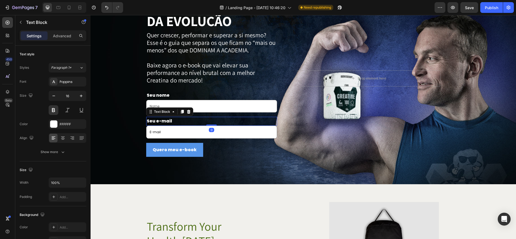
drag, startPoint x: 213, startPoint y: 129, endPoint x: 258, endPoint y: 165, distance: 57.5
click at [213, 125] on div at bounding box center [211, 125] width 11 height 1
click at [258, 165] on div "A CREATINA É A BASE DA EVOLUÇÃO Text Block Quer crescer, performar e superar a …" at bounding box center [302, 76] width 425 height 216
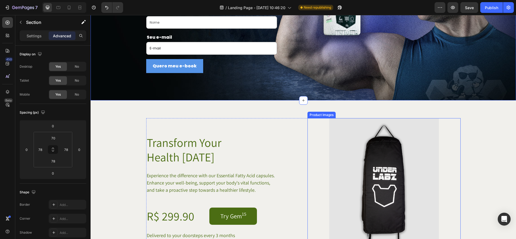
scroll to position [980, 0]
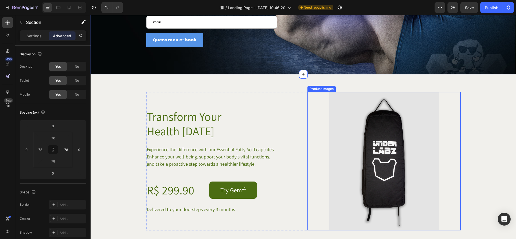
click at [310, 122] on div at bounding box center [383, 161] width 153 height 138
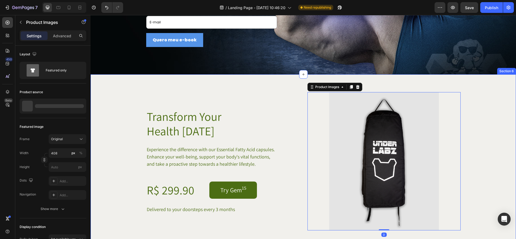
click at [258, 82] on div "Transform Your Health [DATE] Heading Experience the difference with our Essenti…" at bounding box center [302, 162] width 425 height 176
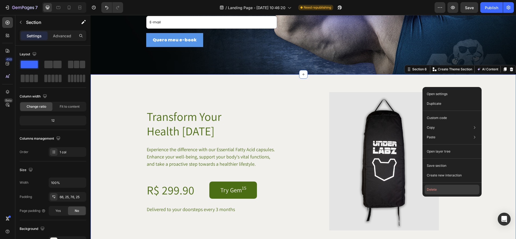
click at [462, 189] on button "Delete" at bounding box center [451, 190] width 55 height 10
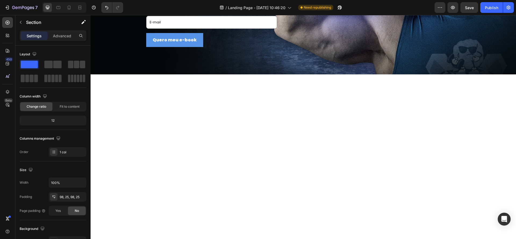
click at [369, 80] on div at bounding box center [302, 174] width 425 height 200
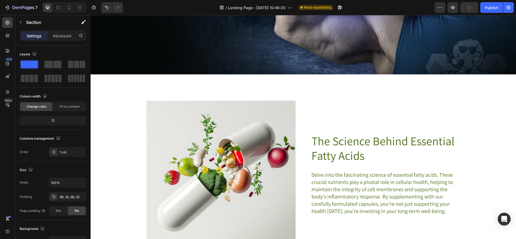
scroll to position [893, 0]
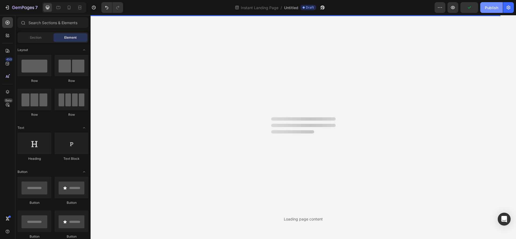
click at [490, 6] on div "Publish" at bounding box center [490, 8] width 13 height 6
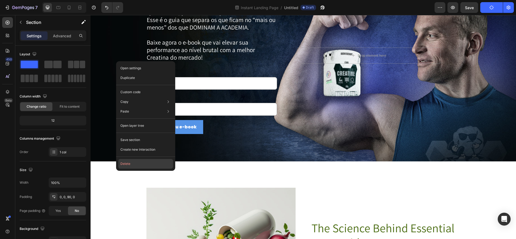
click at [129, 165] on button "Delete" at bounding box center [145, 164] width 55 height 10
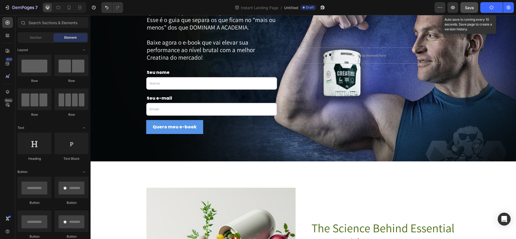
click at [470, 10] on div "Save" at bounding box center [469, 8] width 9 height 6
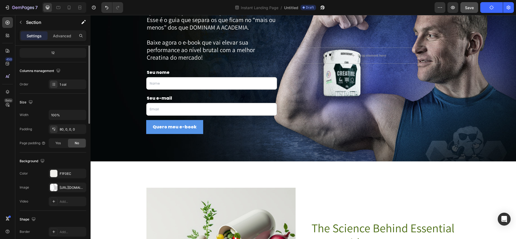
scroll to position [0, 0]
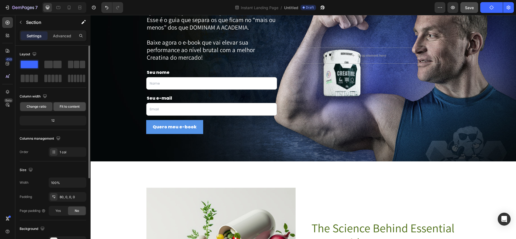
click at [66, 106] on span "Fit to content" at bounding box center [70, 106] width 20 height 5
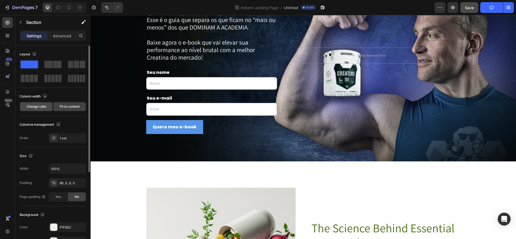
click at [41, 103] on div "Change ratio" at bounding box center [36, 106] width 32 height 9
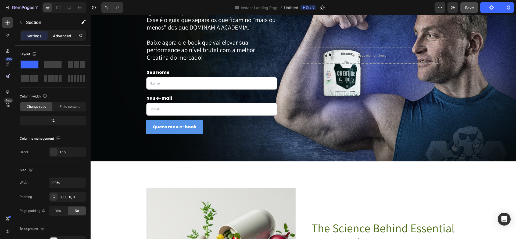
click at [61, 37] on p "Advanced" at bounding box center [62, 36] width 18 height 6
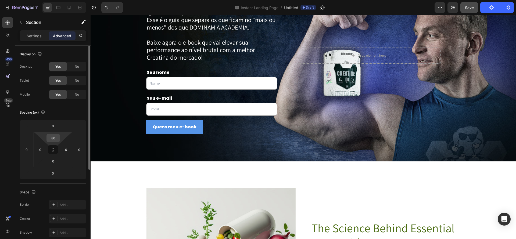
click at [54, 139] on input "80" at bounding box center [53, 138] width 11 height 8
type input "80"
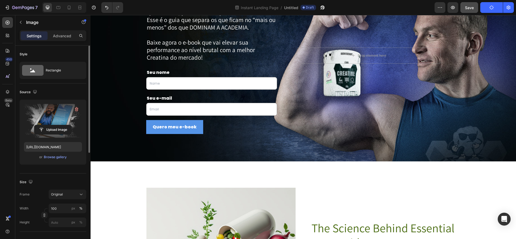
click at [45, 116] on label at bounding box center [53, 121] width 58 height 34
click at [45, 125] on input "file" at bounding box center [52, 129] width 37 height 9
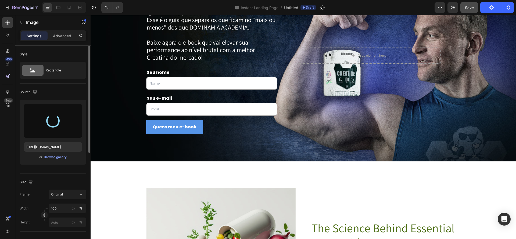
type input "[URL][DOMAIN_NAME]"
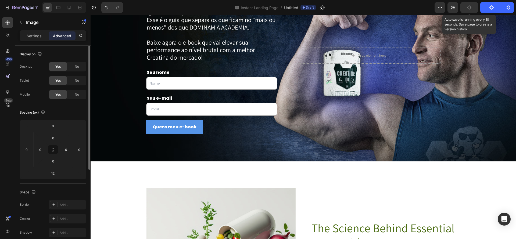
drag, startPoint x: 472, startPoint y: 10, endPoint x: 470, endPoint y: 12, distance: 2.9
click at [472, 10] on button "button" at bounding box center [469, 7] width 18 height 11
click at [469, 11] on button "Save" at bounding box center [469, 7] width 18 height 11
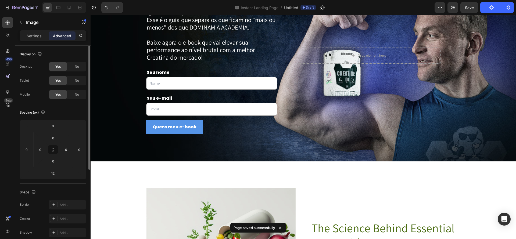
click at [494, 12] on button "Publish" at bounding box center [491, 7] width 23 height 11
click at [493, 7] on icon "button" at bounding box center [491, 8] width 6 height 6
click at [468, 13] on div "7 Version history Instant Landing Page / Untitled Draft Preview Save Publish" at bounding box center [258, 7] width 516 height 15
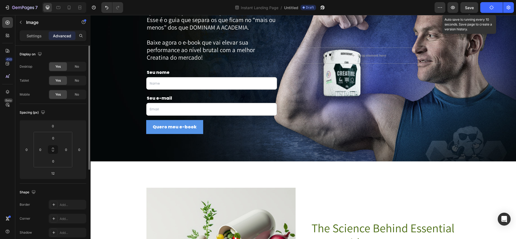
click at [469, 10] on div "Save" at bounding box center [469, 8] width 9 height 6
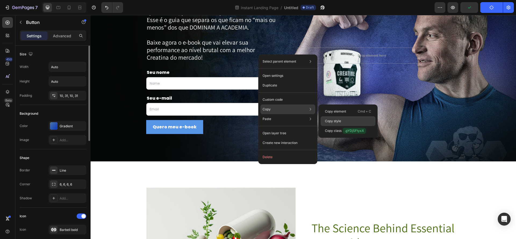
click at [345, 126] on div "Copy style" at bounding box center [347, 131] width 55 height 10
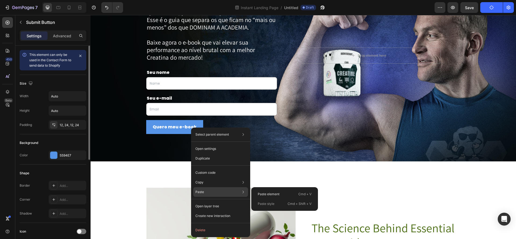
click at [278, 203] on div "Paste style Cmd + Shift + V" at bounding box center [284, 204] width 62 height 10
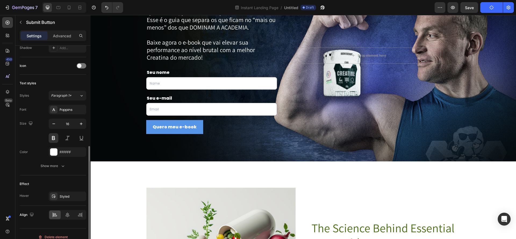
scroll to position [172, 0]
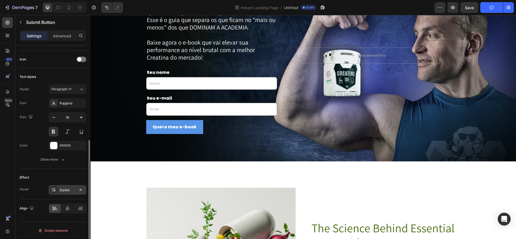
click at [72, 188] on div "Styled" at bounding box center [68, 190] width 16 height 5
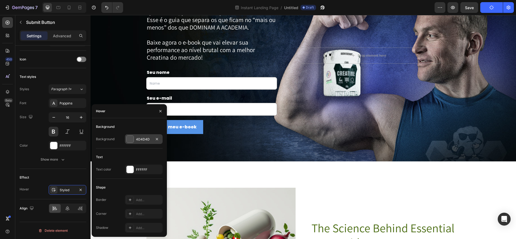
click at [128, 138] on div at bounding box center [129, 139] width 7 height 7
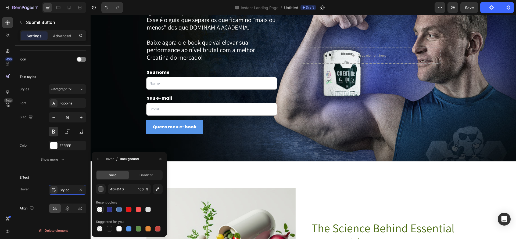
click at [103, 211] on div at bounding box center [100, 210] width 8 height 8
type input "303590"
type input "0"
click at [108, 211] on div at bounding box center [109, 209] width 5 height 5
type input "303591"
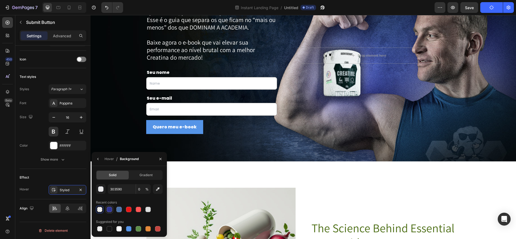
type input "100"
click at [147, 178] on div "Gradient" at bounding box center [146, 175] width 32 height 9
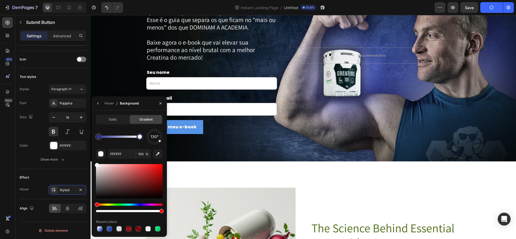
click at [140, 136] on div at bounding box center [139, 137] width 4 height 4
click at [112, 231] on div at bounding box center [109, 229] width 6 height 6
type input "4C73AA"
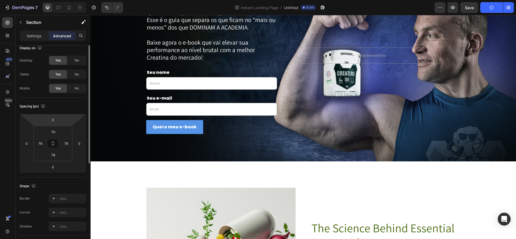
scroll to position [0, 0]
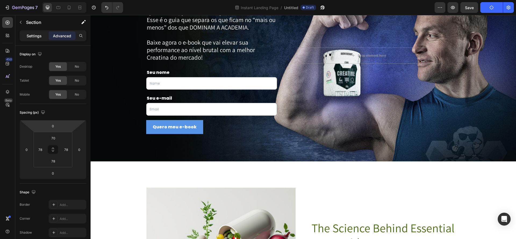
click at [25, 37] on div "Settings" at bounding box center [34, 35] width 27 height 9
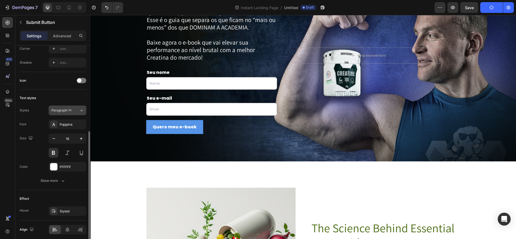
scroll to position [172, 0]
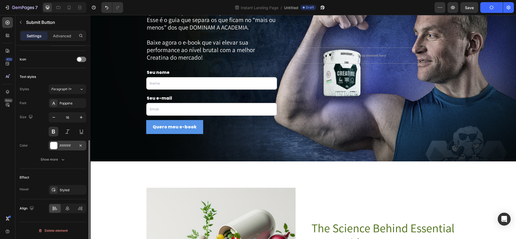
click at [57, 147] on div "FFFFFF" at bounding box center [68, 146] width 38 height 10
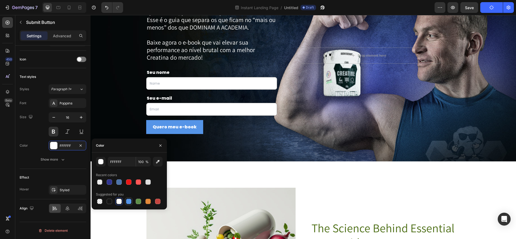
click at [127, 202] on div at bounding box center [128, 201] width 5 height 5
click at [118, 202] on div at bounding box center [118, 201] width 5 height 5
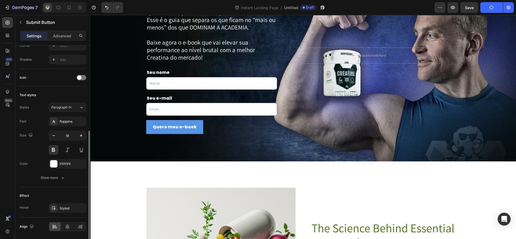
scroll to position [154, 0]
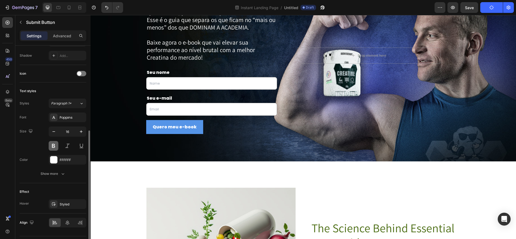
click at [55, 149] on button at bounding box center [54, 146] width 10 height 10
click at [55, 148] on button at bounding box center [54, 146] width 10 height 10
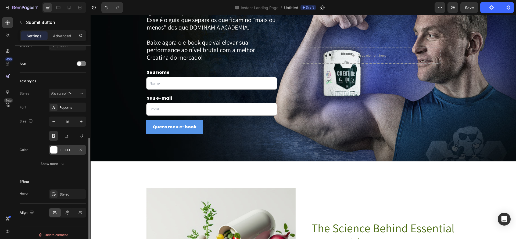
click at [60, 153] on div "FFFFFF" at bounding box center [68, 150] width 38 height 10
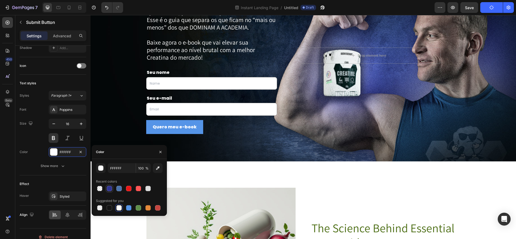
click at [108, 191] on div at bounding box center [109, 188] width 5 height 5
click at [120, 209] on div at bounding box center [118, 207] width 5 height 5
click at [148, 190] on div at bounding box center [147, 188] width 5 height 5
click at [121, 208] on div at bounding box center [118, 207] width 5 height 5
type input "FFFFFF"
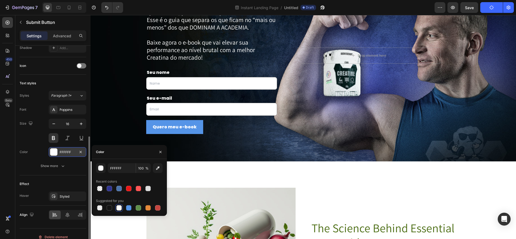
click at [52, 153] on div at bounding box center [53, 151] width 7 height 7
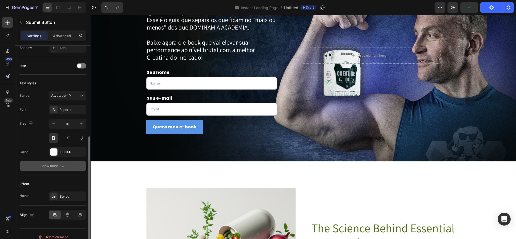
click at [58, 165] on div "Show more" at bounding box center [53, 165] width 25 height 5
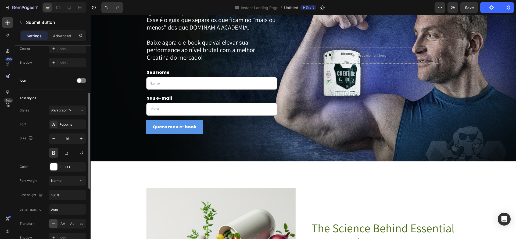
scroll to position [132, 0]
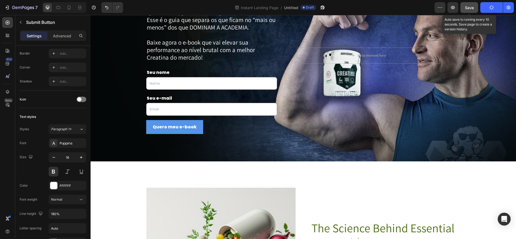
click at [468, 8] on span "Save" at bounding box center [469, 7] width 9 height 5
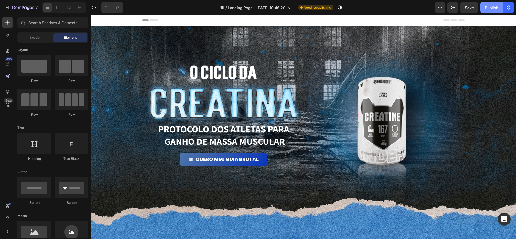
click at [492, 8] on div "Publish" at bounding box center [490, 8] width 13 height 6
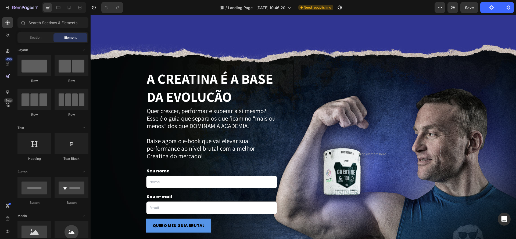
scroll to position [792, 0]
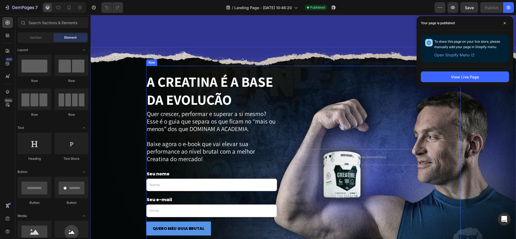
click at [164, 69] on div "A CREATINA É A BASE DA EVOLUÇÃO Text Block Quer crescer, performar e superar a …" at bounding box center [303, 154] width 314 height 176
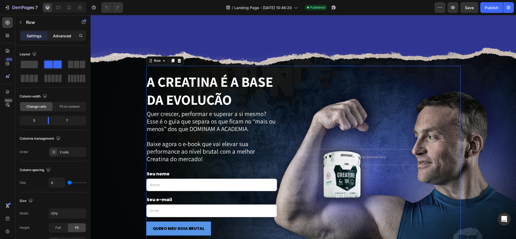
click at [64, 38] on p "Advanced" at bounding box center [62, 36] width 18 height 6
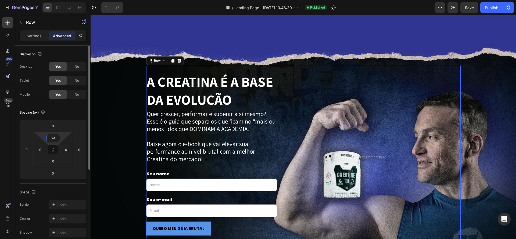
click at [50, 140] on input "24" at bounding box center [53, 138] width 11 height 8
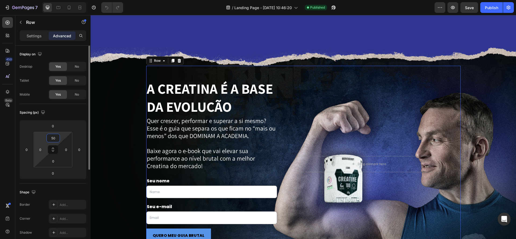
drag, startPoint x: 54, startPoint y: 138, endPoint x: 36, endPoint y: 135, distance: 17.7
click at [36, 135] on div "50 0 0 0" at bounding box center [53, 149] width 39 height 35
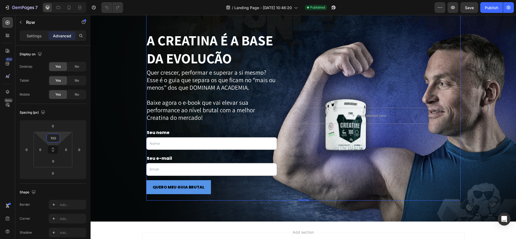
scroll to position [875, 0]
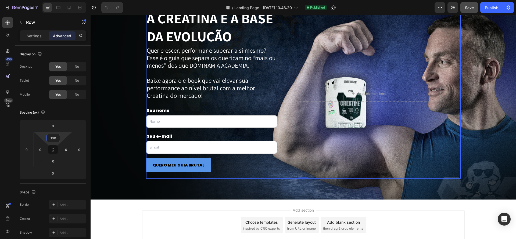
type input "100"
click at [474, 8] on button "Save" at bounding box center [469, 7] width 18 height 11
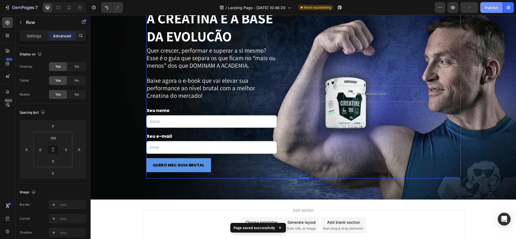
click at [492, 8] on div "Publish" at bounding box center [490, 8] width 13 height 6
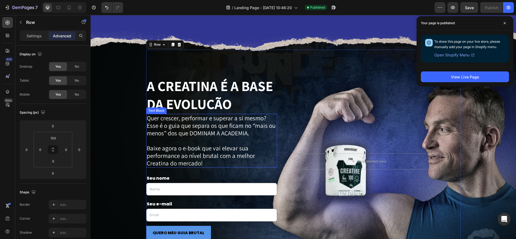
scroll to position [803, 0]
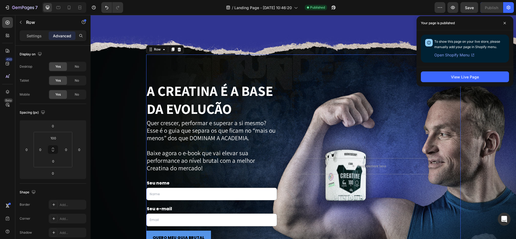
click at [196, 68] on div "A CREATINA É A BASE DA EVOLUÇÃO Text Block Quer crescer, performar e superar a …" at bounding box center [303, 153] width 314 height 197
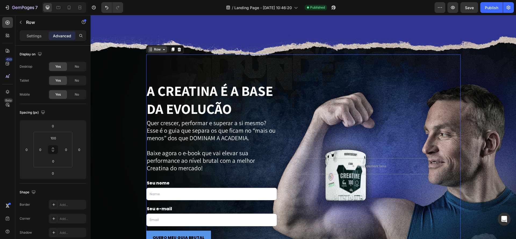
click at [159, 50] on div "Row" at bounding box center [157, 49] width 9 height 5
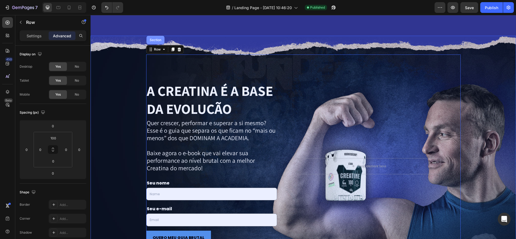
click at [157, 41] on div "Section" at bounding box center [155, 39] width 14 height 3
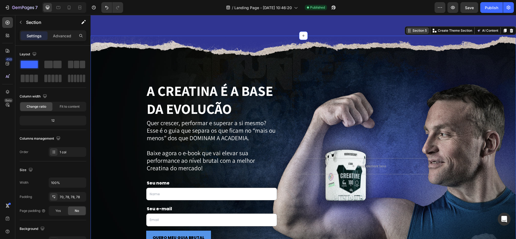
click at [422, 31] on div "Section 5" at bounding box center [419, 30] width 16 height 5
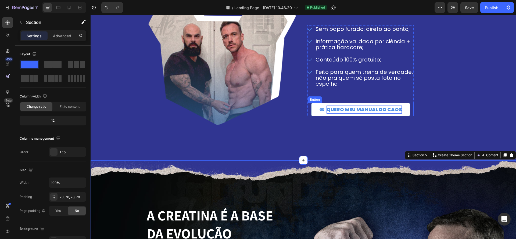
click at [370, 111] on p "QUERO MEU manual do CAOS" at bounding box center [363, 110] width 75 height 8
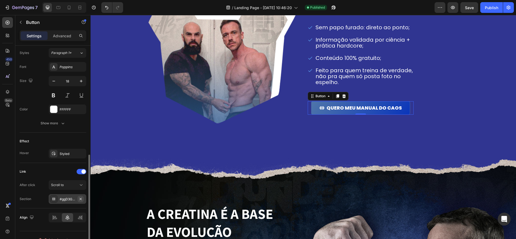
scroll to position [247, 0]
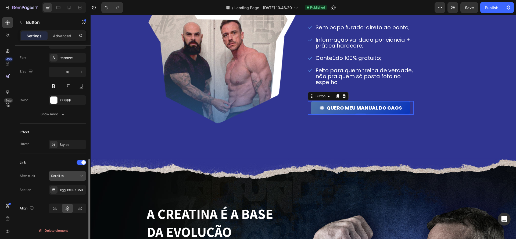
click at [78, 178] on icon at bounding box center [80, 175] width 5 height 5
click at [58, 167] on div "Link After click Scroll to Section #ggD3GPKBM1" at bounding box center [53, 176] width 67 height 37
click at [73, 189] on div "#ggD3GPKBM1" at bounding box center [68, 190] width 16 height 5
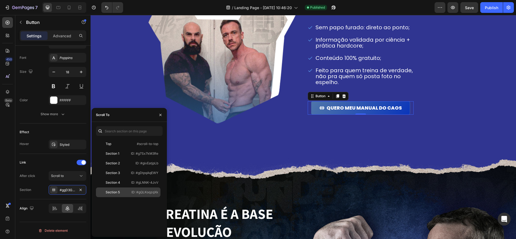
click at [116, 194] on div "Section 5" at bounding box center [113, 192] width 14 height 5
click at [383, 139] on div "Background Image" at bounding box center [302, 57] width 425 height 204
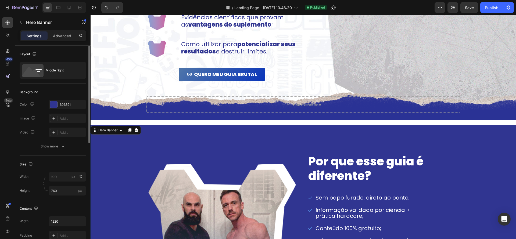
scroll to position [472, 0]
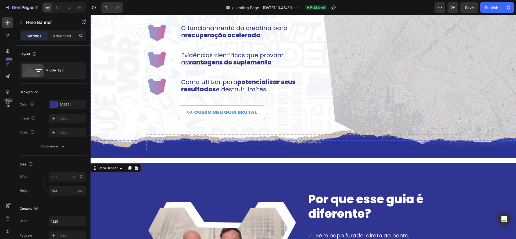
click at [258, 115] on link "QUERO MEU GUIA BRUTAL" at bounding box center [222, 112] width 86 height 13
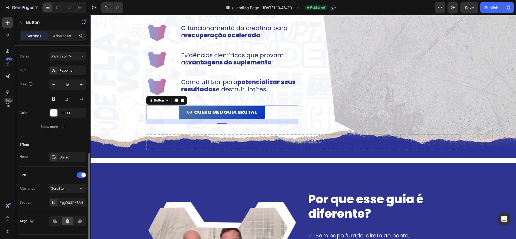
scroll to position [247, 0]
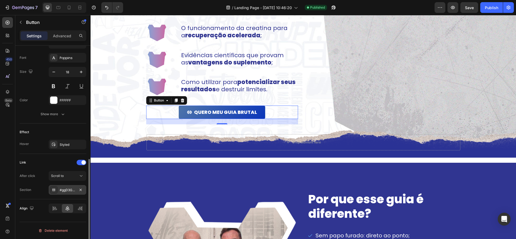
click at [71, 189] on div "#ggD3GPKBM1" at bounding box center [68, 190] width 16 height 5
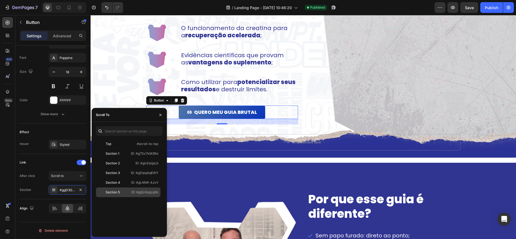
click at [119, 190] on div "Section 5" at bounding box center [113, 192] width 14 height 5
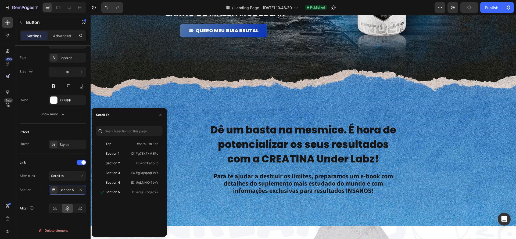
scroll to position [75, 0]
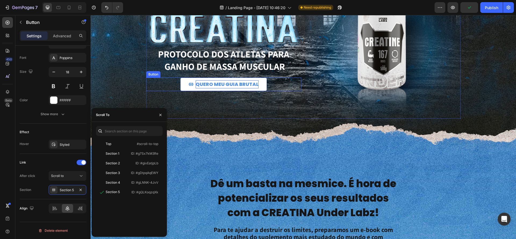
click at [233, 87] on p "QUERO MEU GUIA BRUTAL" at bounding box center [226, 84] width 63 height 8
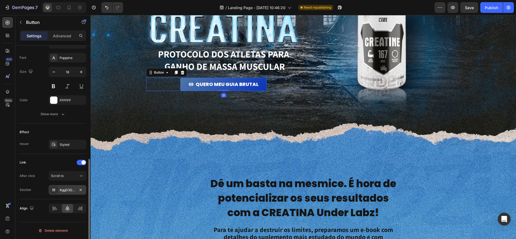
click at [72, 189] on div "#ggD3GPKBM1" at bounding box center [68, 190] width 16 height 5
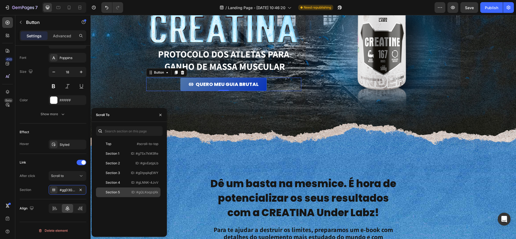
click at [115, 192] on div "Section 5" at bounding box center [113, 192] width 14 height 5
click at [316, 116] on img at bounding box center [382, 42] width 155 height 154
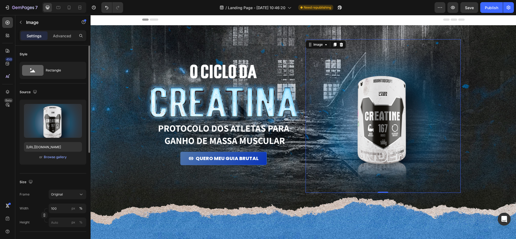
scroll to position [0, 0]
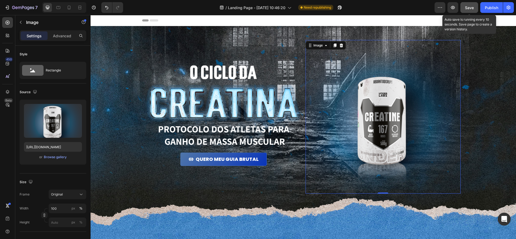
click at [470, 11] on button "Save" at bounding box center [469, 7] width 18 height 11
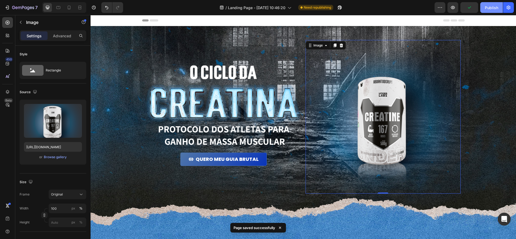
click at [484, 10] on button "Publish" at bounding box center [491, 7] width 23 height 11
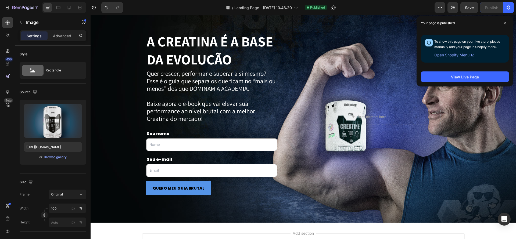
scroll to position [824, 0]
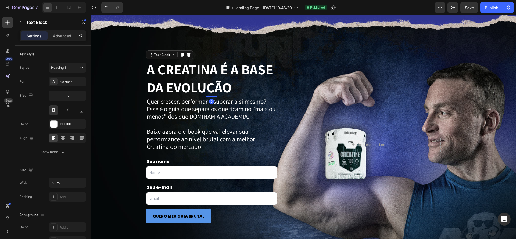
click at [216, 87] on p "A CREATINA É A BASE DA EVOLUÇÃO" at bounding box center [212, 78] width 130 height 36
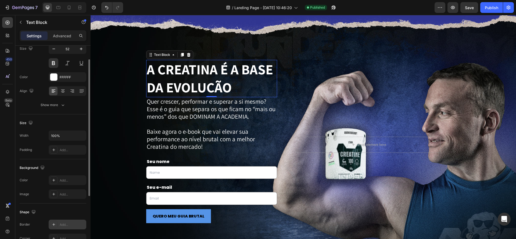
scroll to position [0, 0]
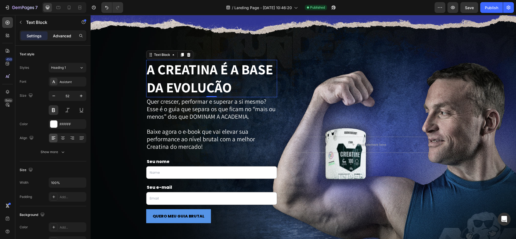
click at [56, 39] on div "Advanced" at bounding box center [62, 35] width 27 height 9
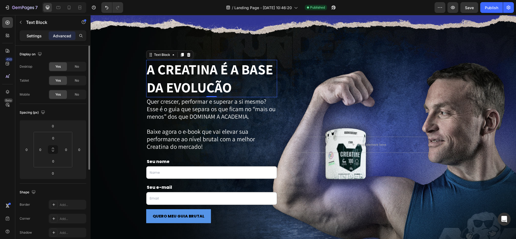
drag, startPoint x: 38, startPoint y: 36, endPoint x: 36, endPoint y: 41, distance: 5.6
click at [38, 36] on p "Settings" at bounding box center [34, 36] width 15 height 6
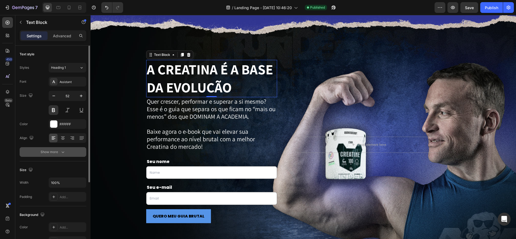
click at [59, 153] on div "Show more" at bounding box center [53, 151] width 25 height 5
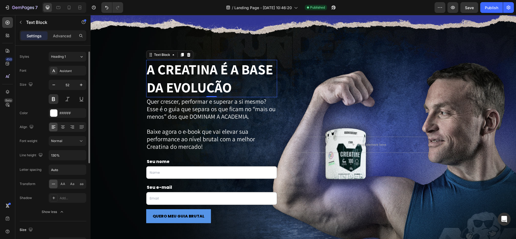
scroll to position [14, 0]
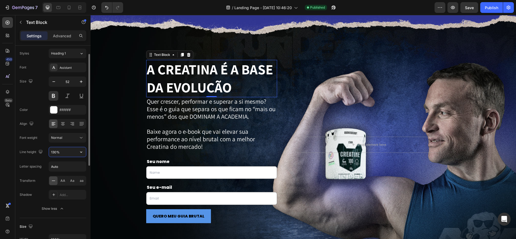
click at [64, 156] on input "130%" at bounding box center [67, 152] width 37 height 10
click at [81, 155] on icon "button" at bounding box center [80, 152] width 5 height 5
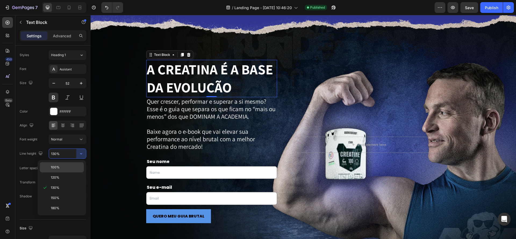
click at [70, 169] on p "100%" at bounding box center [66, 167] width 31 height 5
type input "100%"
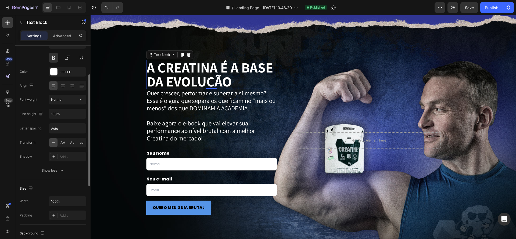
scroll to position [53, 0]
click at [492, 5] on div "Publish" at bounding box center [490, 8] width 13 height 6
